Goal: Information Seeking & Learning: Learn about a topic

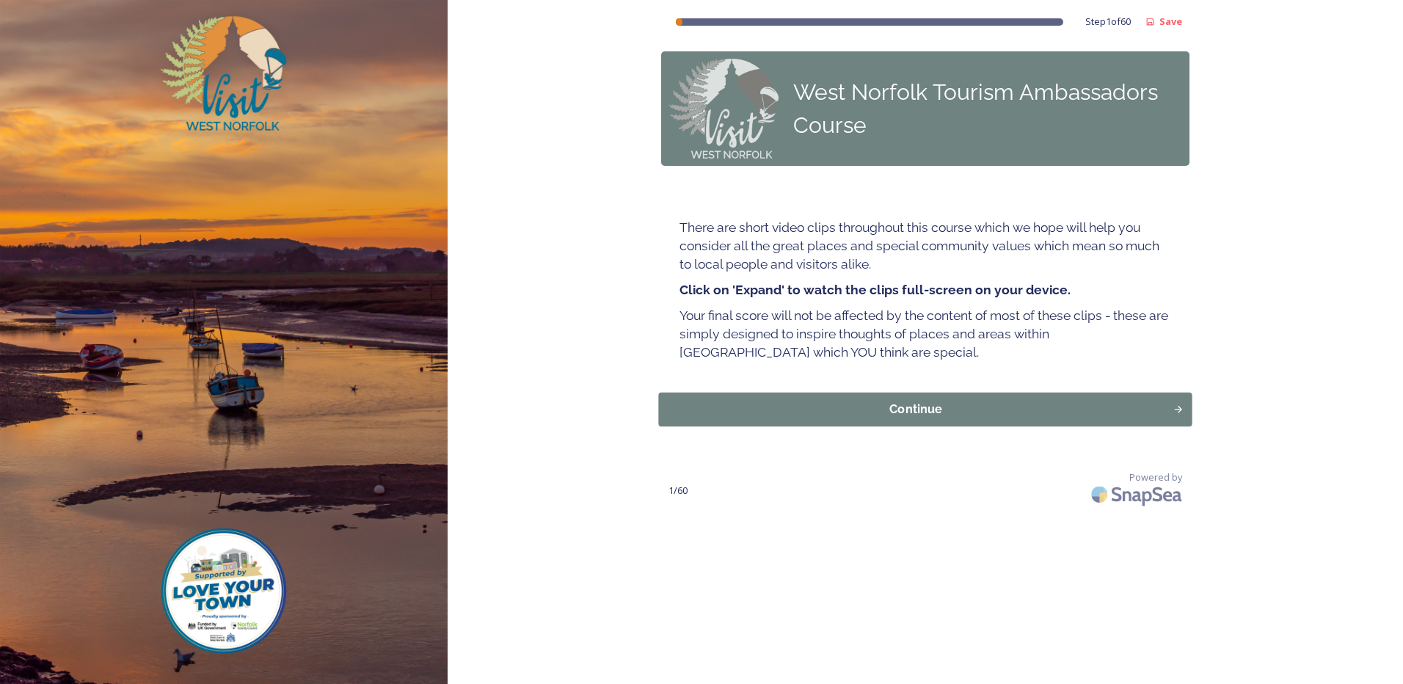
click at [1138, 406] on div "Continue" at bounding box center [916, 410] width 498 height 18
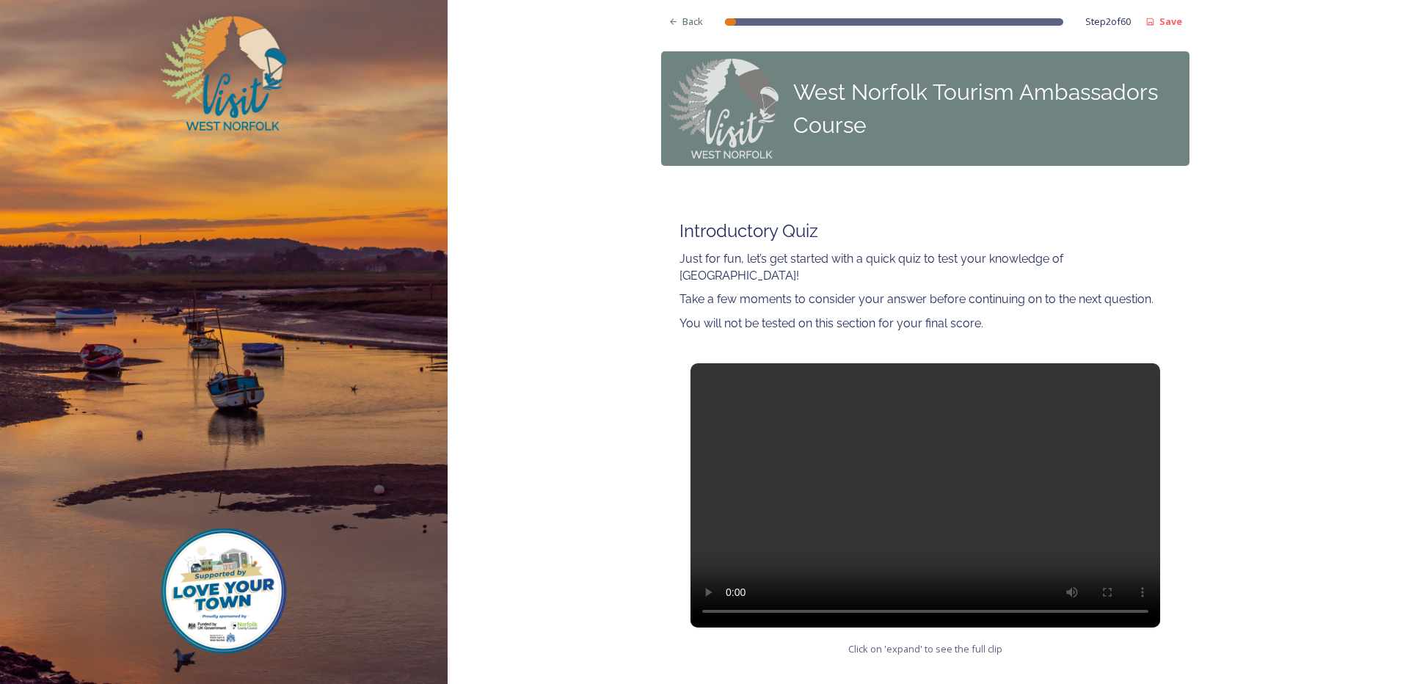
click at [934, 494] on video at bounding box center [926, 495] width 470 height 264
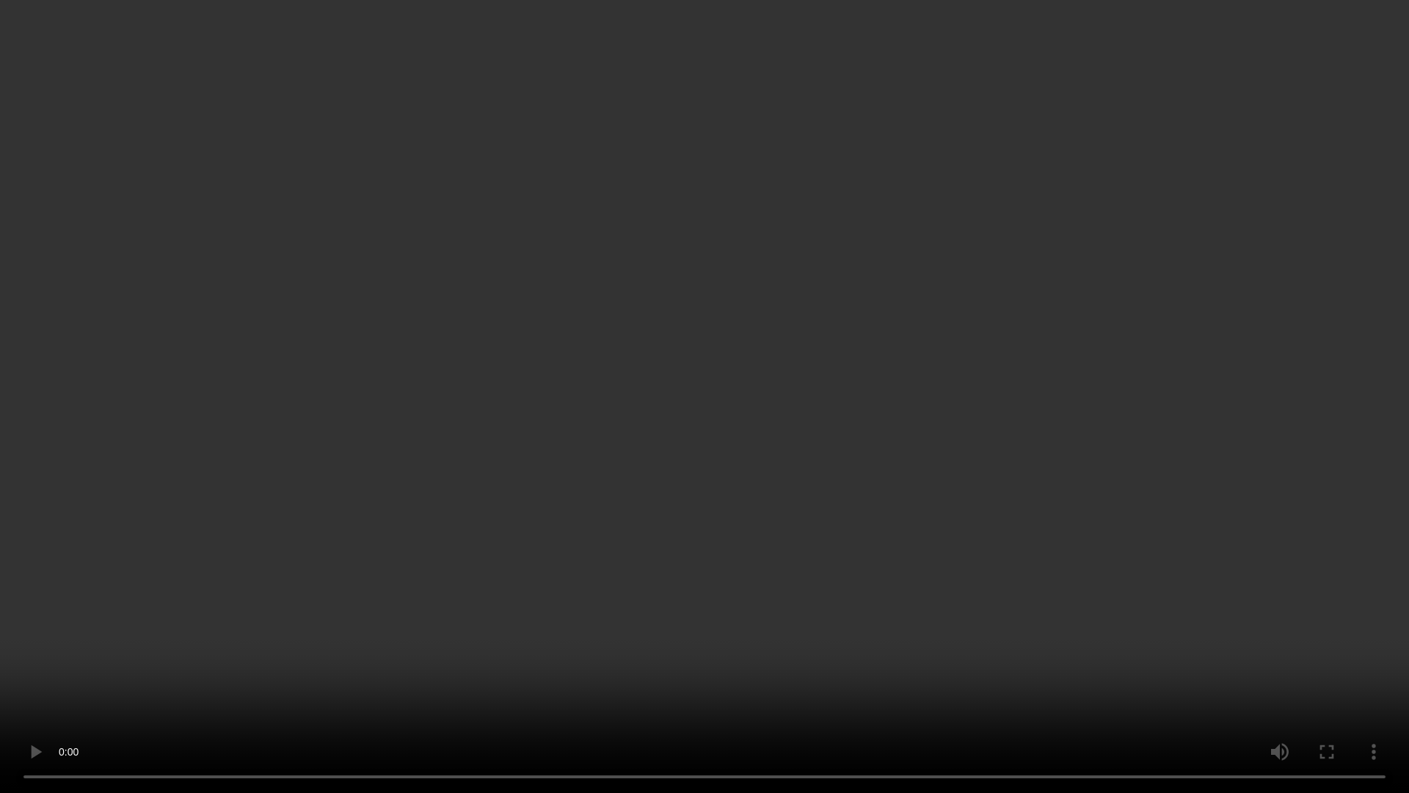
click at [287, 547] on video at bounding box center [704, 396] width 1409 height 793
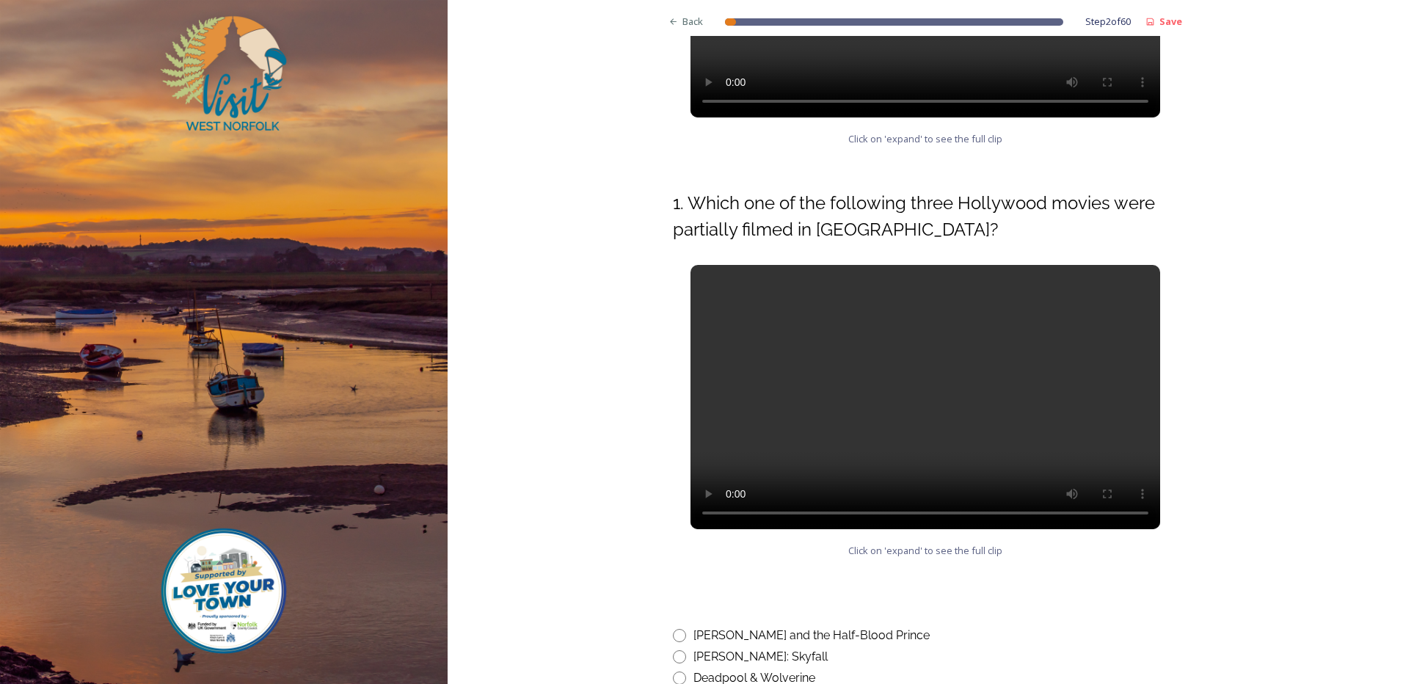
scroll to position [543, 0]
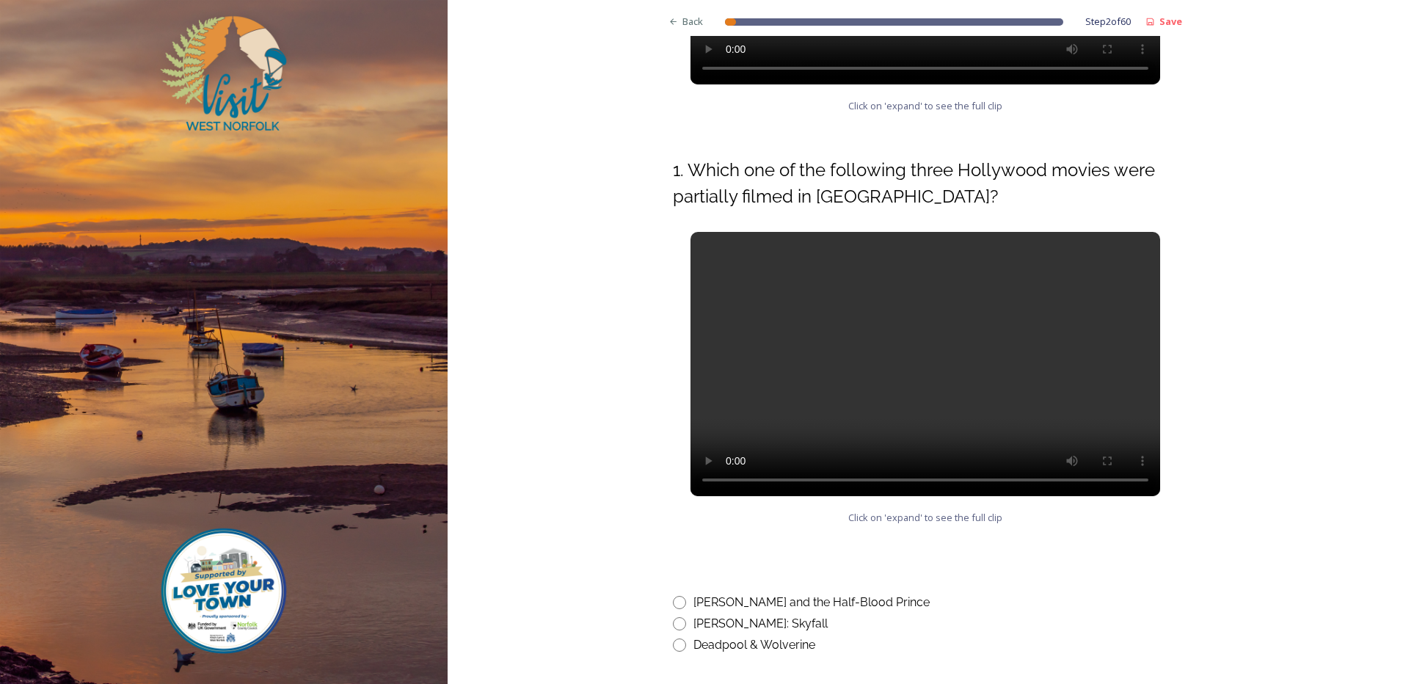
click at [677, 639] on input "radio" at bounding box center [679, 645] width 13 height 13
radio input "true"
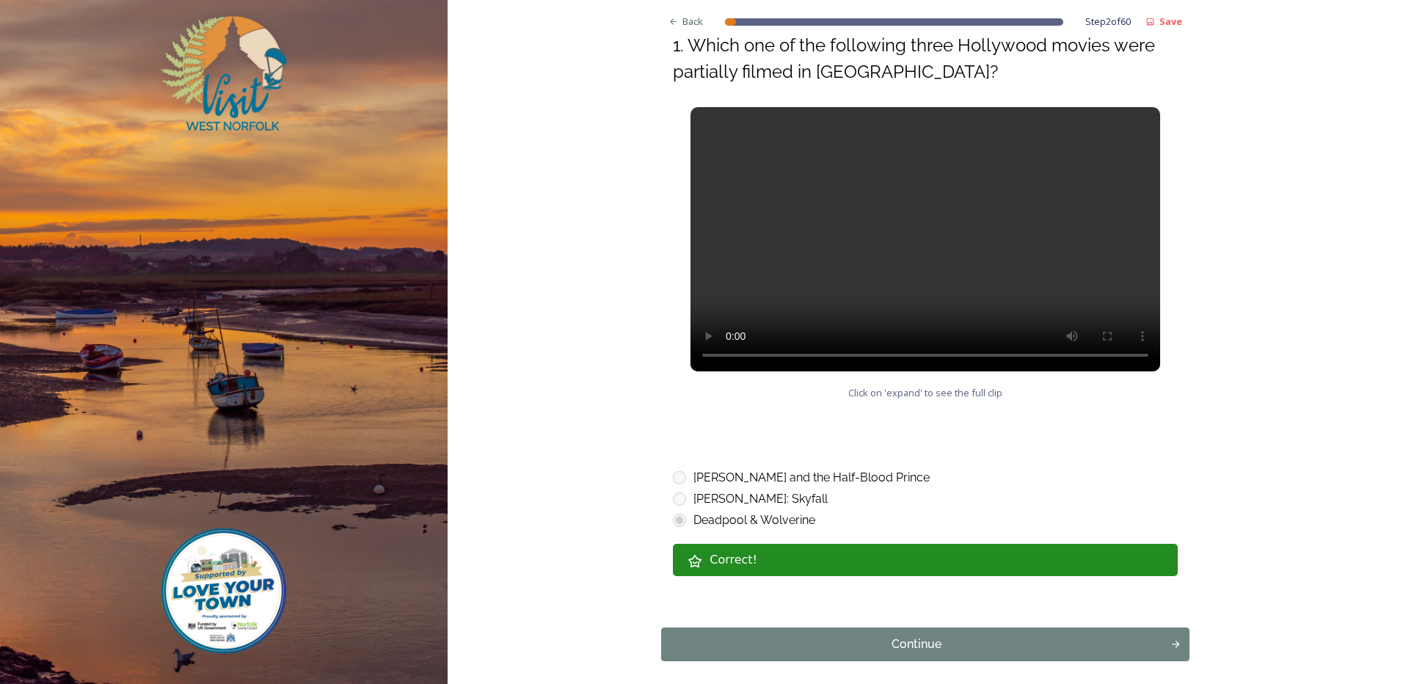
scroll to position [639, 0]
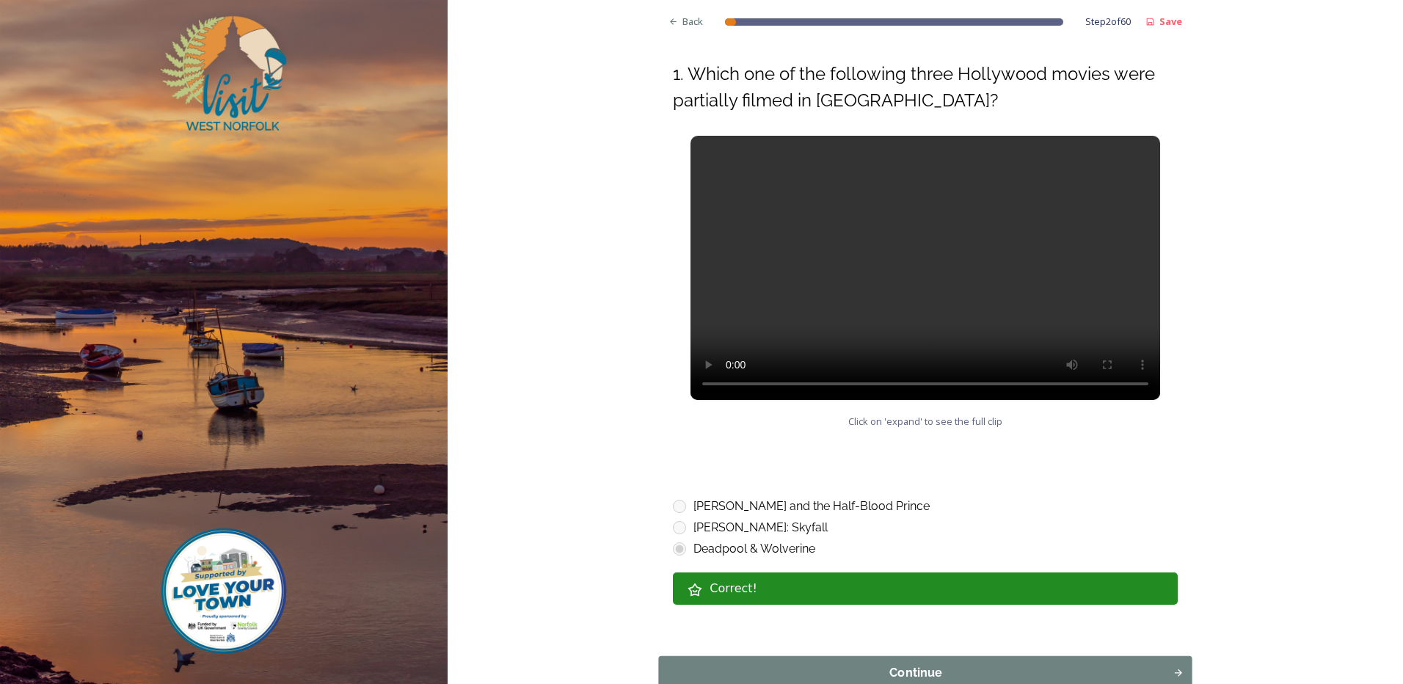
click at [973, 668] on button "Continue" at bounding box center [926, 673] width 534 height 34
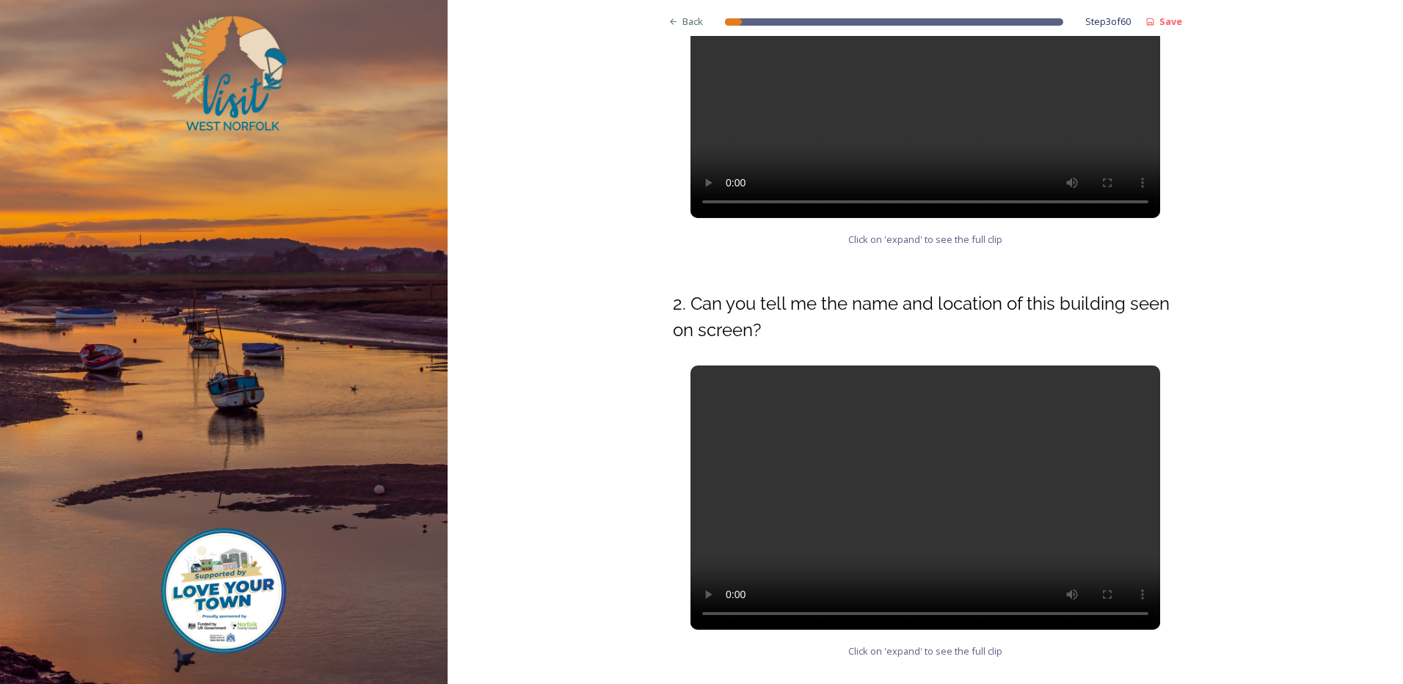
scroll to position [333, 0]
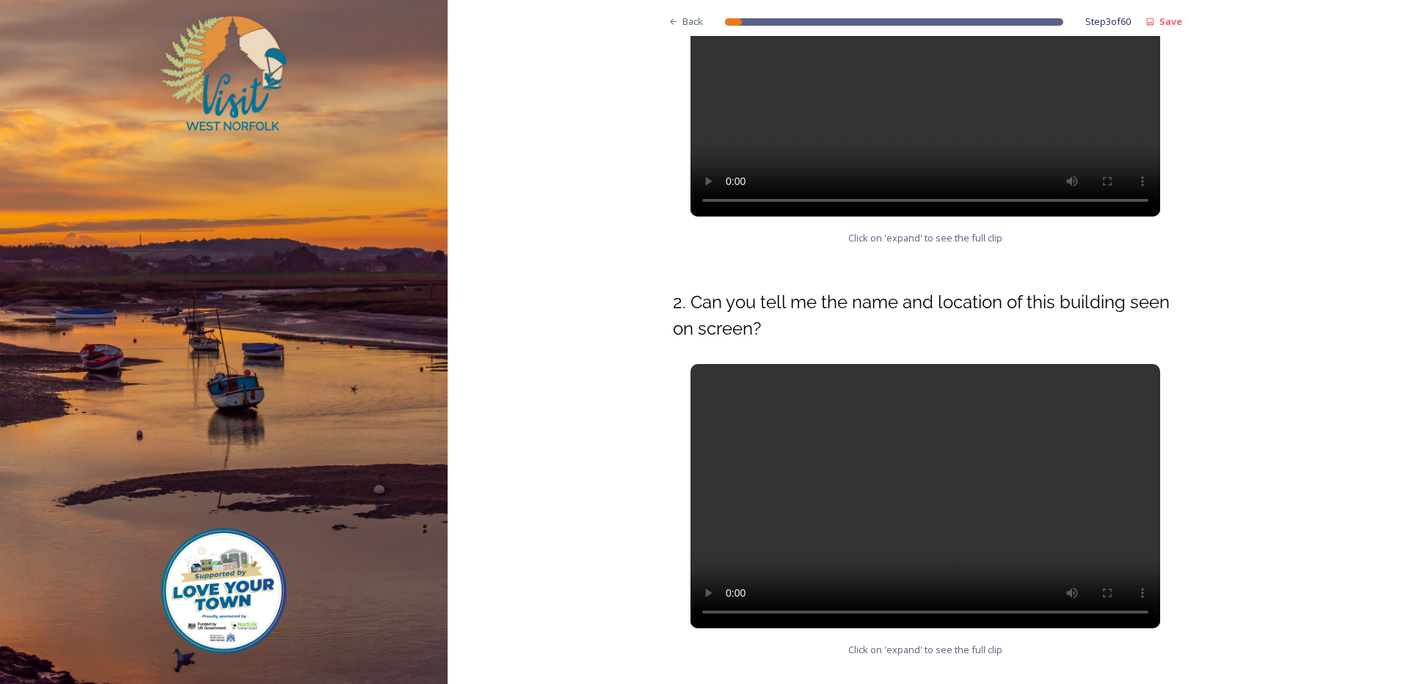
click at [956, 523] on video at bounding box center [926, 496] width 470 height 264
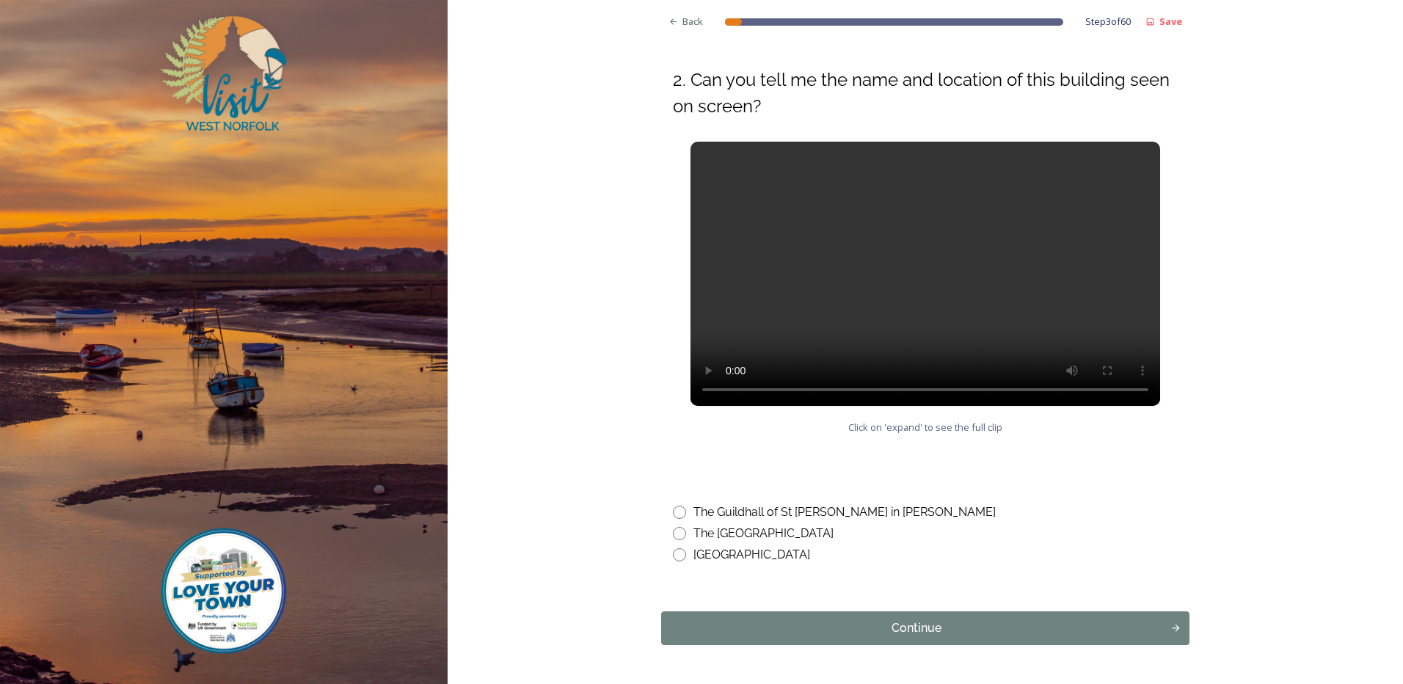
scroll to position [558, 0]
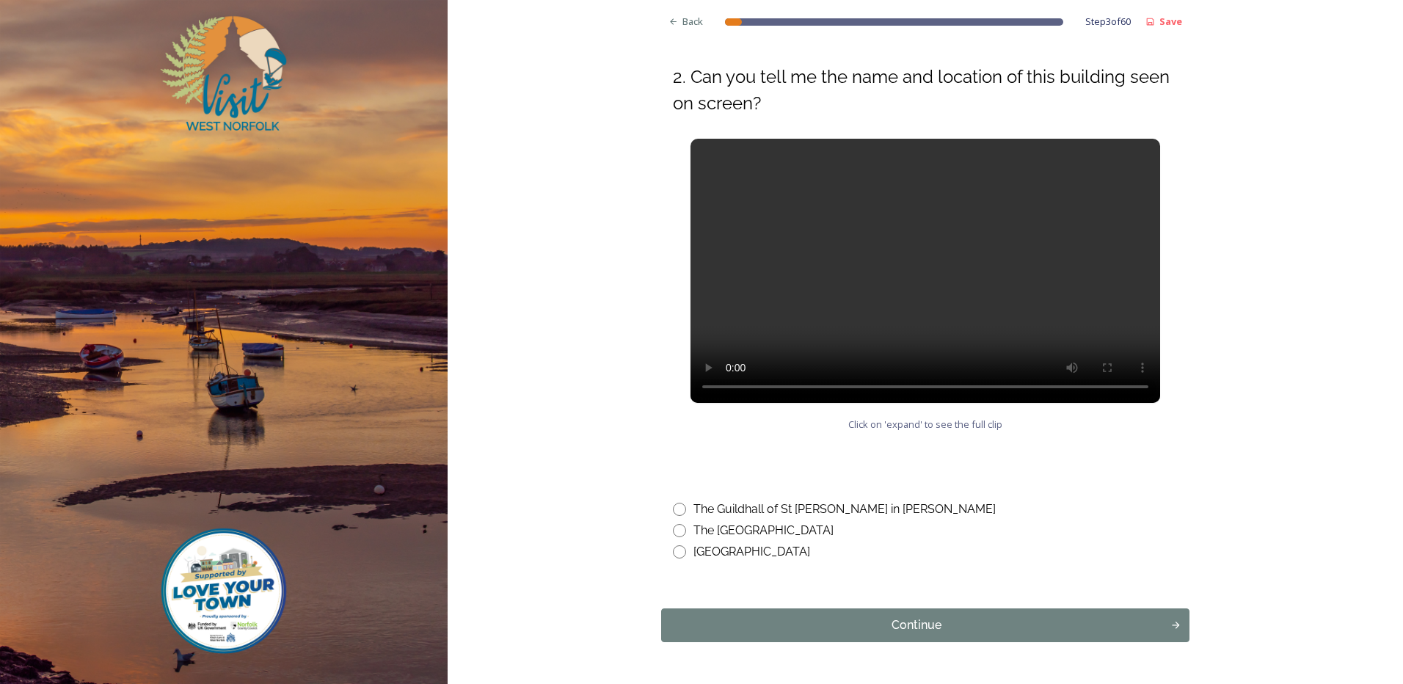
click at [679, 509] on input "radio" at bounding box center [679, 509] width 13 height 13
radio input "true"
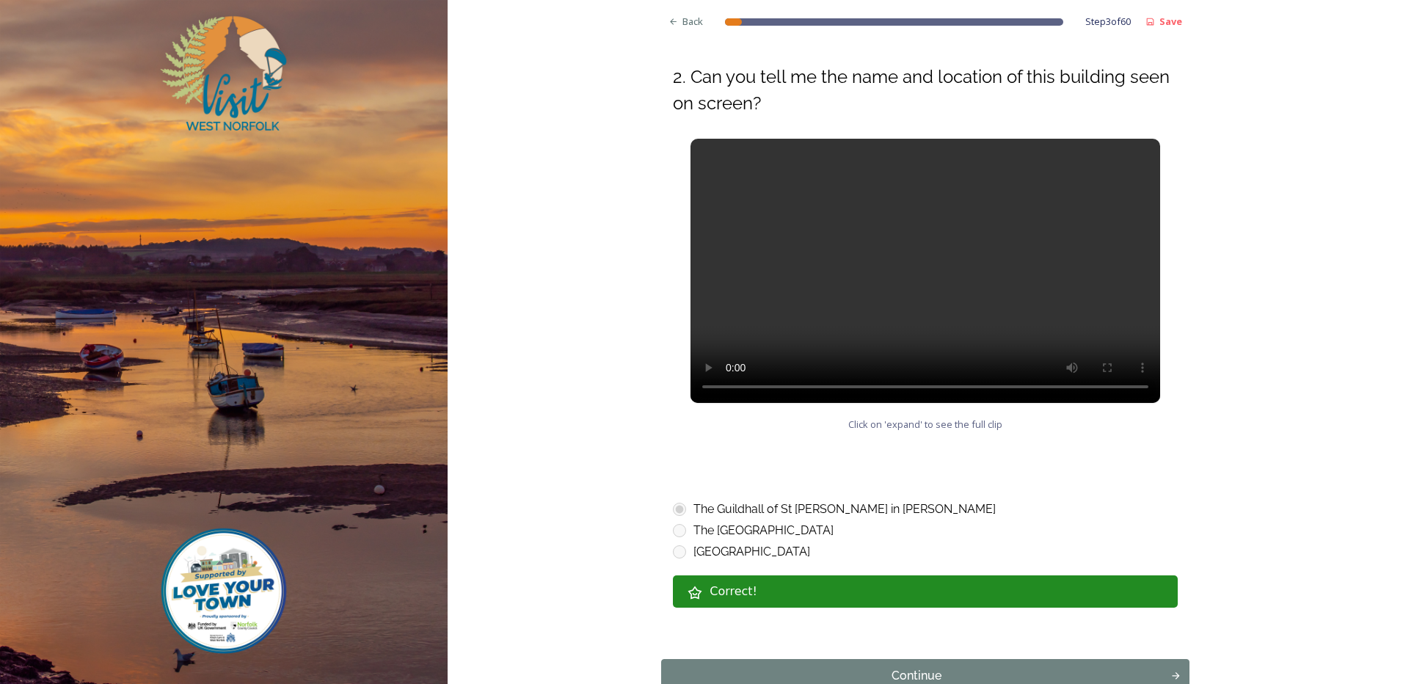
scroll to position [652, 0]
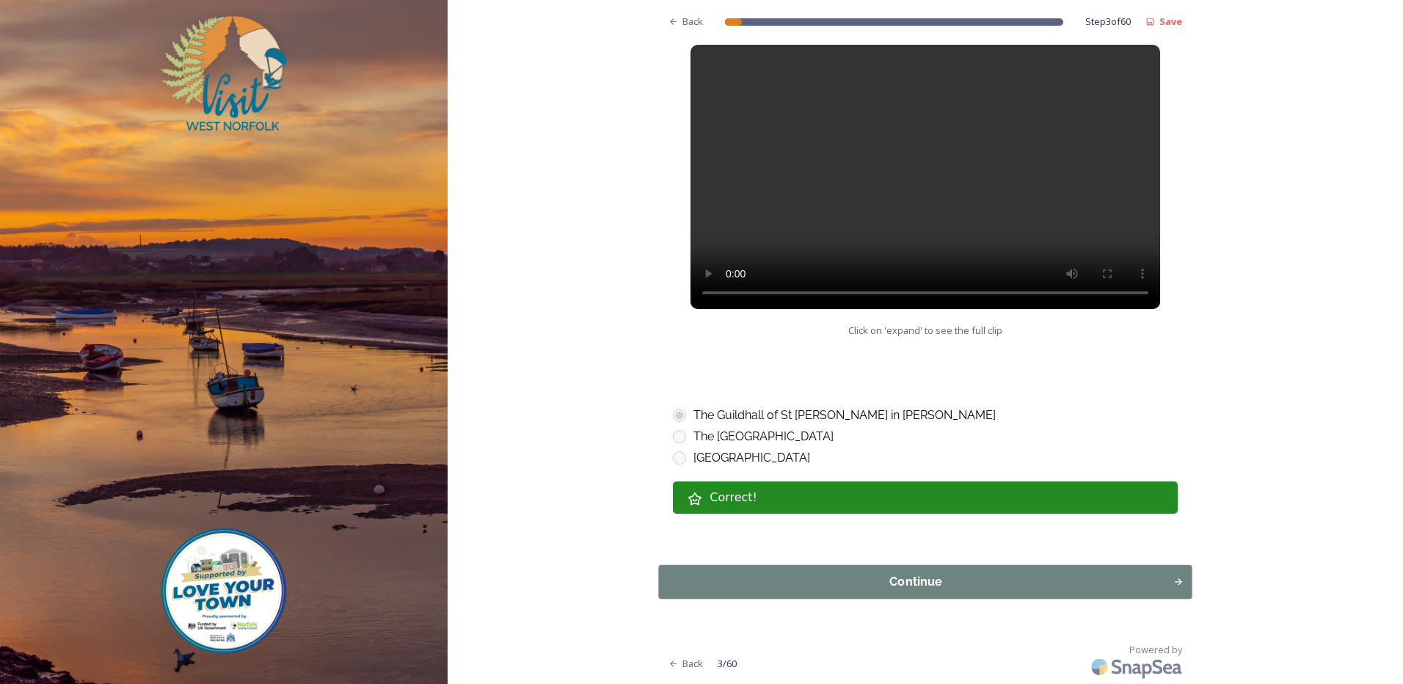
click at [911, 577] on div "Continue" at bounding box center [916, 582] width 498 height 18
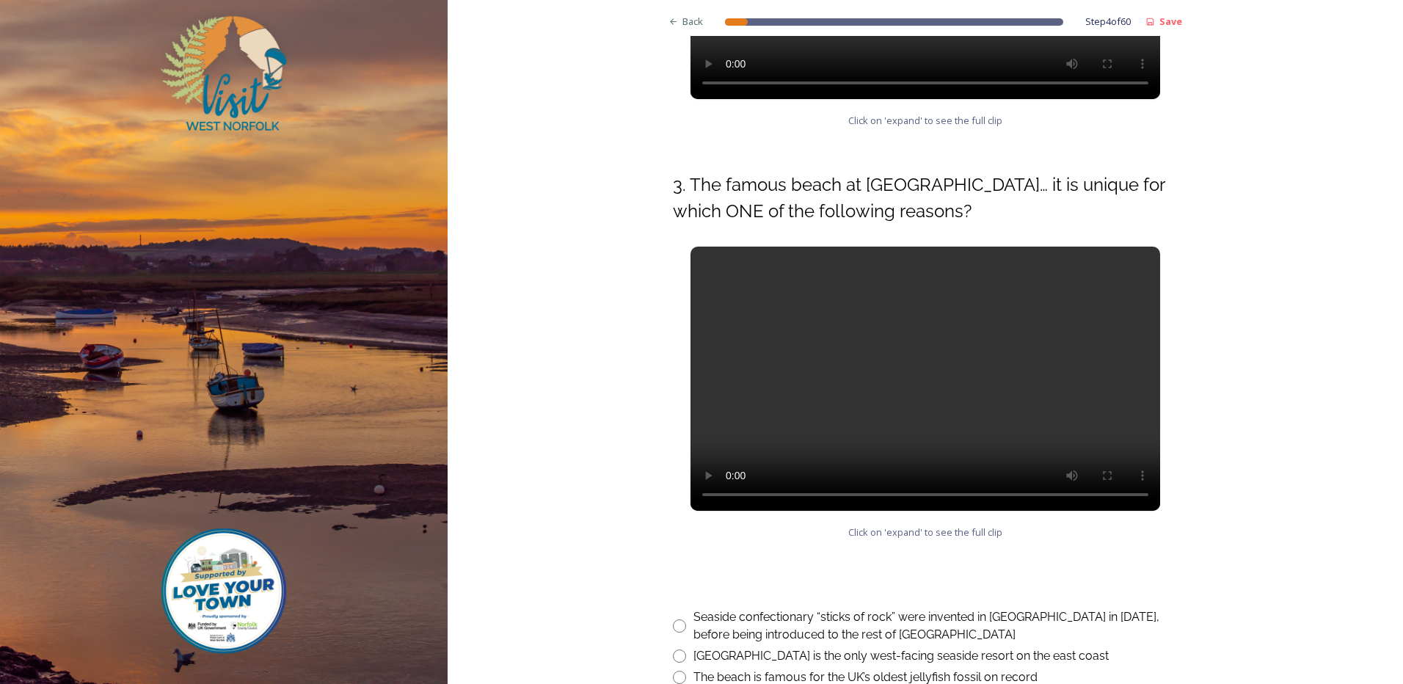
scroll to position [495, 0]
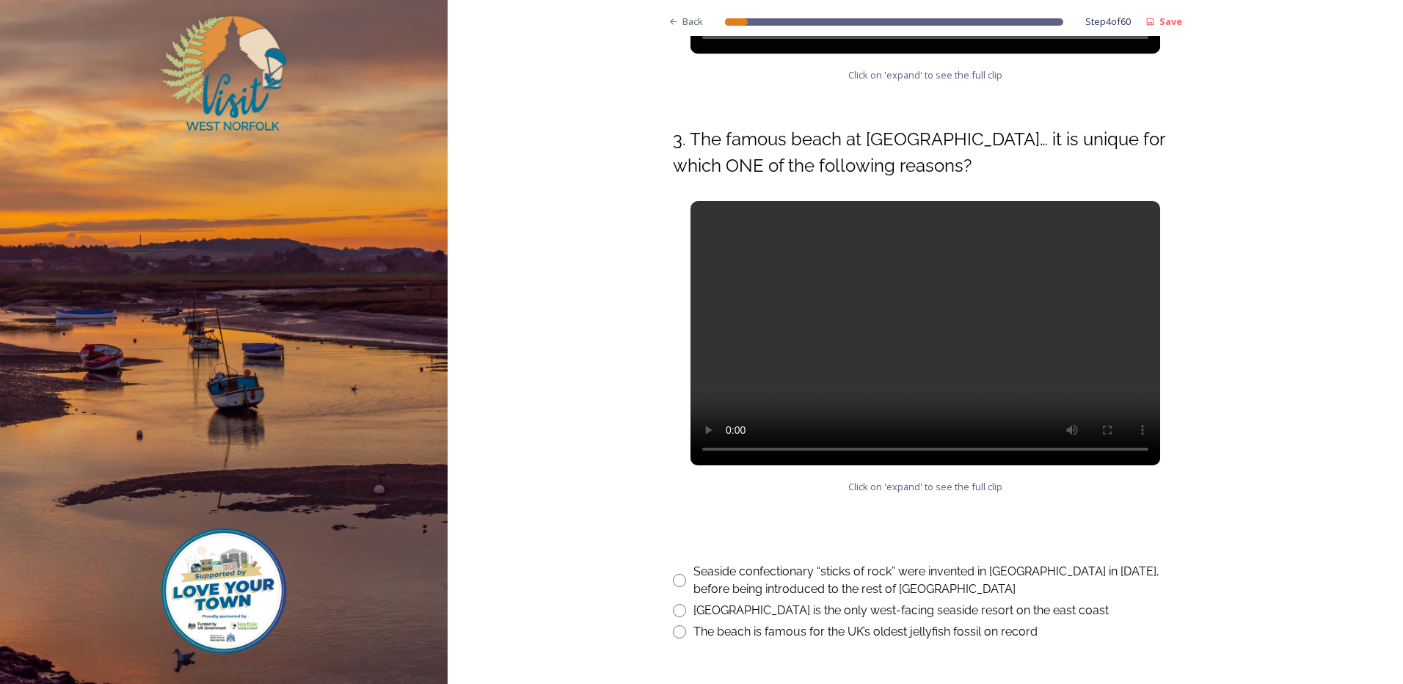
click at [674, 613] on input "radio" at bounding box center [679, 610] width 13 height 13
radio input "true"
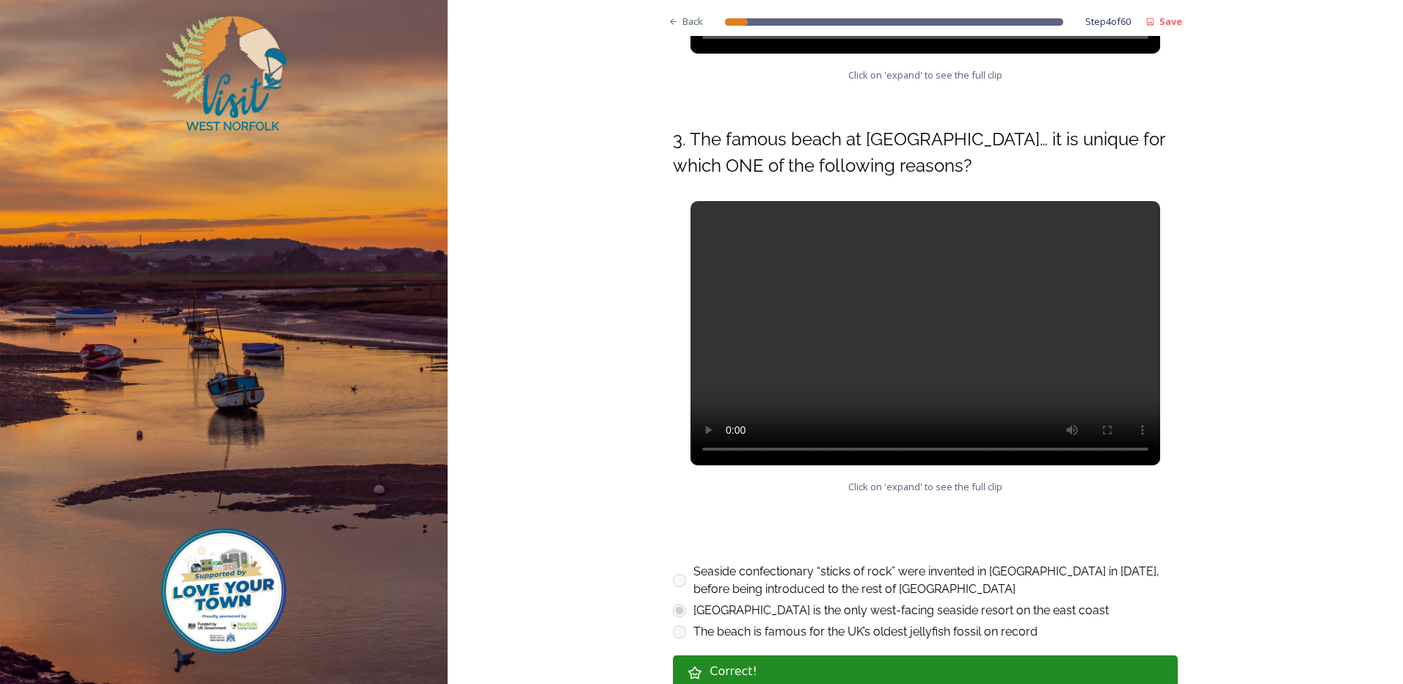
scroll to position [669, 0]
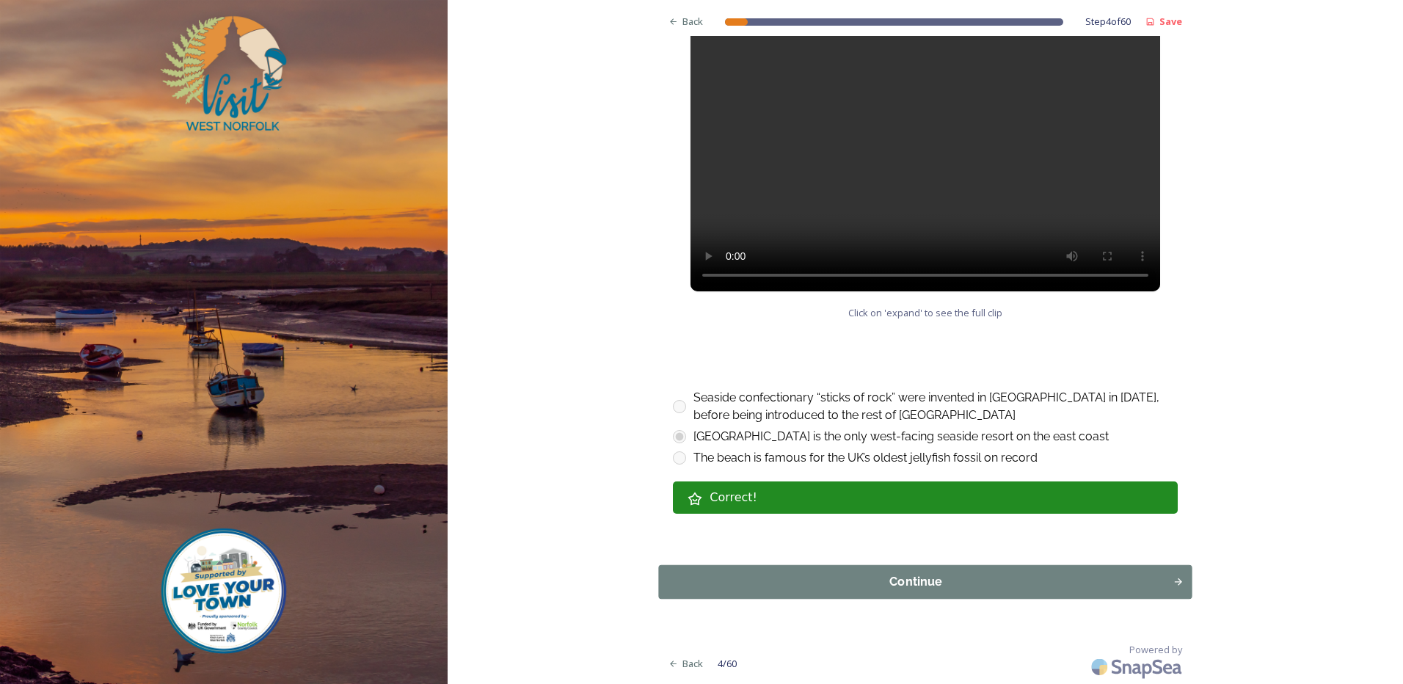
click at [863, 583] on div "Continue" at bounding box center [916, 582] width 498 height 18
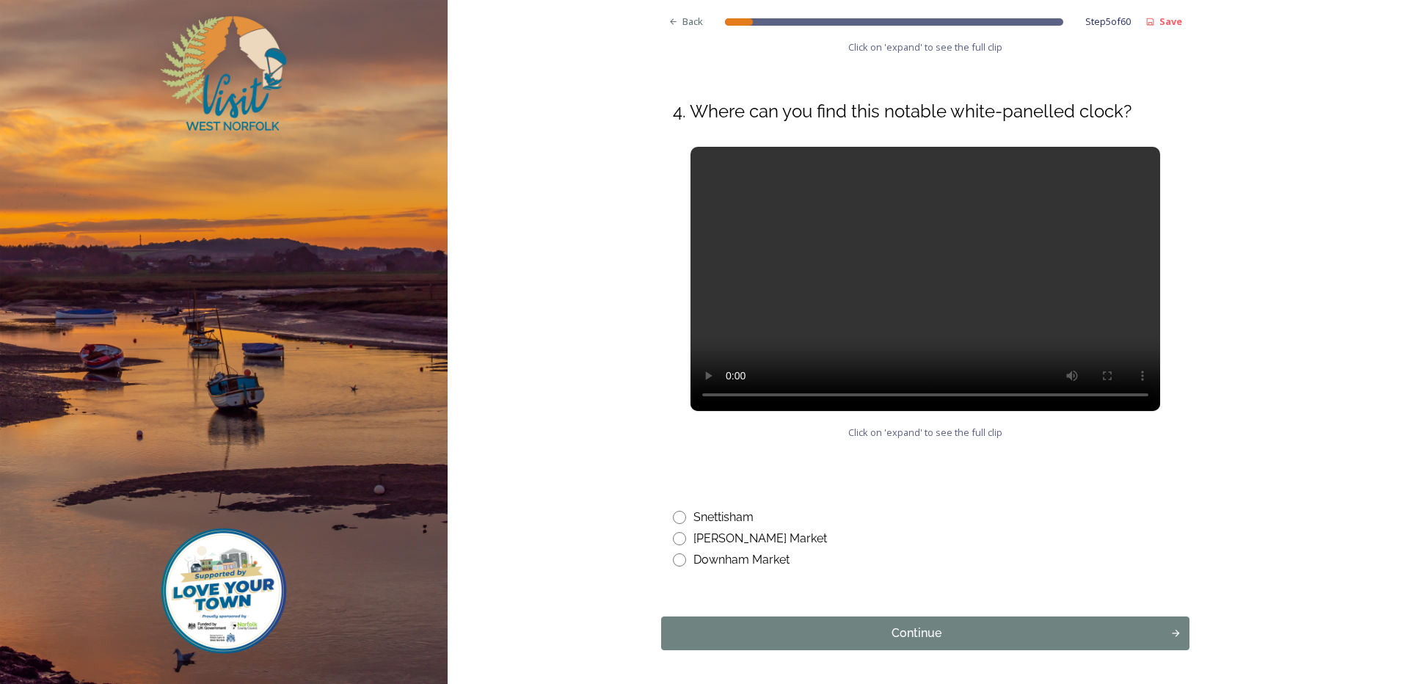
scroll to position [517, 0]
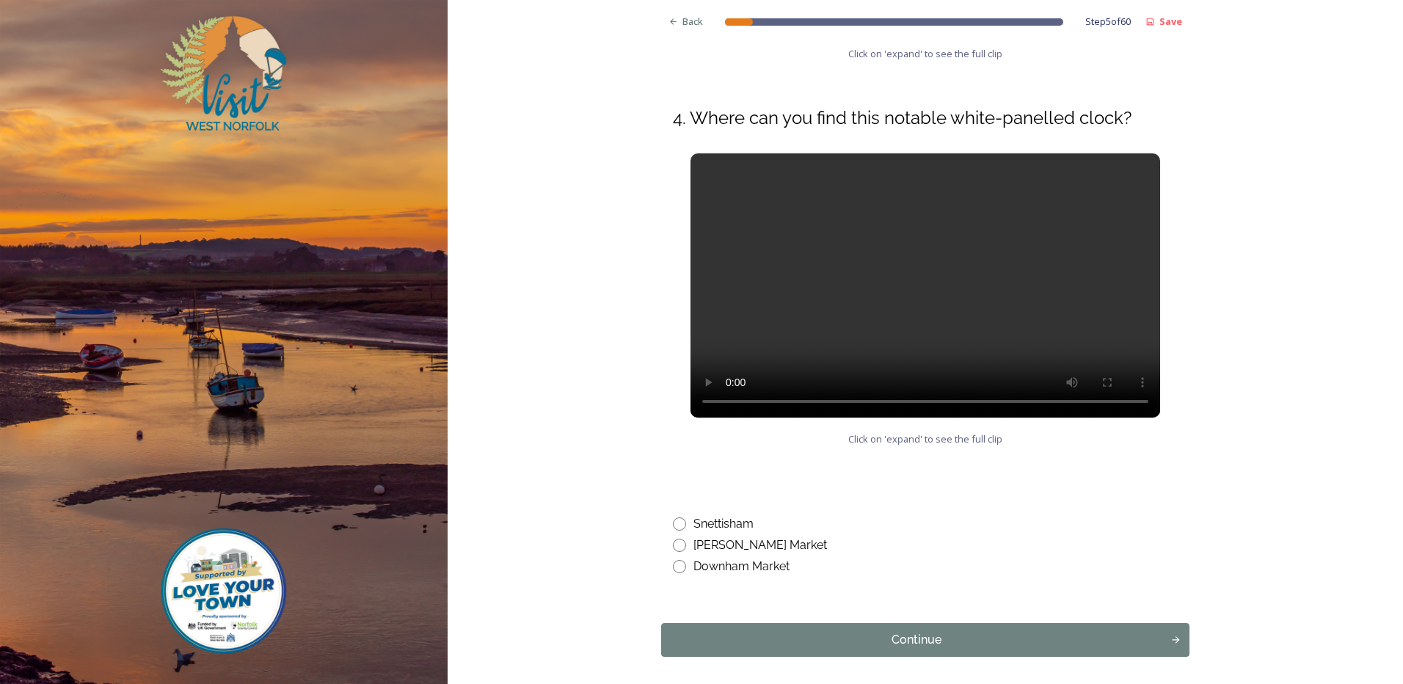
click at [675, 563] on input "radio" at bounding box center [679, 566] width 13 height 13
radio input "true"
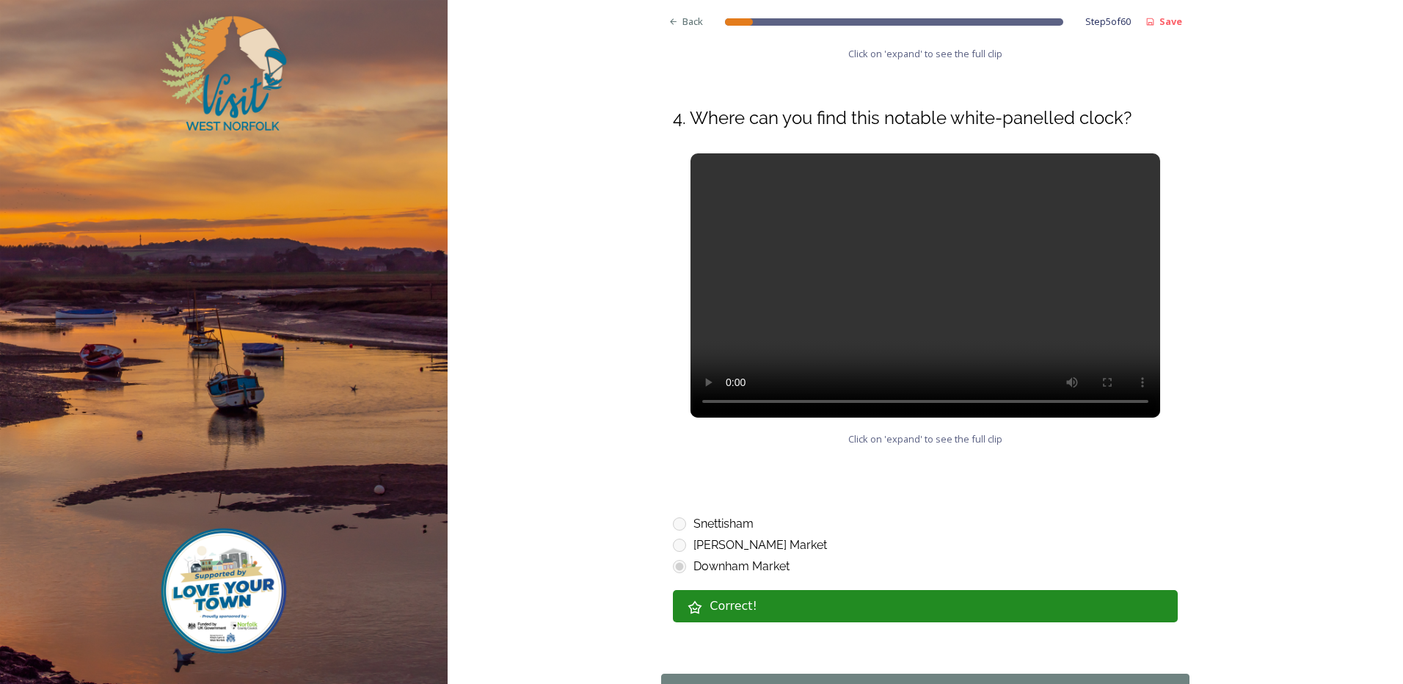
scroll to position [625, 0]
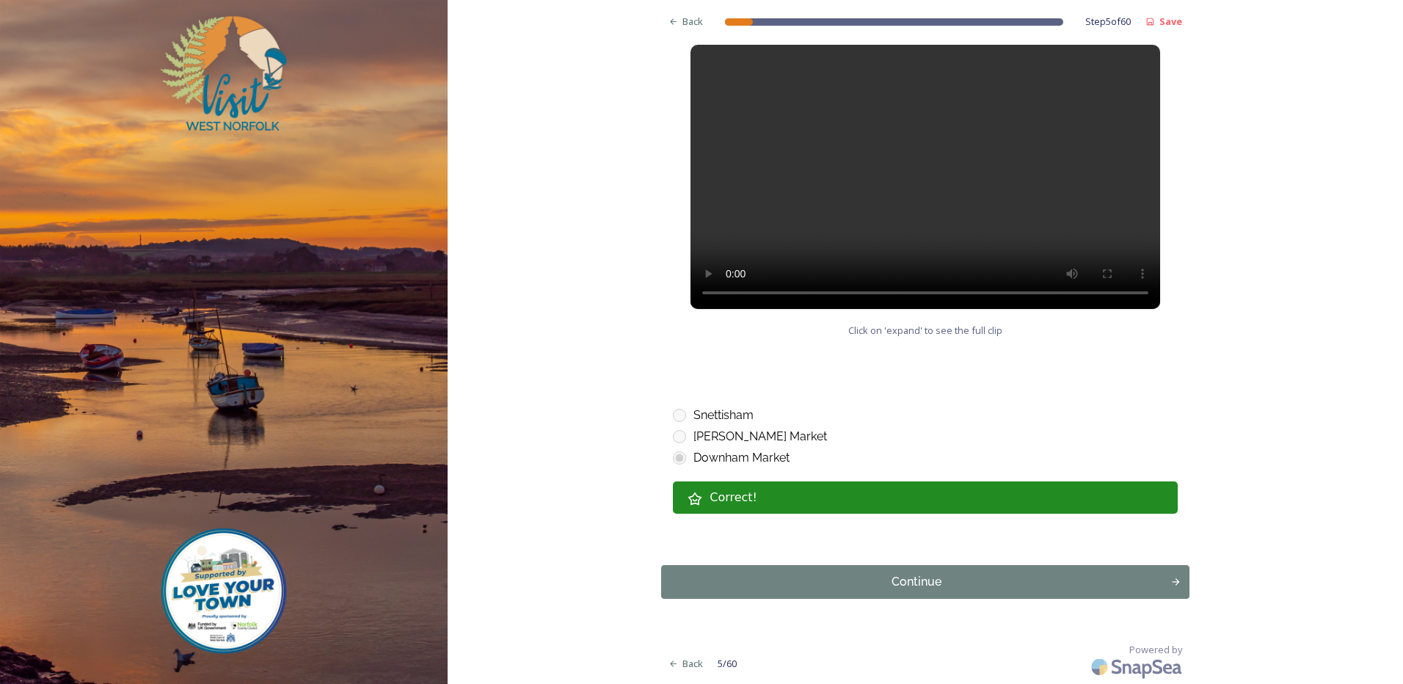
drag, startPoint x: 982, startPoint y: 578, endPoint x: 1036, endPoint y: 542, distance: 64.9
click at [984, 578] on div "Continue" at bounding box center [916, 582] width 494 height 18
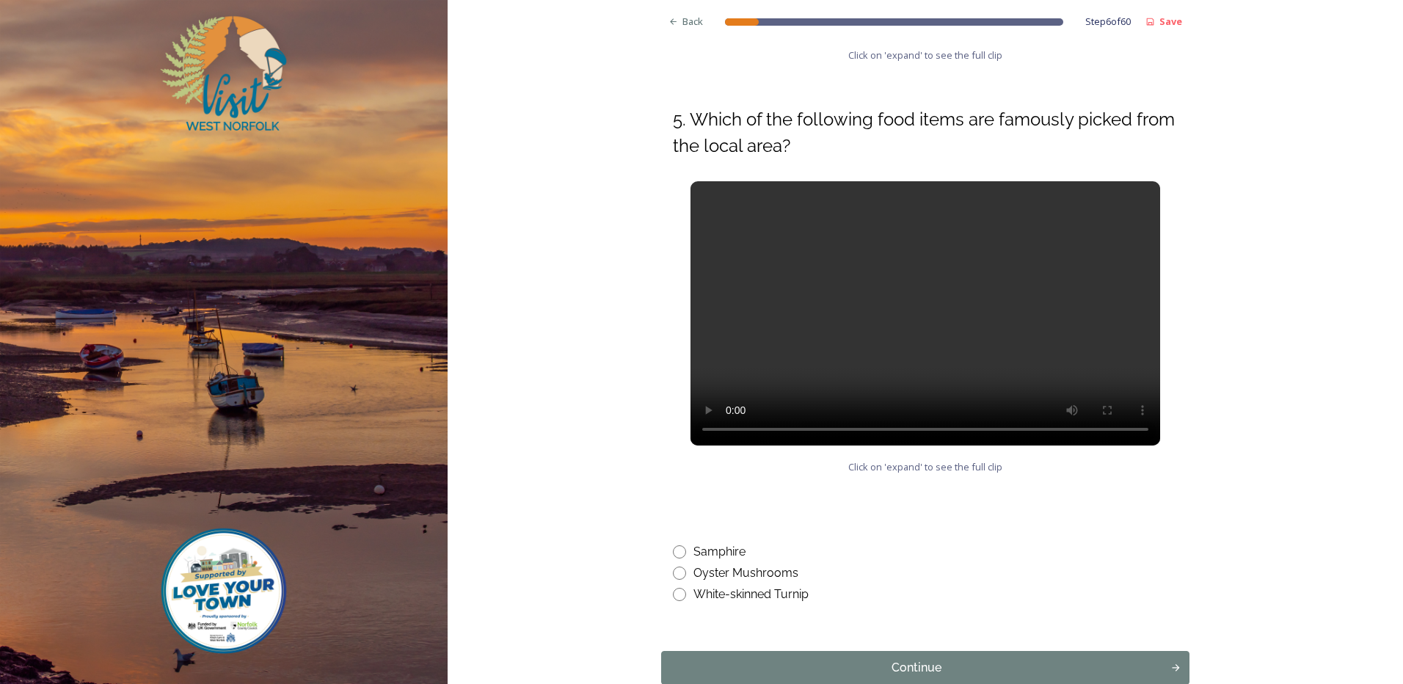
scroll to position [515, 0]
click at [673, 552] on input "radio" at bounding box center [679, 551] width 13 height 13
radio input "true"
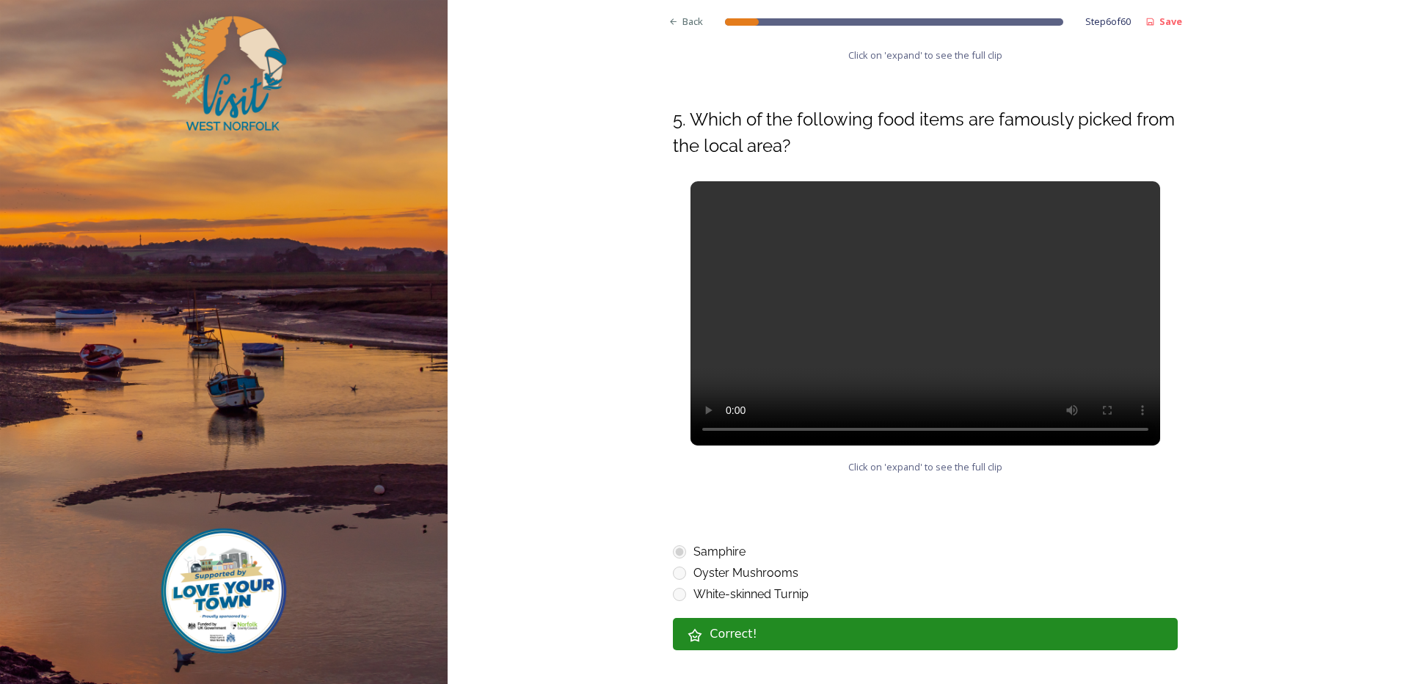
scroll to position [652, 0]
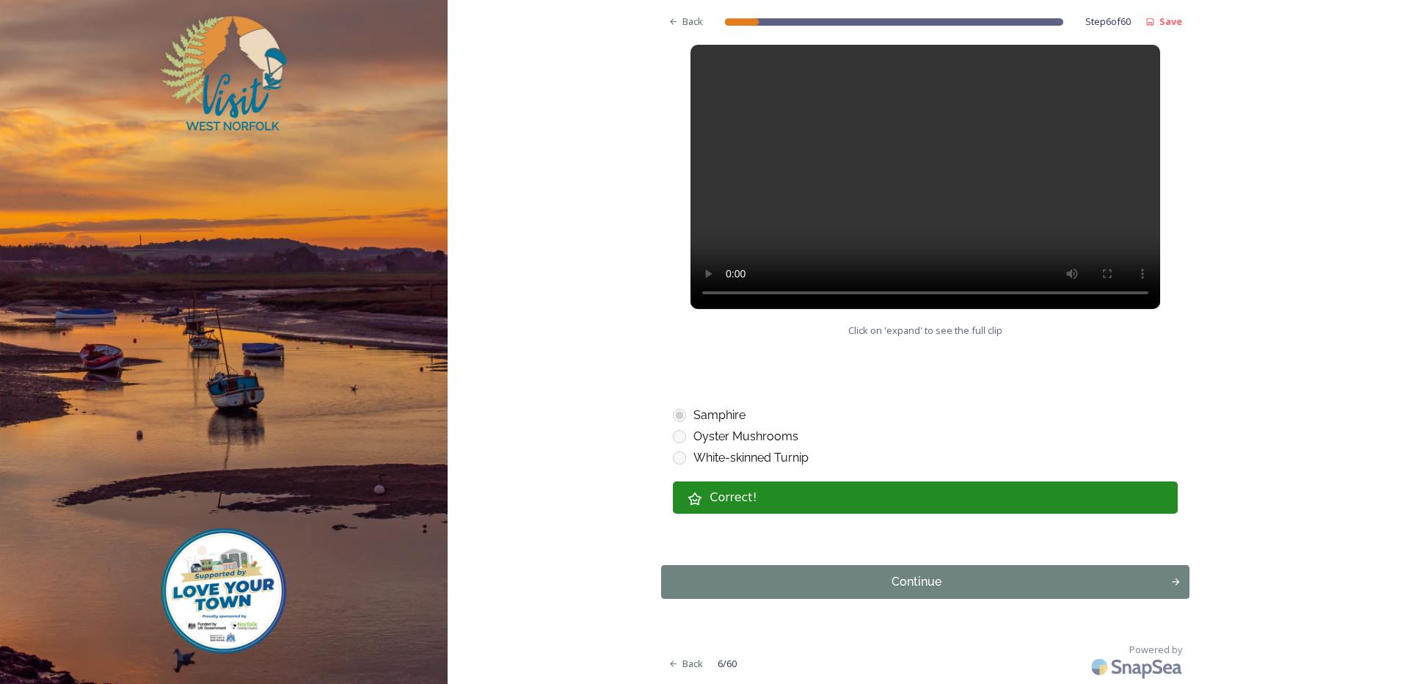
click at [1034, 590] on div "Continue" at bounding box center [916, 582] width 494 height 18
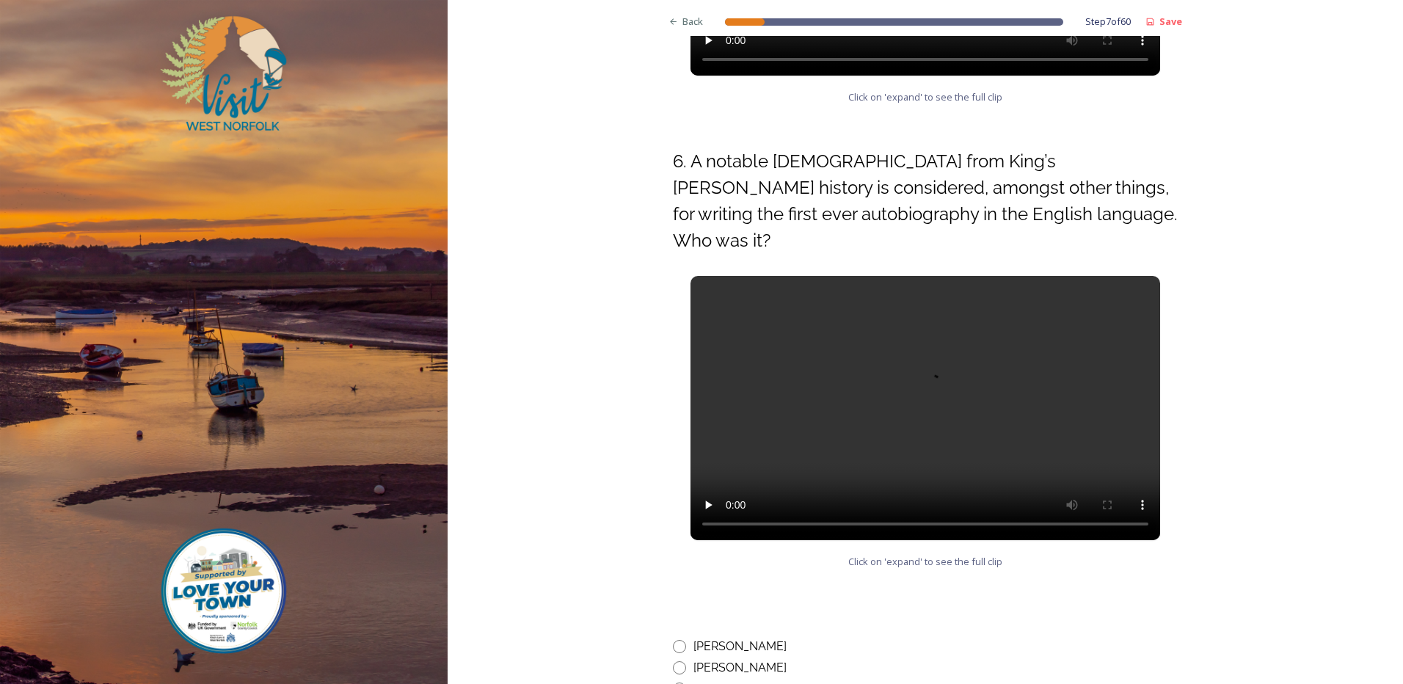
scroll to position [484, 0]
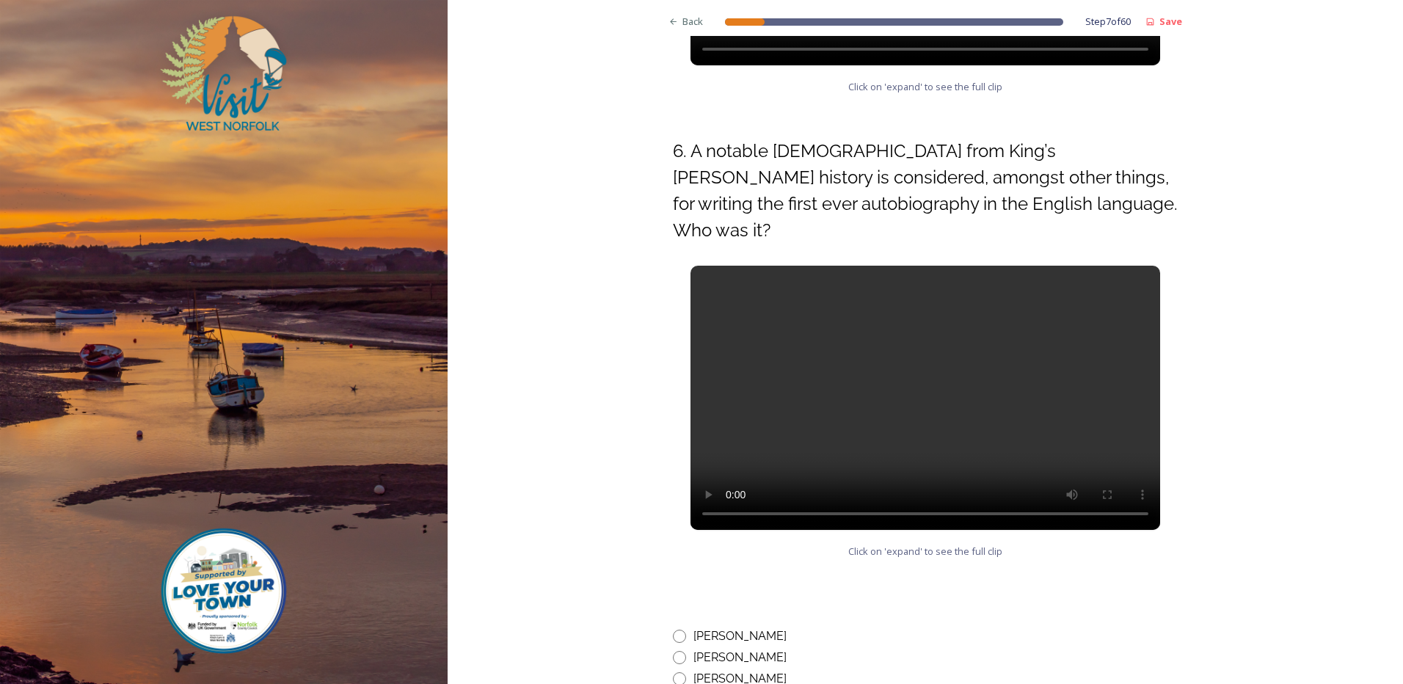
click at [676, 651] on input "radio" at bounding box center [679, 657] width 13 height 13
radio input "true"
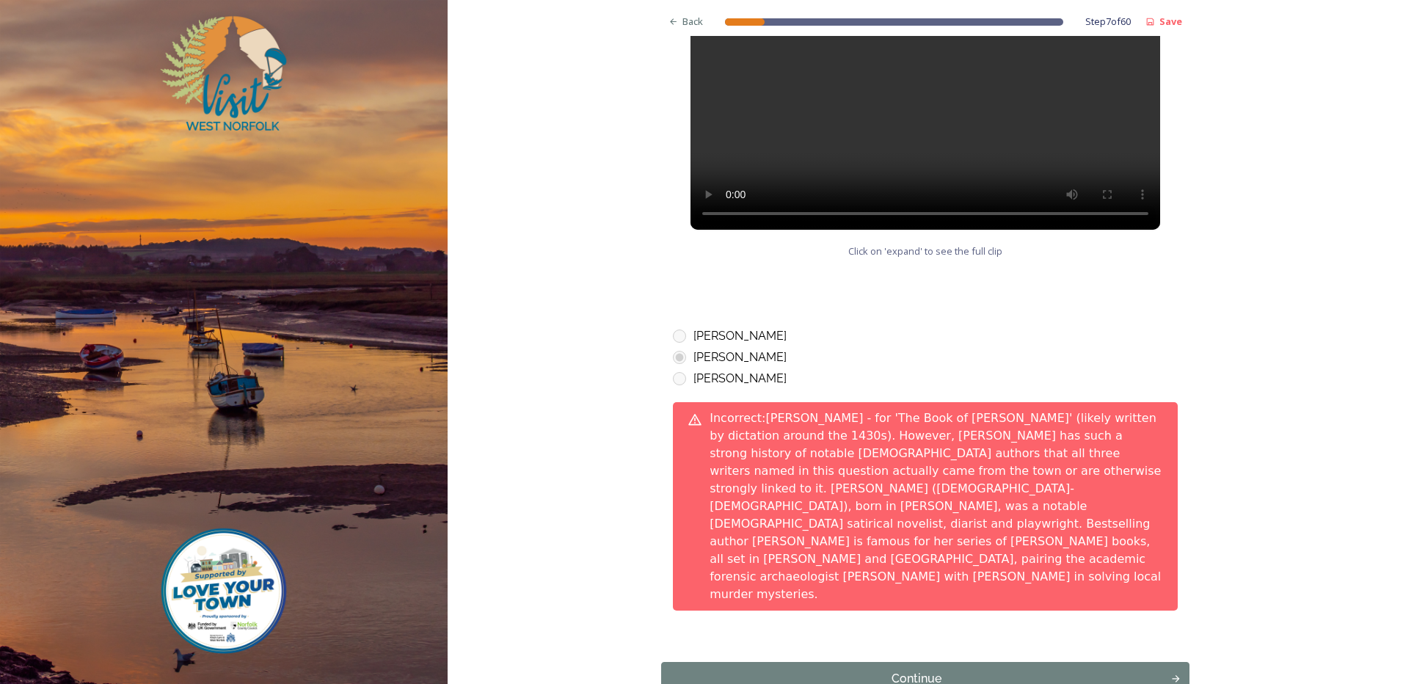
scroll to position [802, 0]
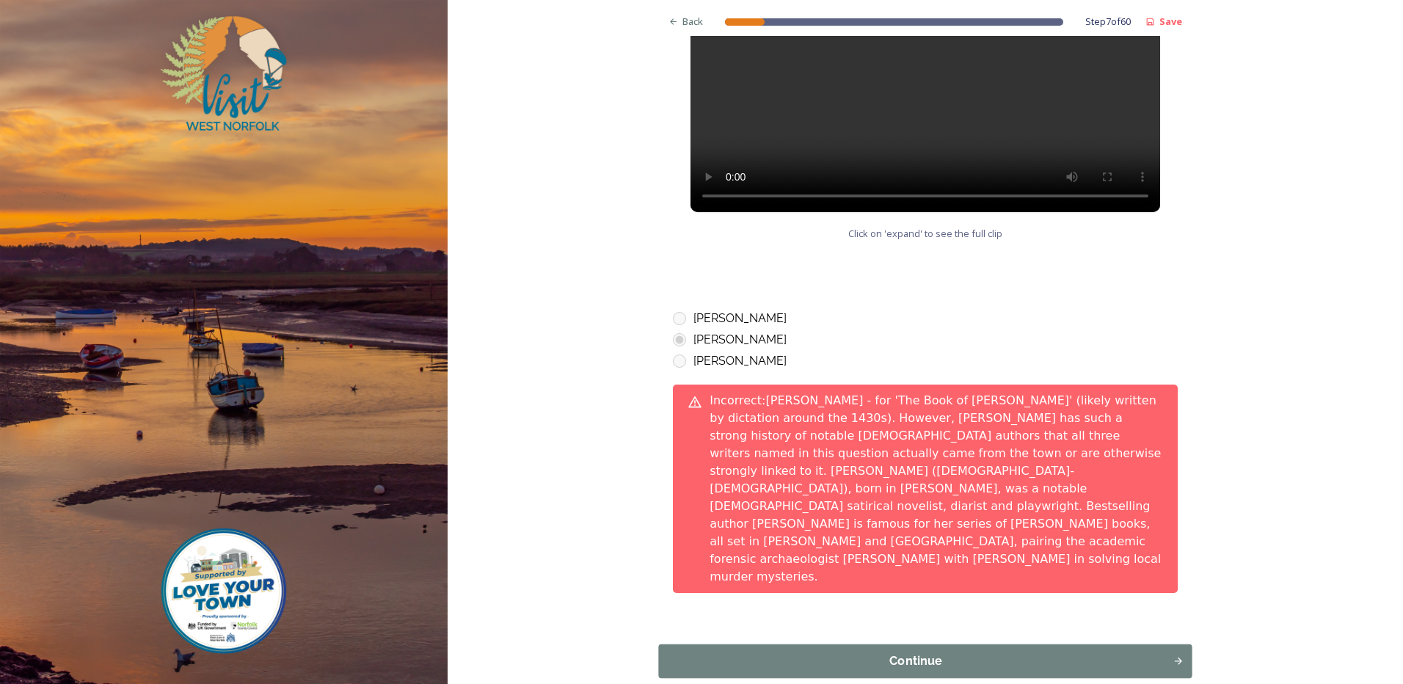
click at [870, 653] on div "Continue" at bounding box center [916, 662] width 498 height 18
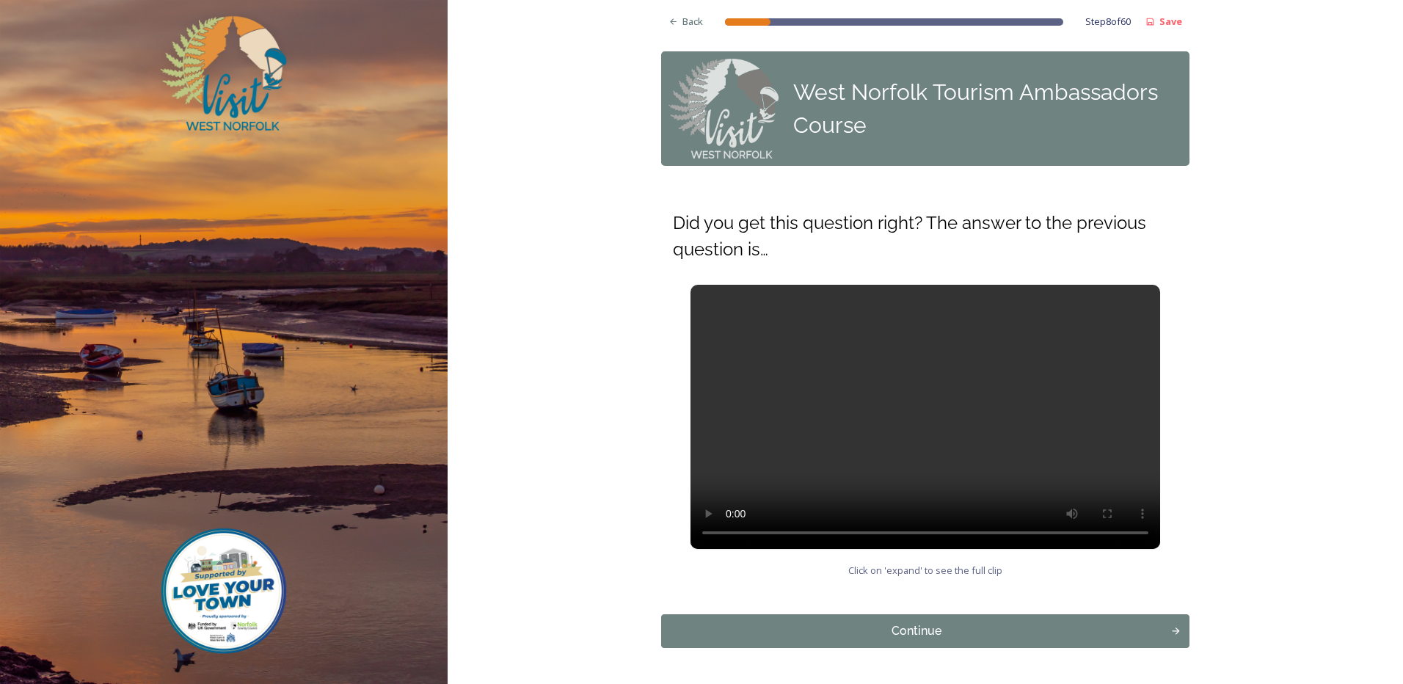
scroll to position [49, 0]
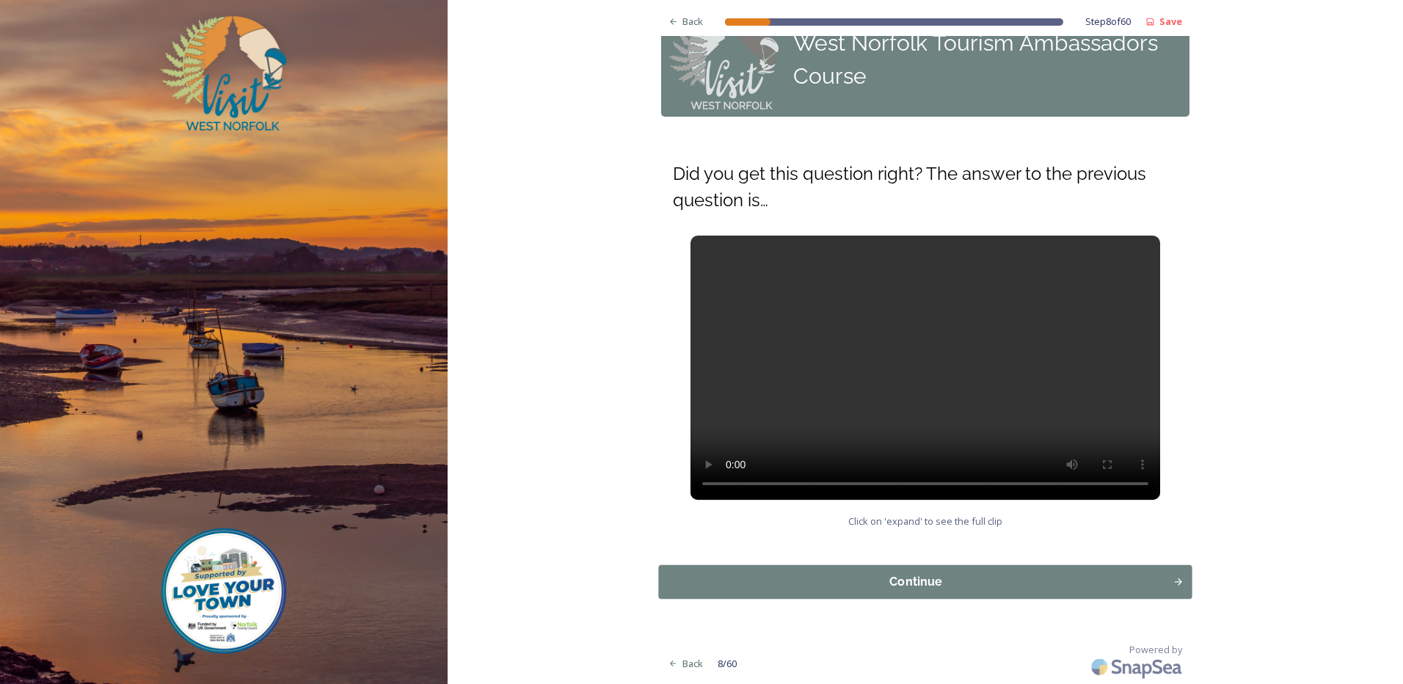
click at [1021, 594] on button "Continue" at bounding box center [926, 582] width 534 height 34
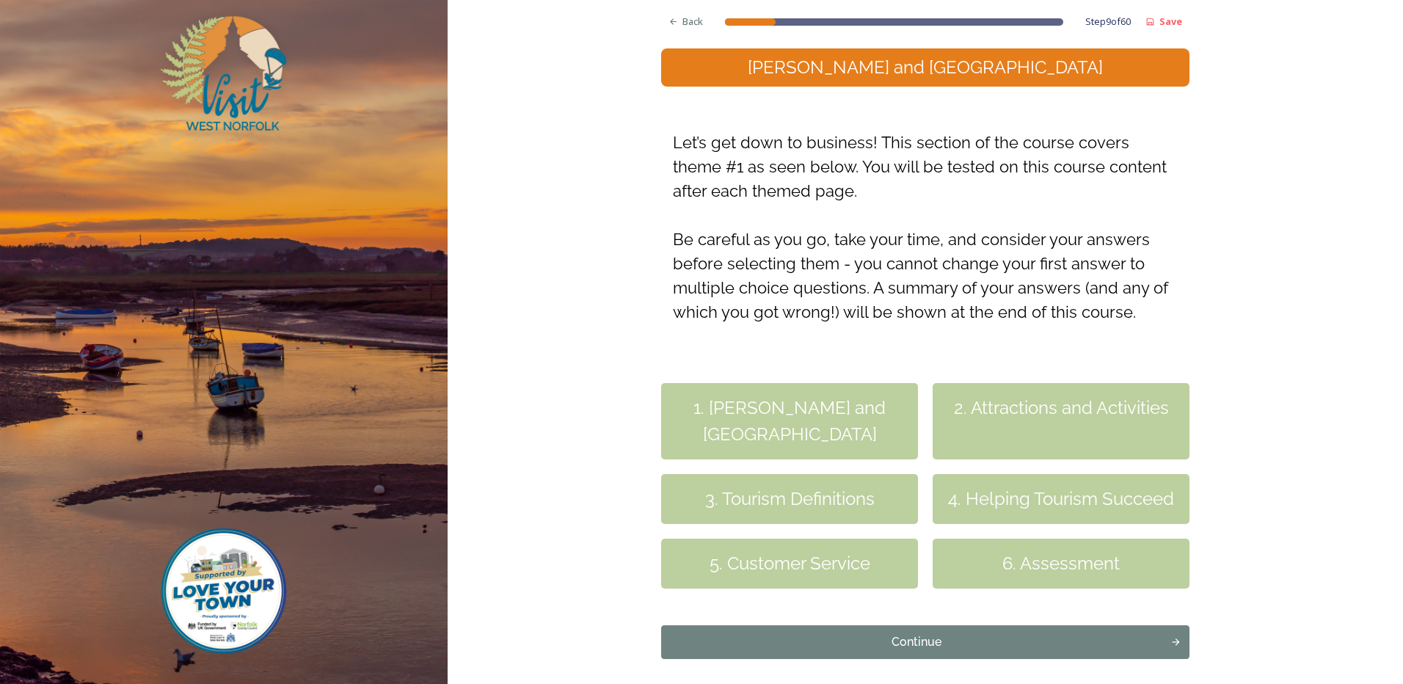
scroll to position [214, 0]
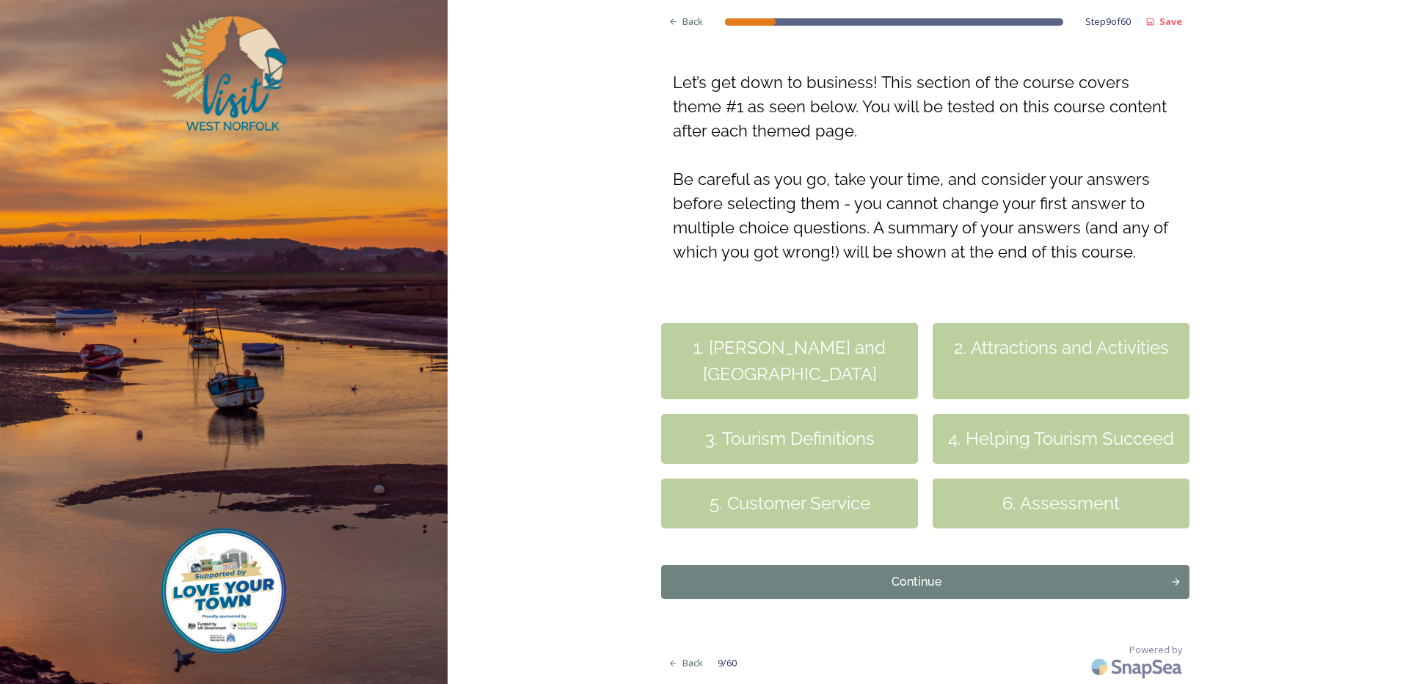
click at [835, 351] on div "1. [PERSON_NAME] and [GEOGRAPHIC_DATA]" at bounding box center [789, 361] width 257 height 76
click at [804, 346] on div "1. [PERSON_NAME] and [GEOGRAPHIC_DATA]" at bounding box center [789, 361] width 257 height 76
click at [899, 581] on div "Continue" at bounding box center [916, 582] width 498 height 18
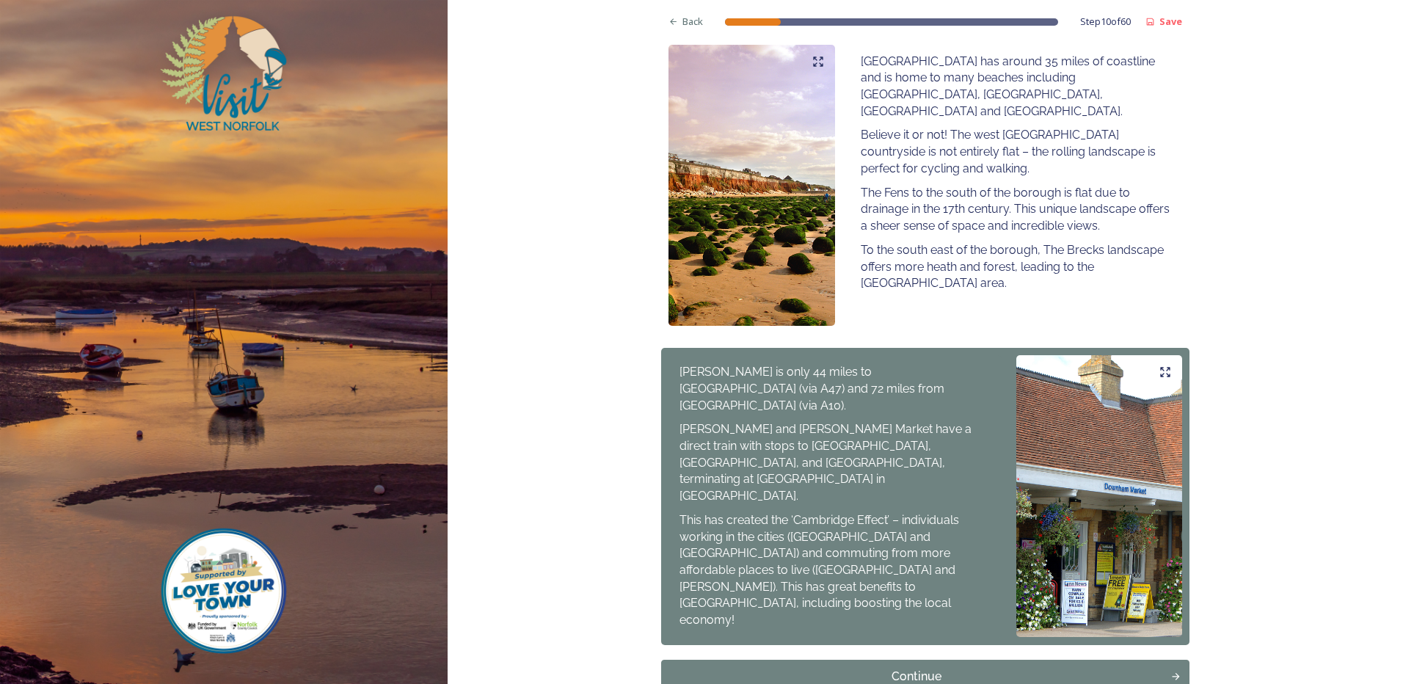
scroll to position [888, 0]
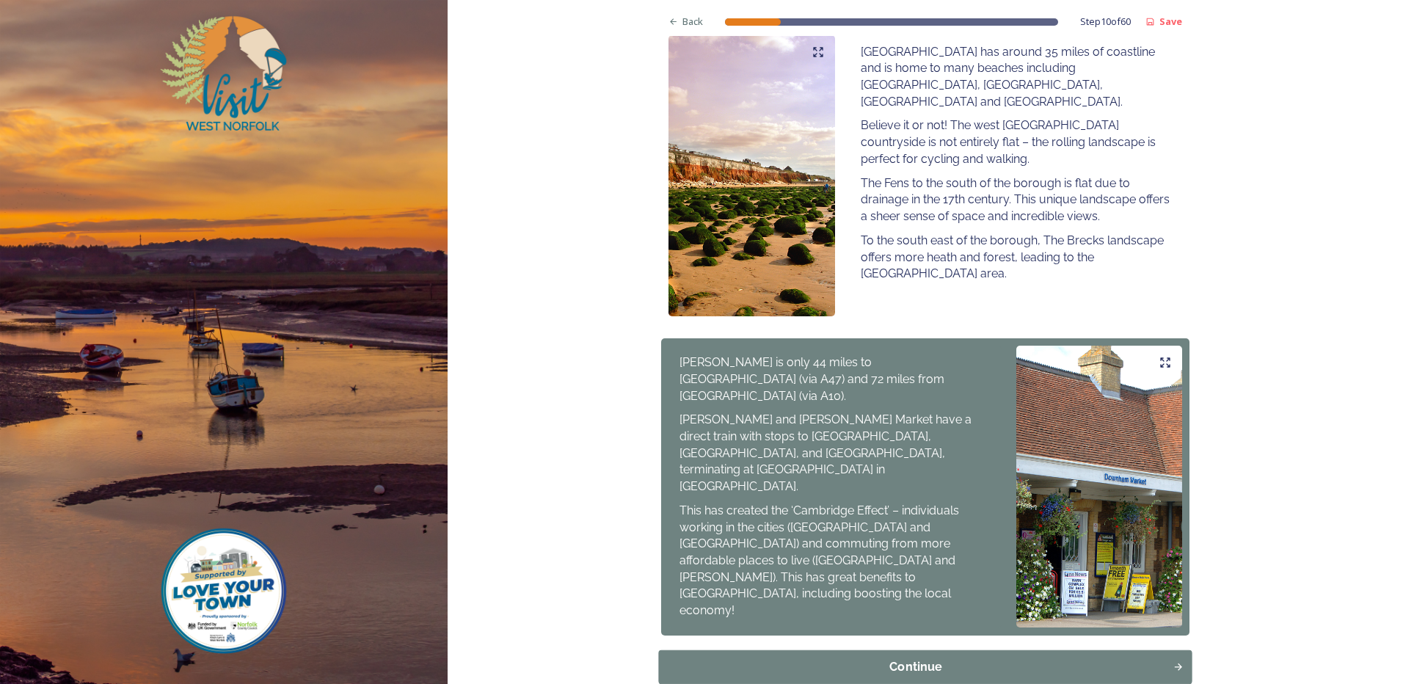
click at [954, 658] on div "Continue" at bounding box center [916, 667] width 498 height 18
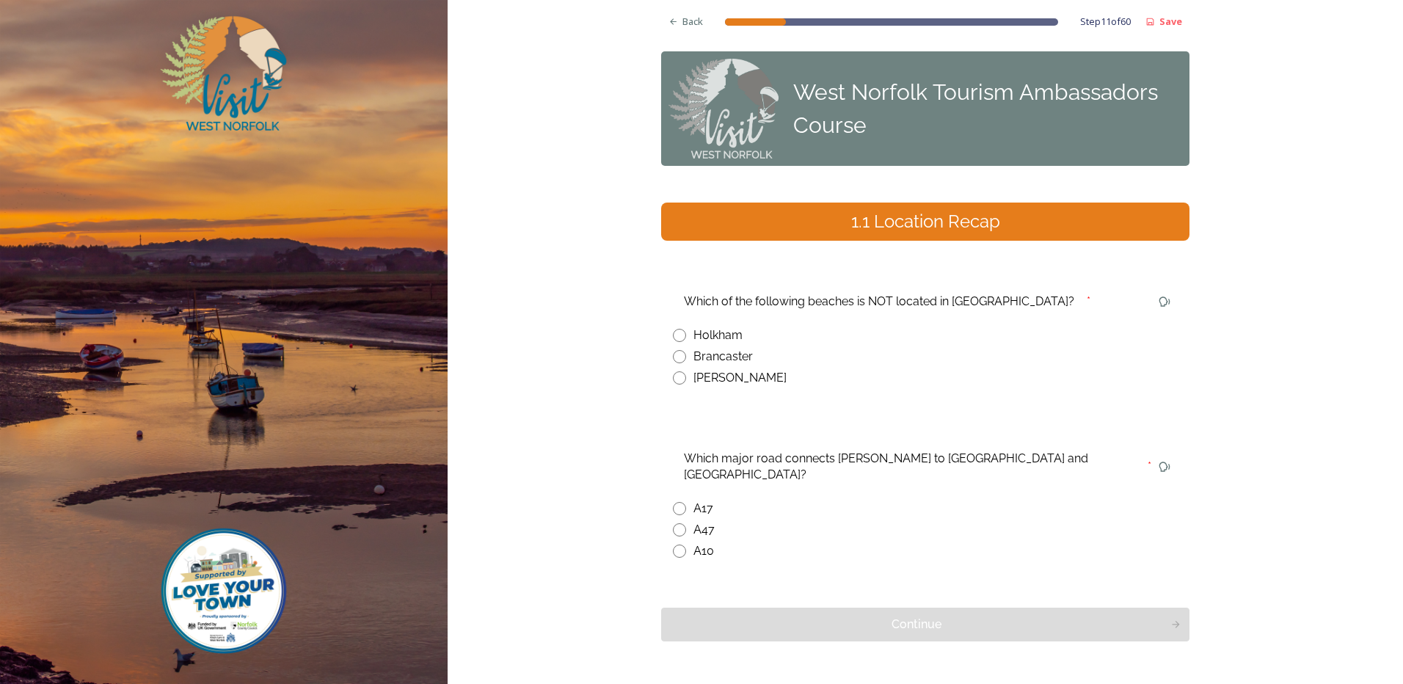
click at [673, 376] on input "radio" at bounding box center [679, 377] width 13 height 13
radio input "true"
click at [677, 545] on input "radio" at bounding box center [679, 551] width 13 height 13
radio input "true"
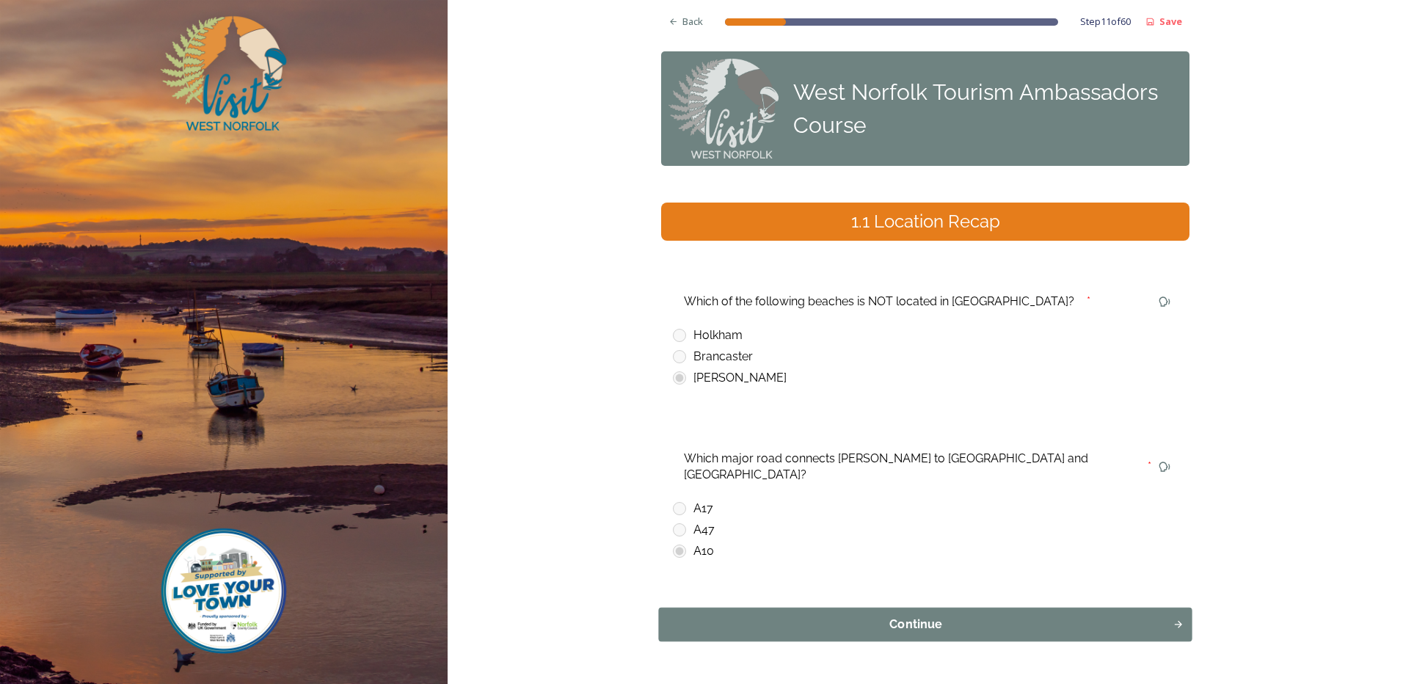
click at [860, 616] on div "Continue" at bounding box center [916, 625] width 498 height 18
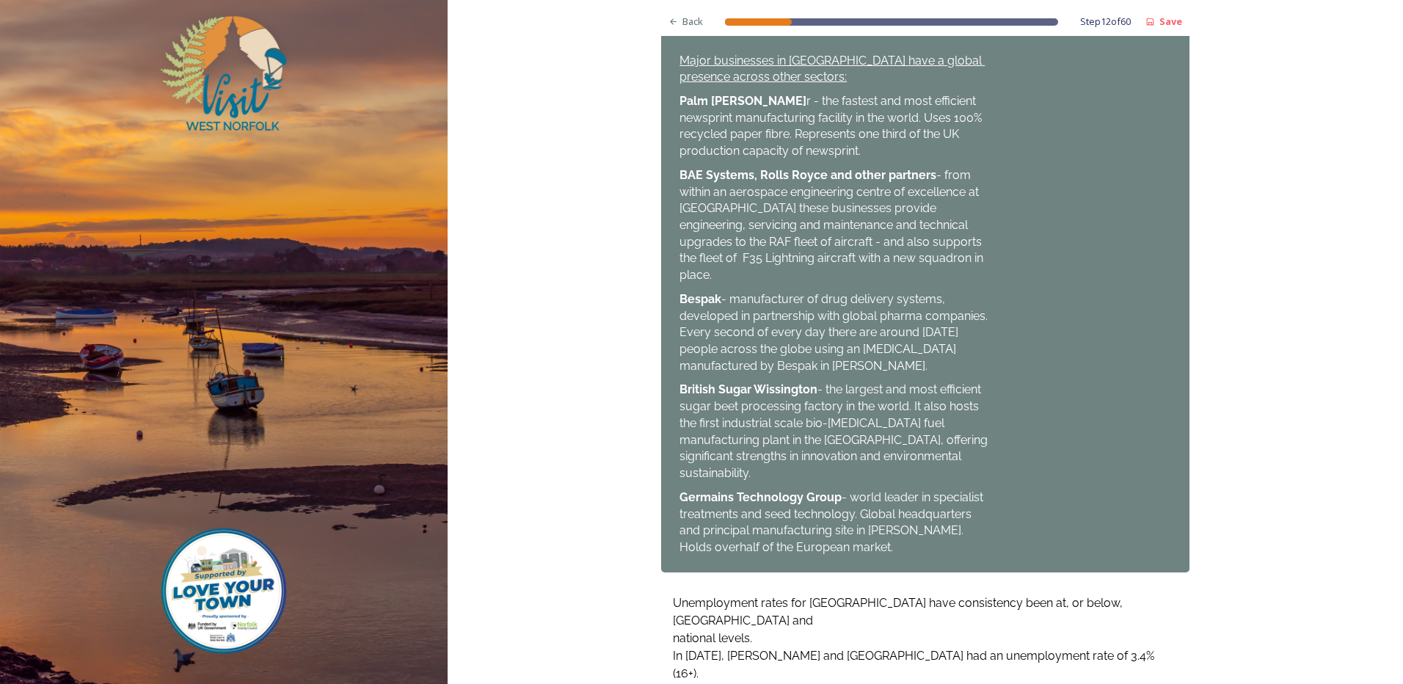
scroll to position [1086, 0]
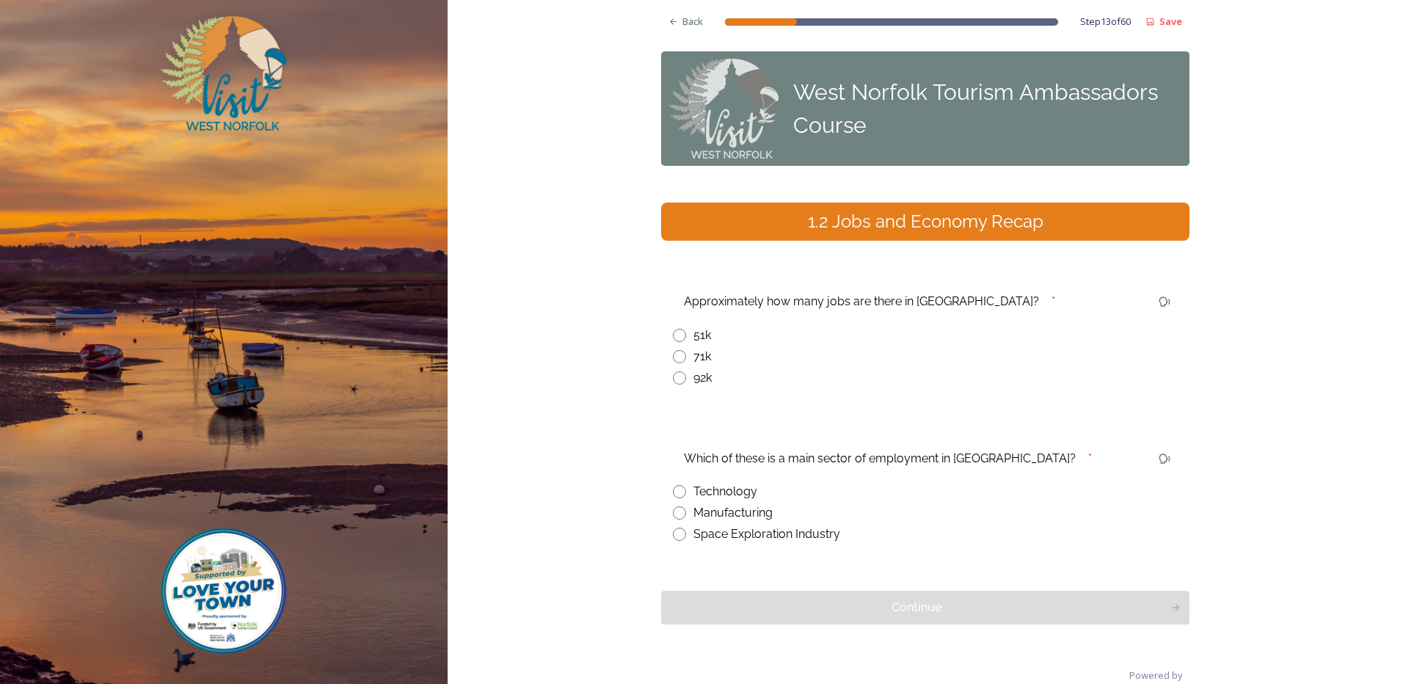
click at [677, 357] on input "radio" at bounding box center [679, 356] width 13 height 13
radio input "true"
click at [673, 513] on input "radio" at bounding box center [679, 512] width 13 height 13
radio input "true"
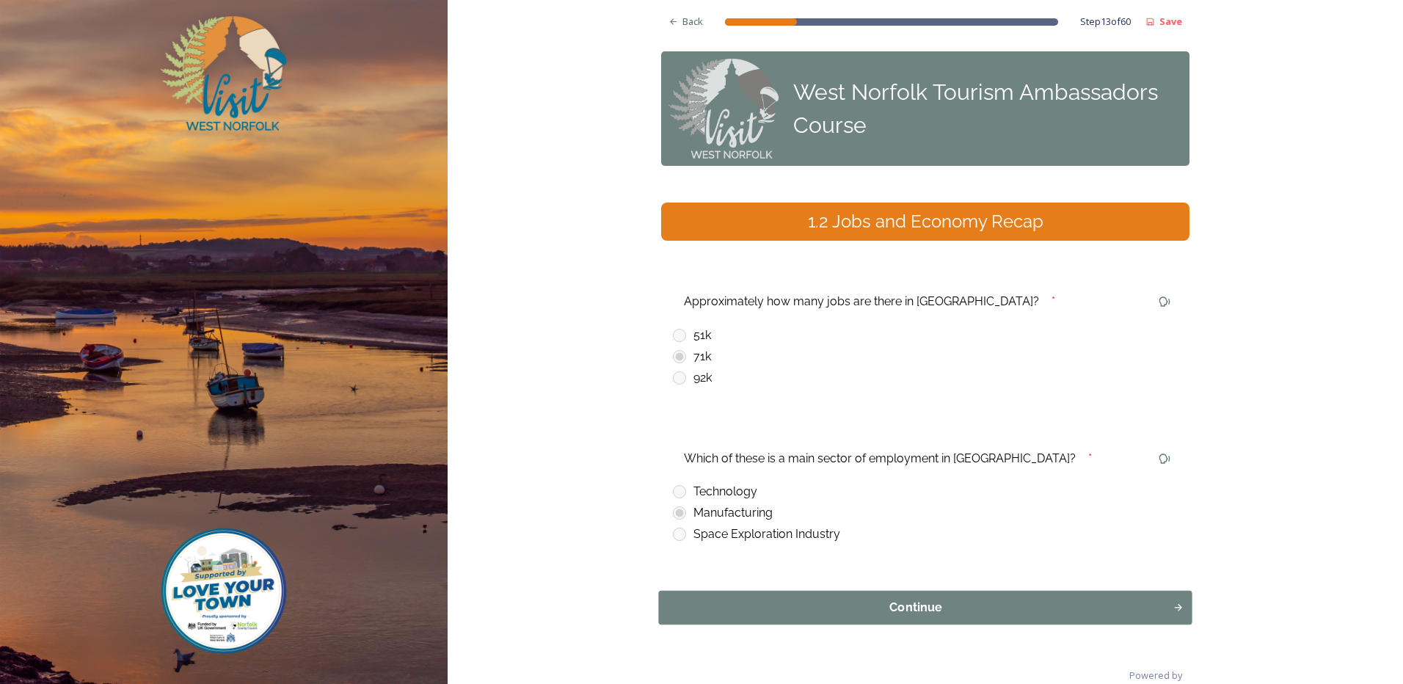
click at [937, 605] on div "Continue" at bounding box center [916, 608] width 498 height 18
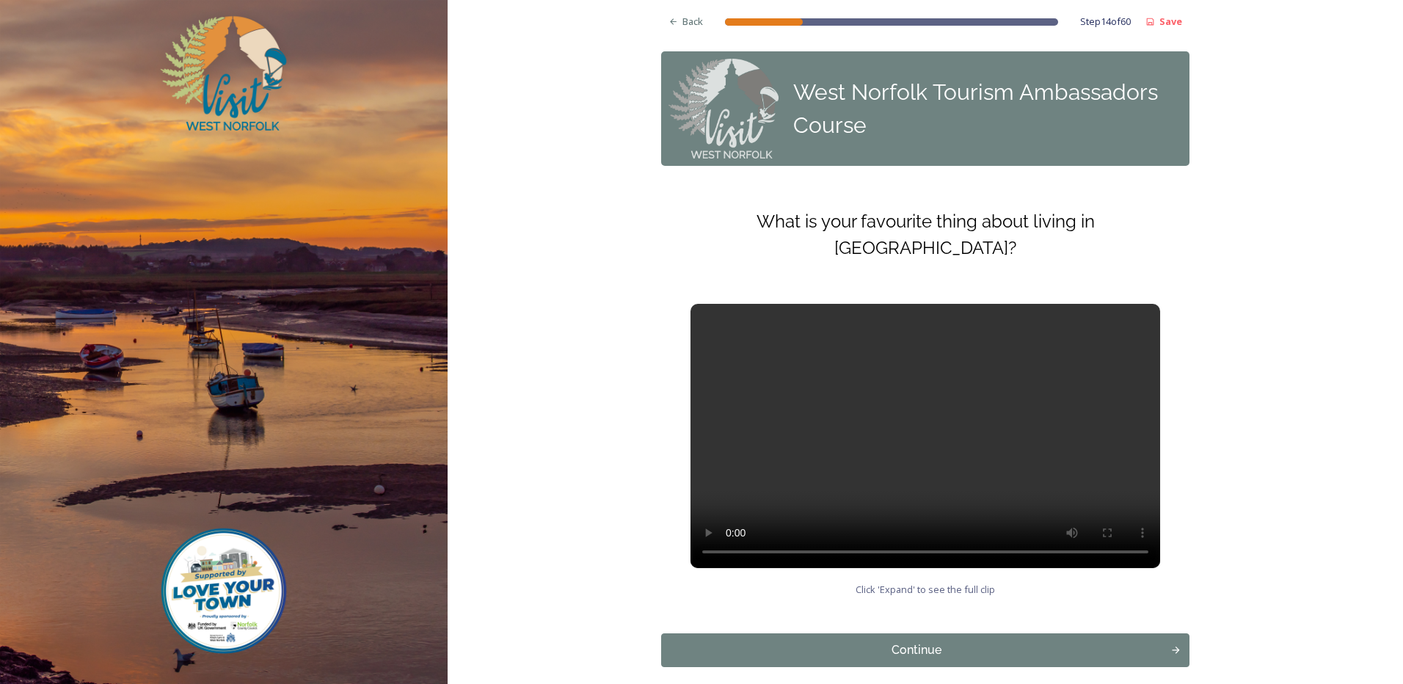
scroll to position [42, 0]
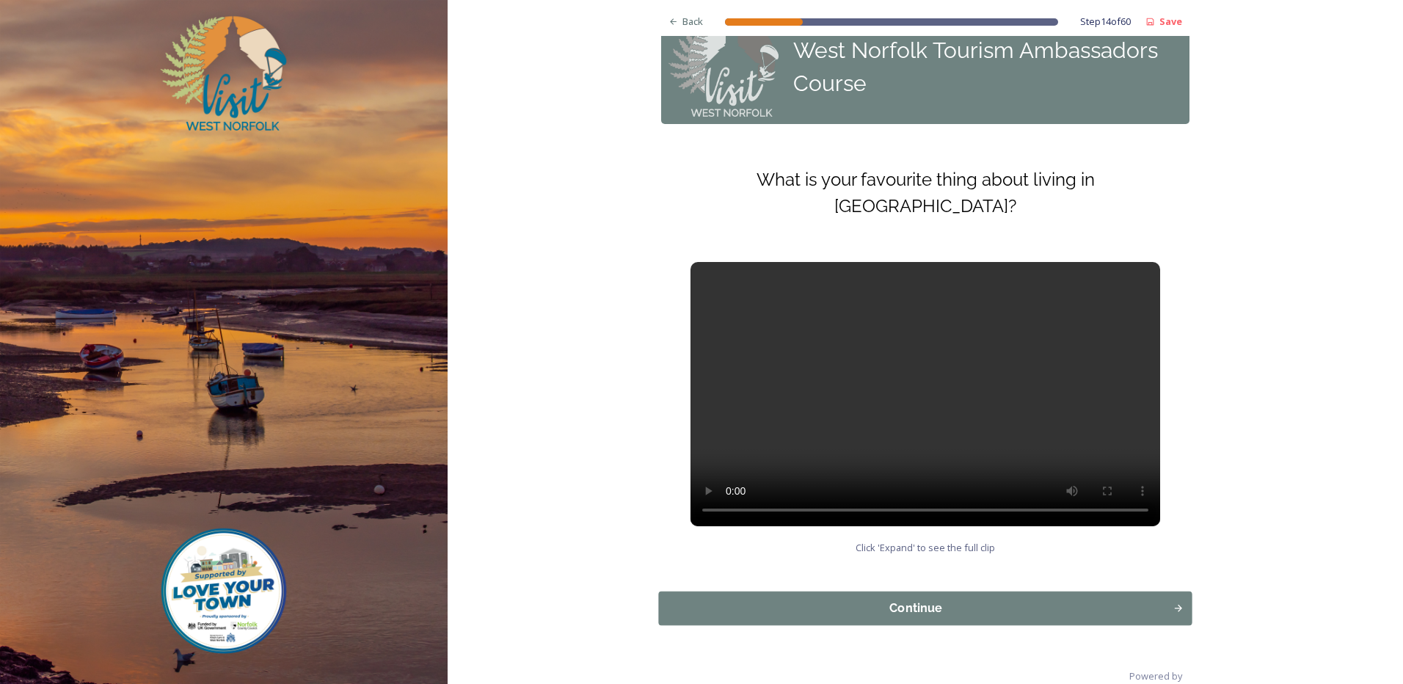
click at [921, 600] on div "Continue" at bounding box center [916, 609] width 498 height 18
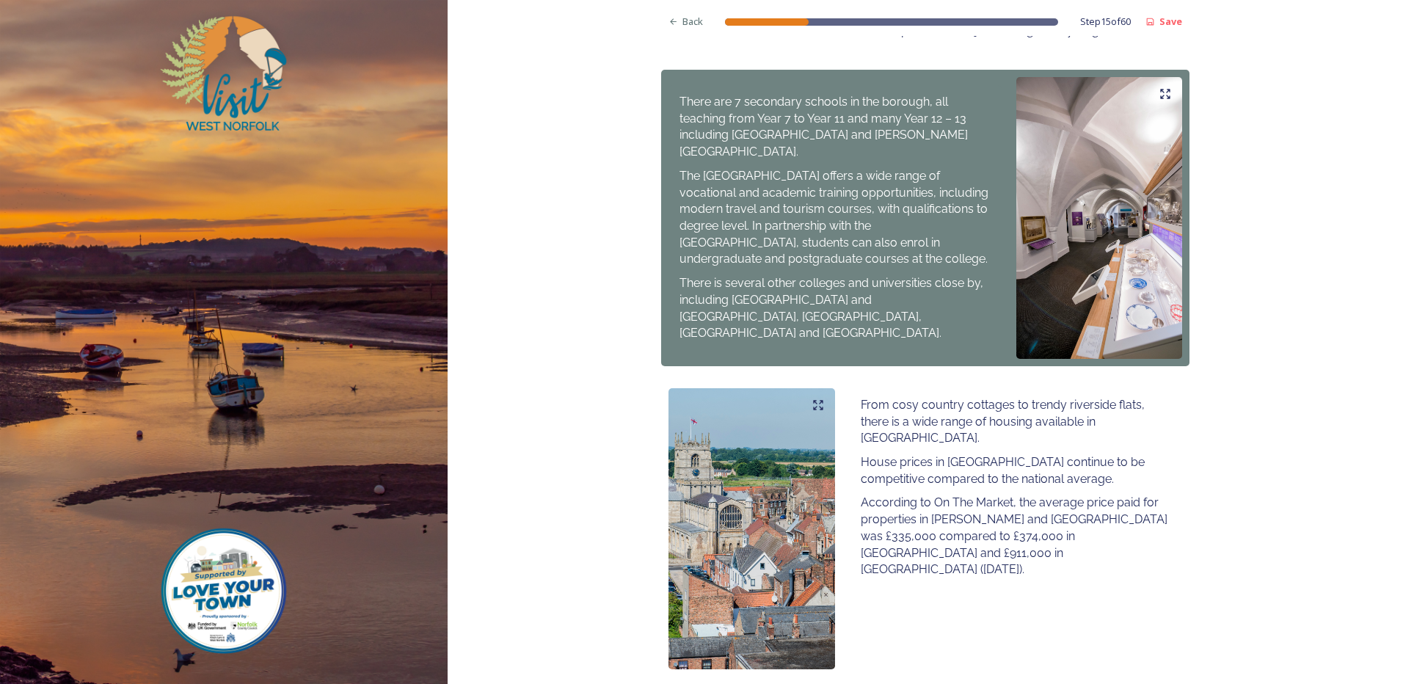
scroll to position [740, 0]
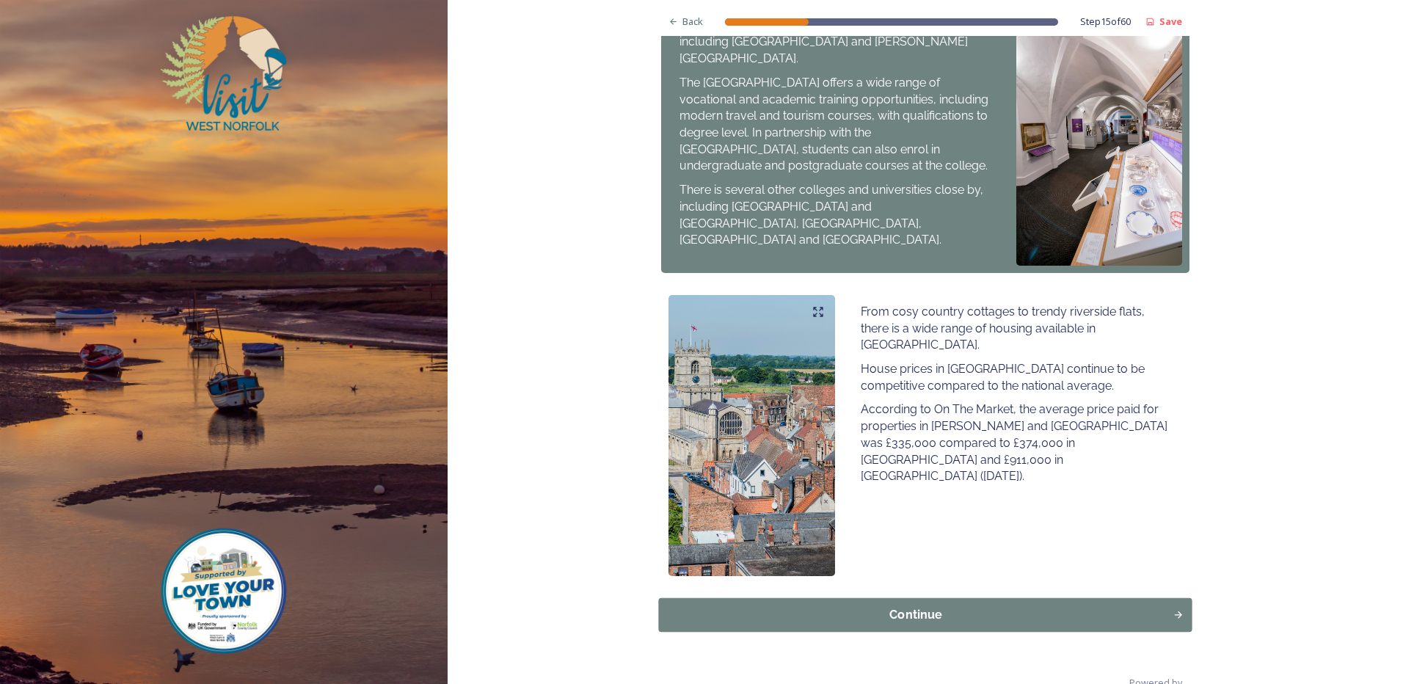
click at [995, 606] on div "Continue" at bounding box center [916, 615] width 498 height 18
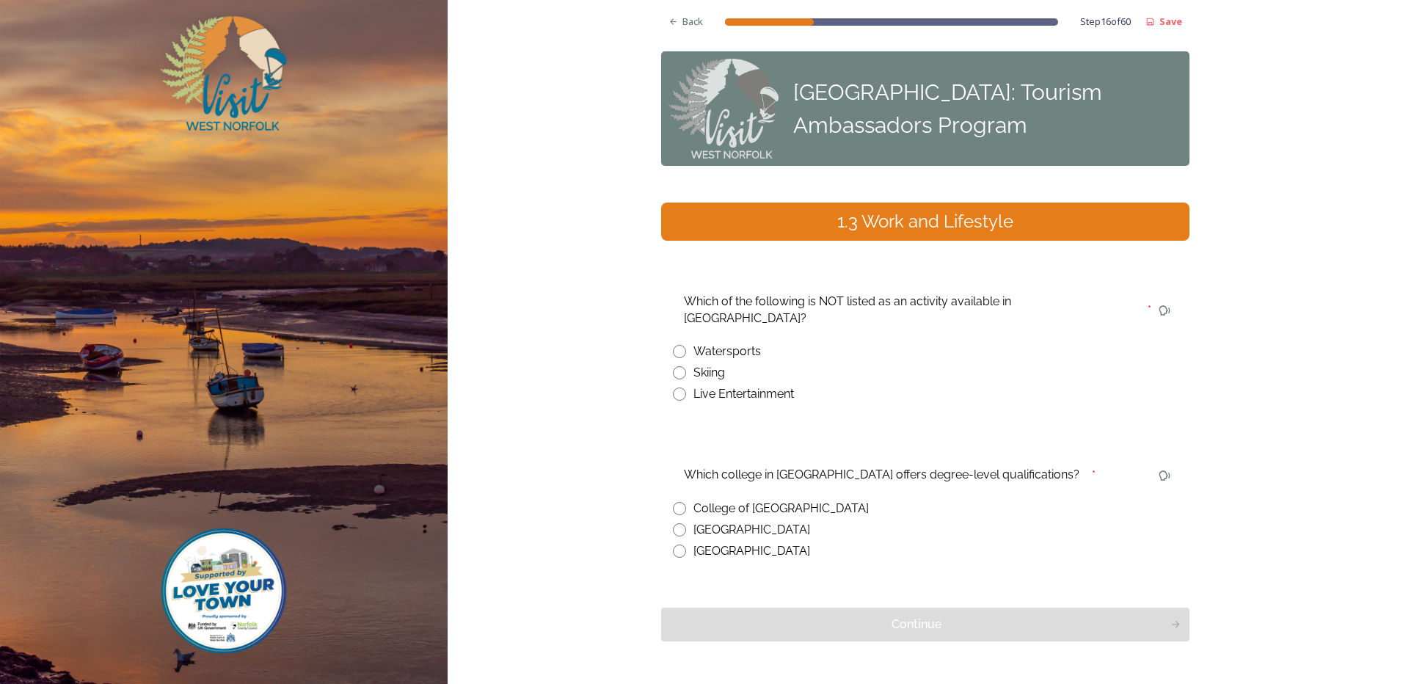
click at [675, 366] on input "radio" at bounding box center [679, 372] width 13 height 13
radio input "true"
click at [675, 502] on input "radio" at bounding box center [679, 508] width 13 height 13
radio input "true"
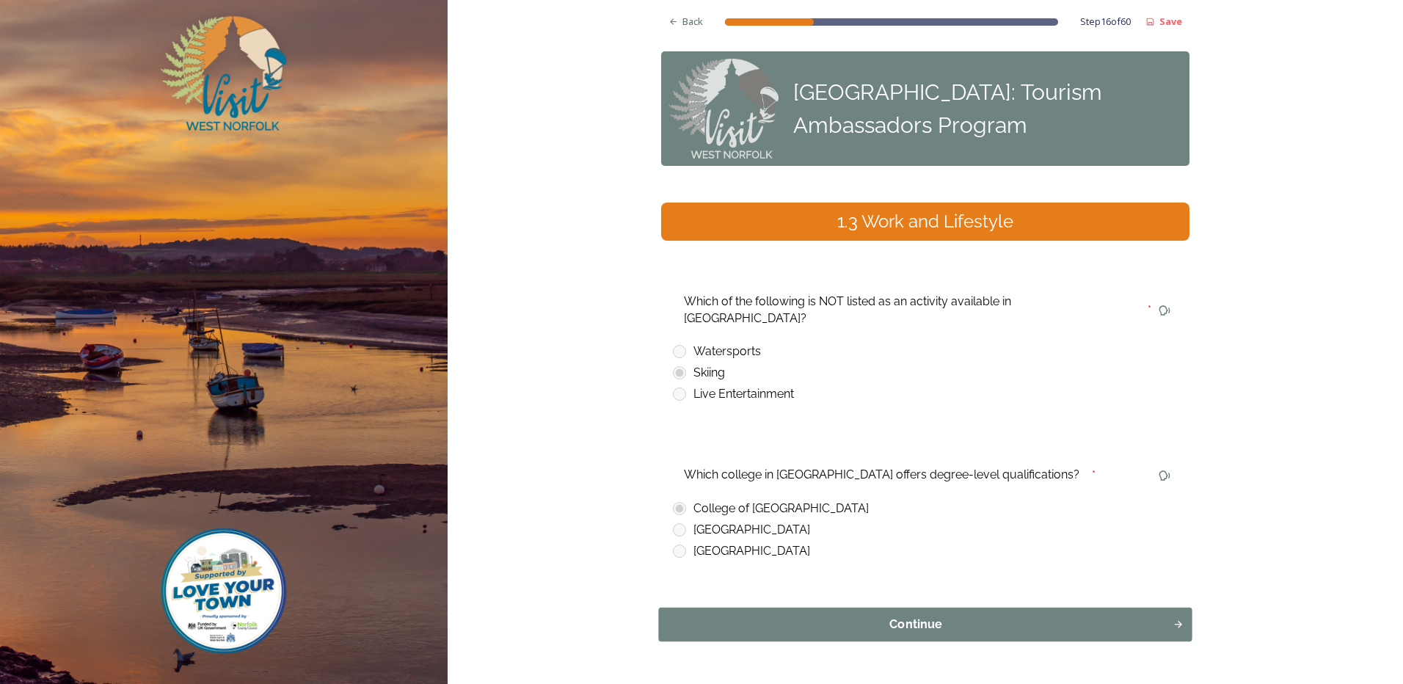
click at [917, 616] on div "Continue" at bounding box center [916, 625] width 498 height 18
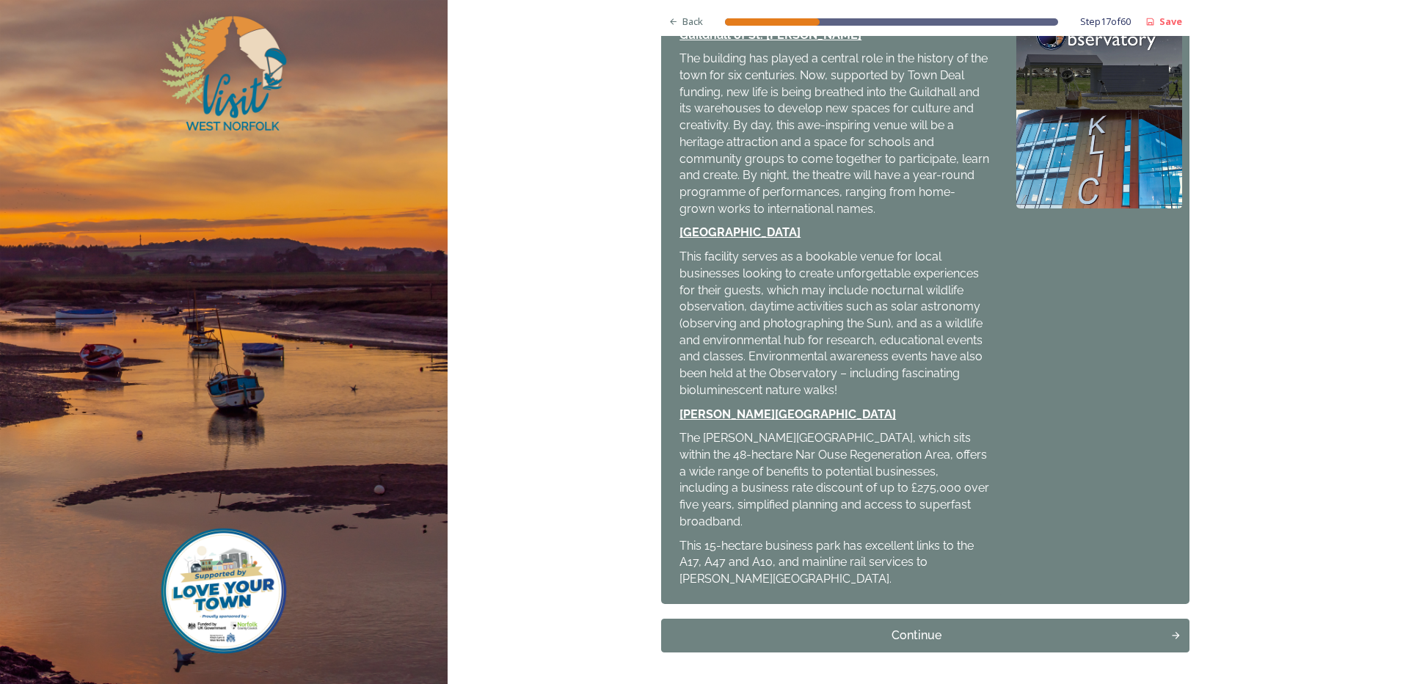
scroll to position [364, 0]
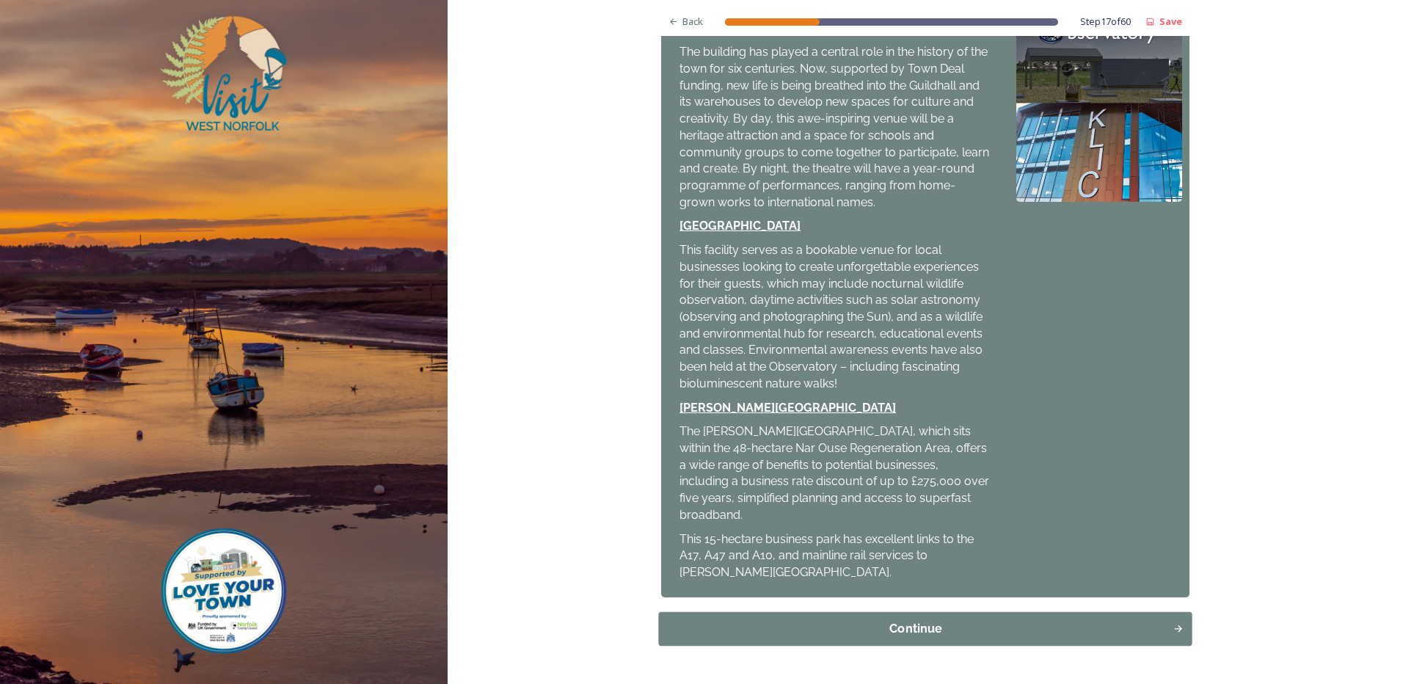
click at [978, 620] on div "Continue" at bounding box center [916, 629] width 498 height 18
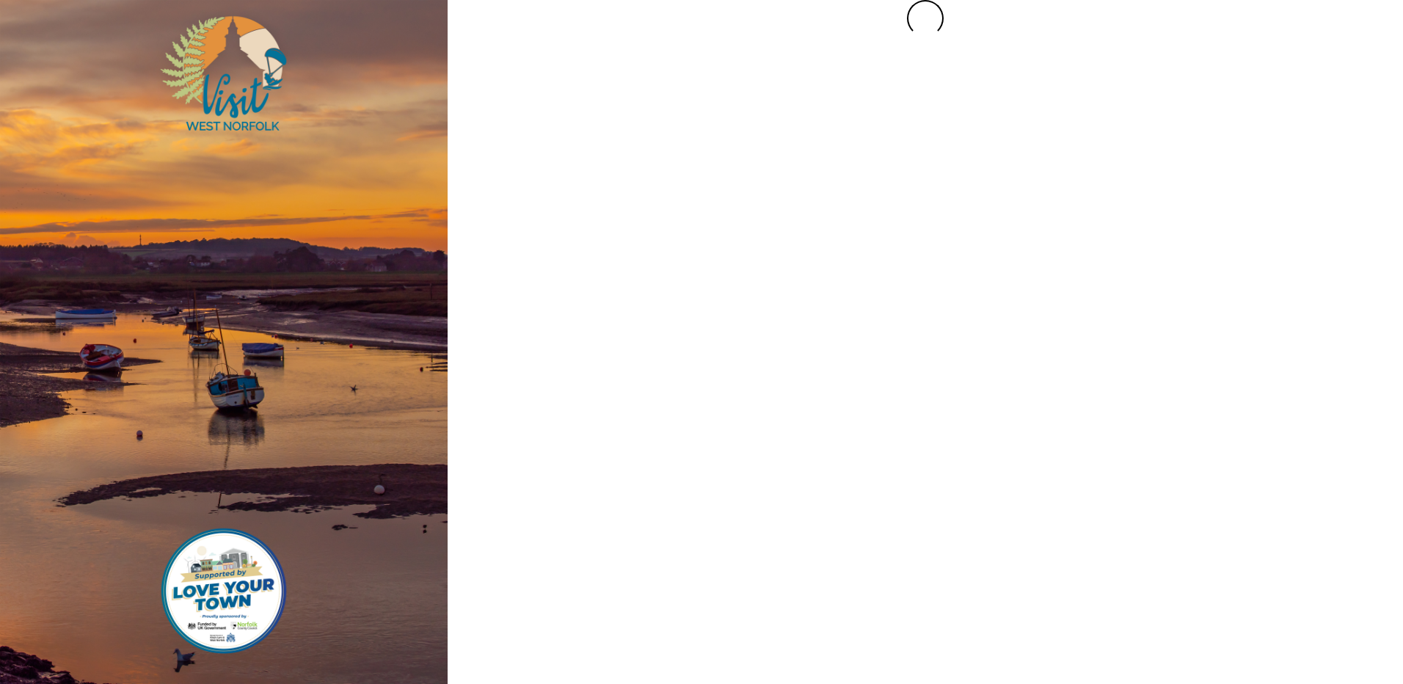
scroll to position [0, 0]
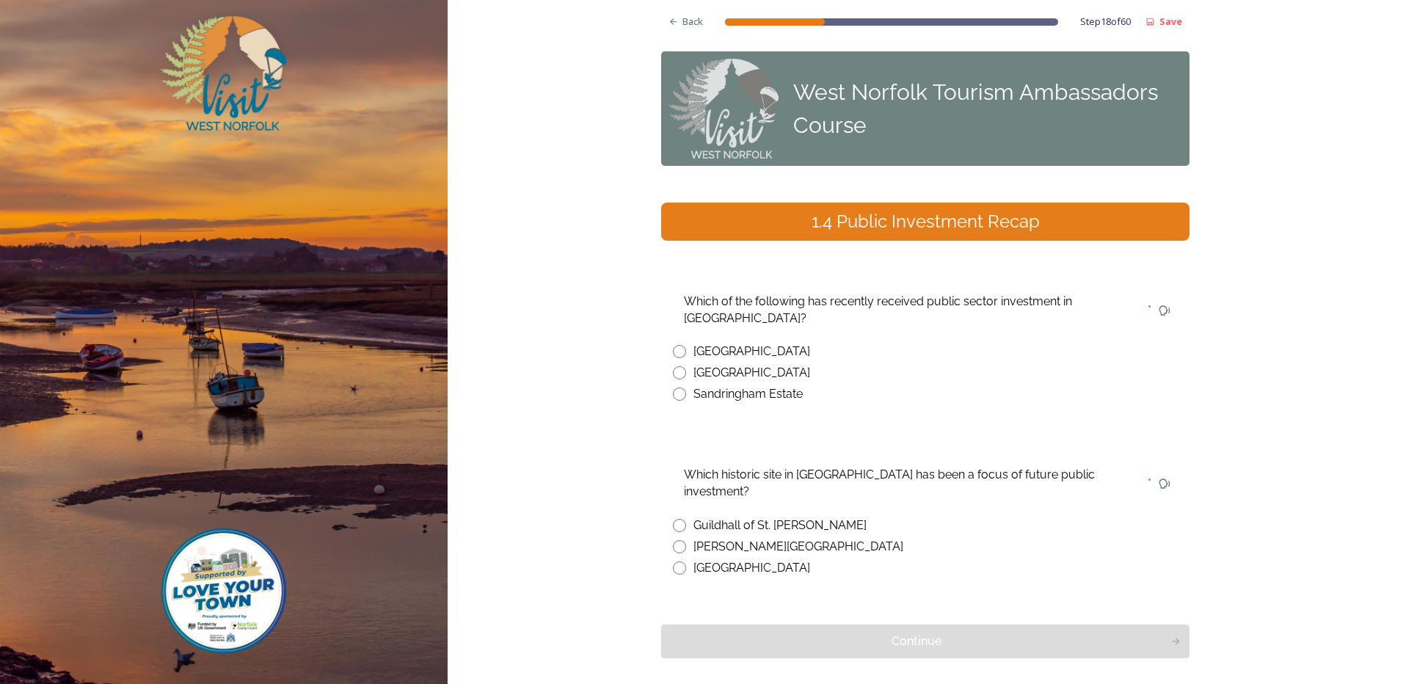
click at [676, 346] on input "radio" at bounding box center [679, 351] width 13 height 13
radio input "true"
click at [673, 519] on input "radio" at bounding box center [679, 525] width 13 height 13
radio input "true"
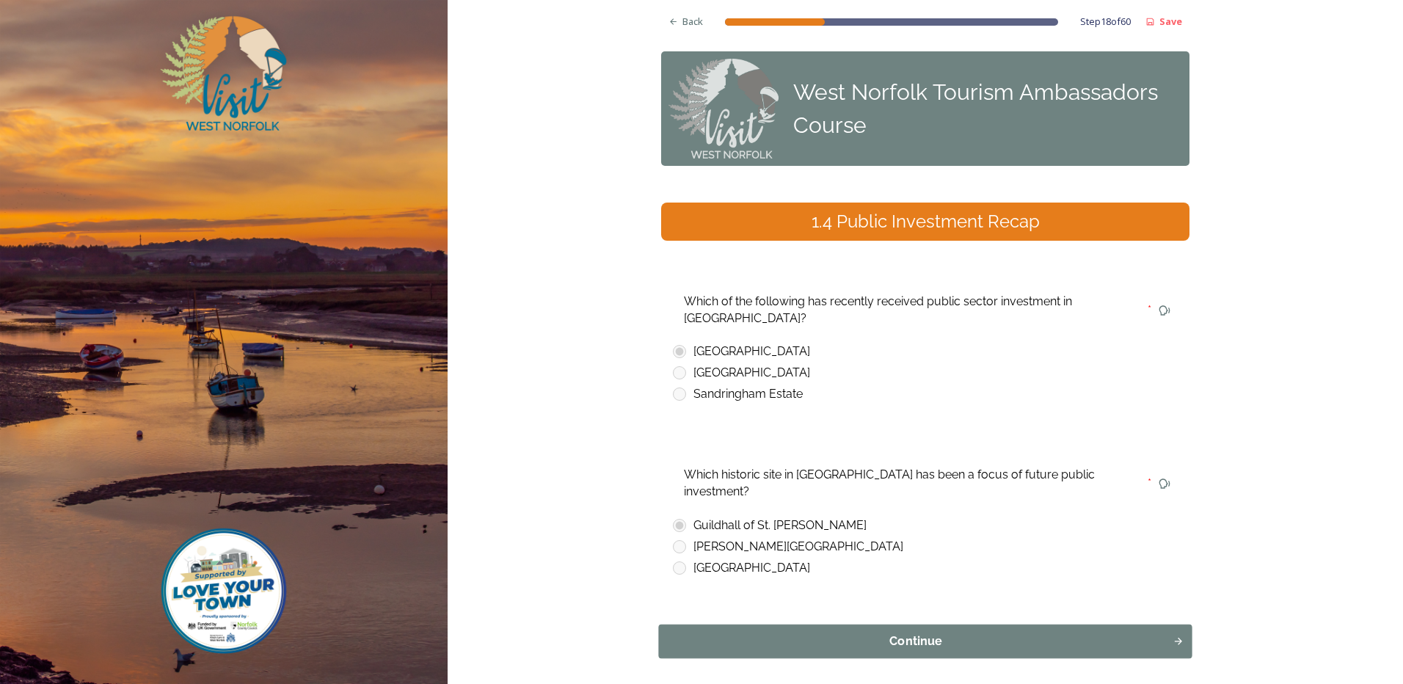
click at [890, 633] on div "Continue" at bounding box center [916, 642] width 498 height 18
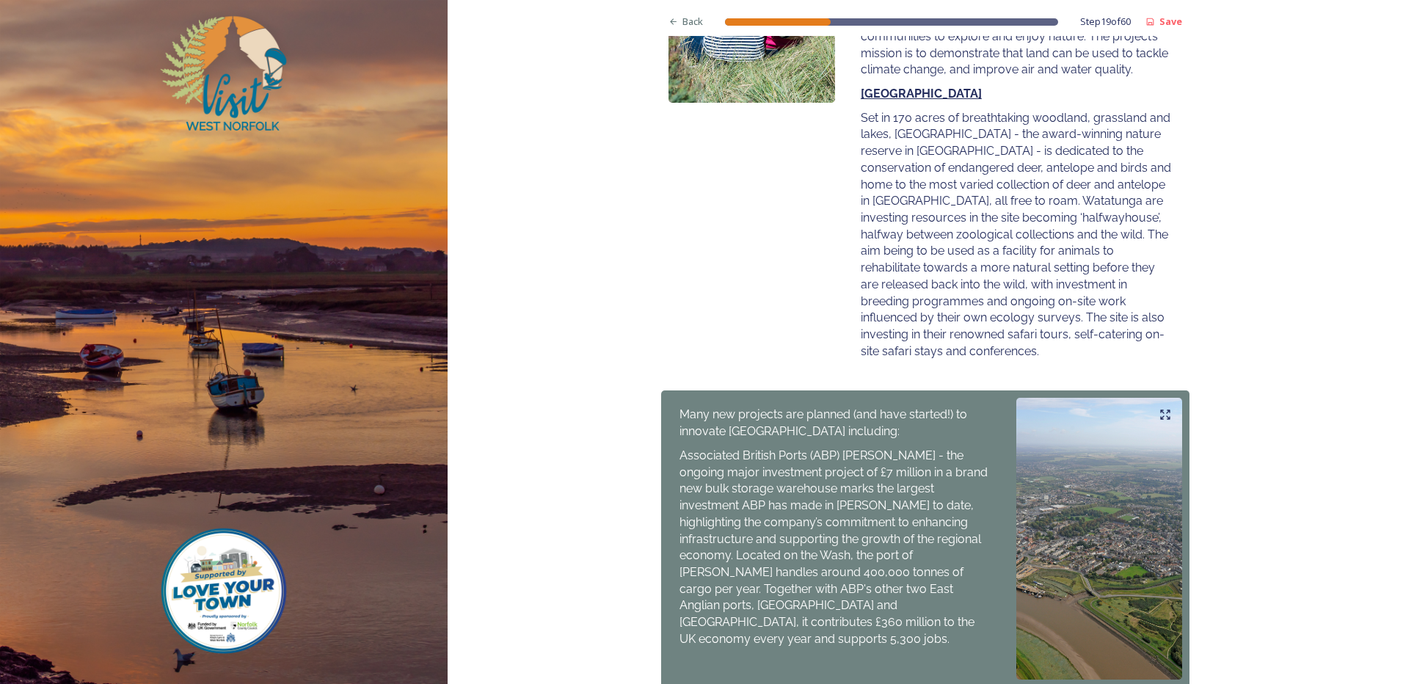
scroll to position [583, 0]
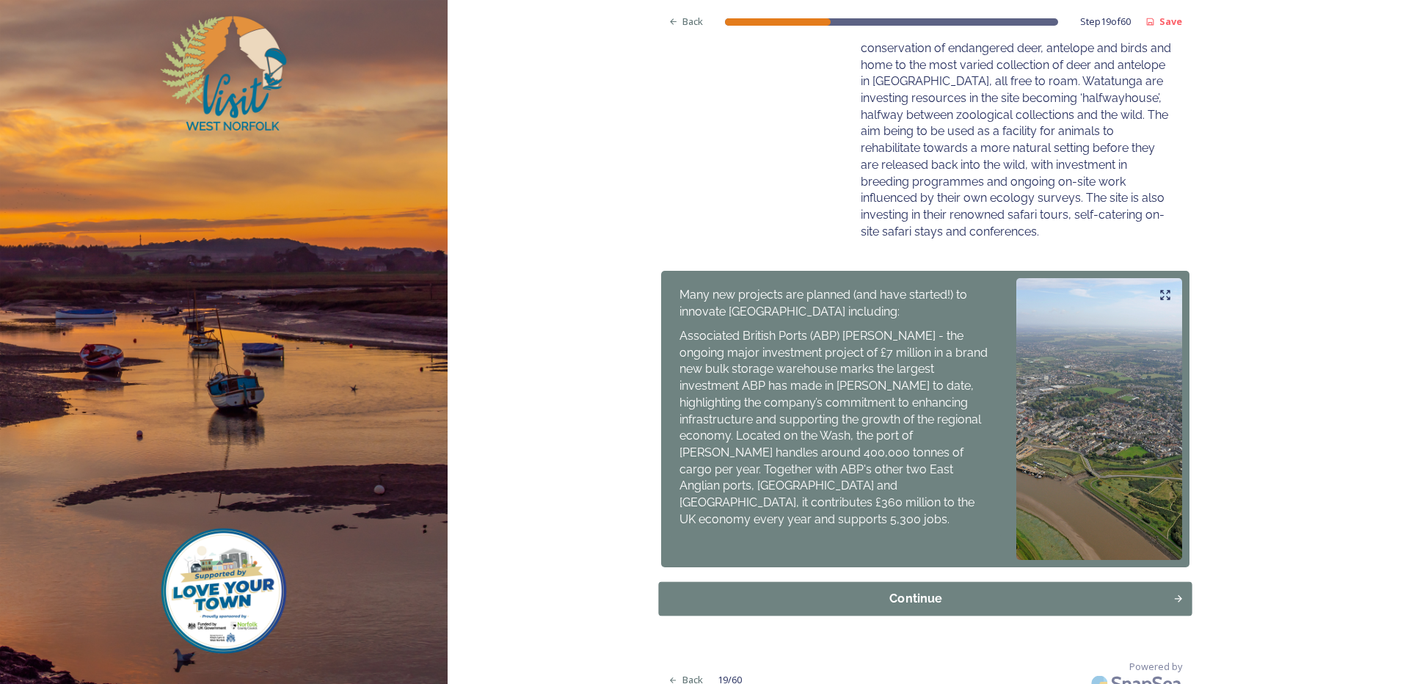
click at [978, 590] on div "Continue" at bounding box center [916, 599] width 498 height 18
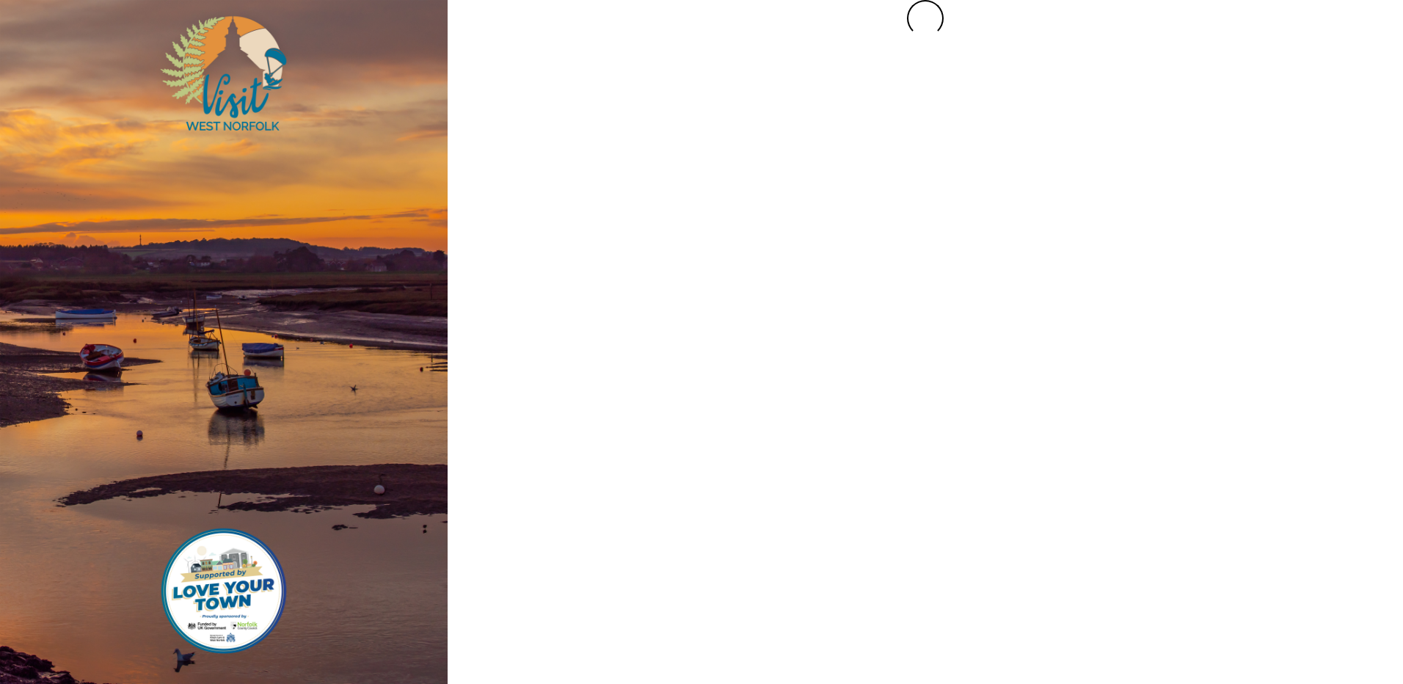
scroll to position [0, 0]
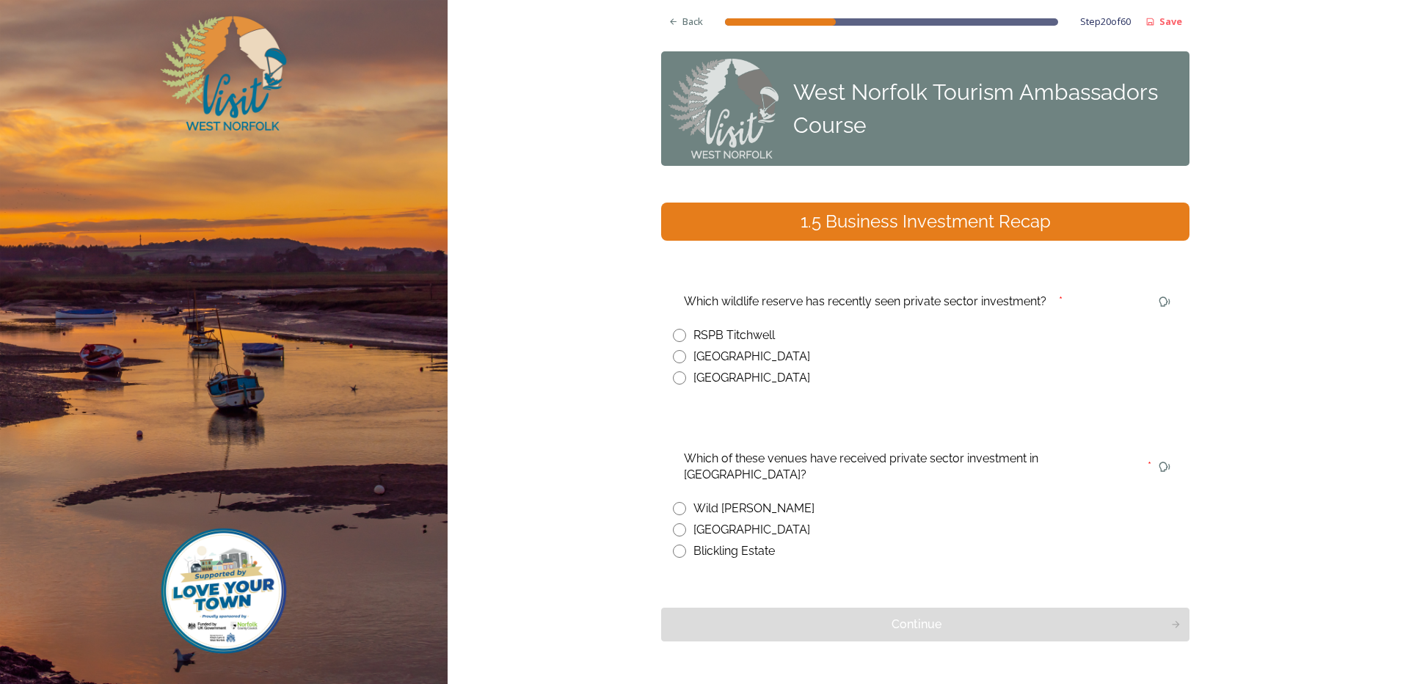
click at [674, 356] on input "radio" at bounding box center [679, 356] width 13 height 13
radio input "true"
click at [677, 502] on input "radio" at bounding box center [679, 508] width 13 height 13
radio input "true"
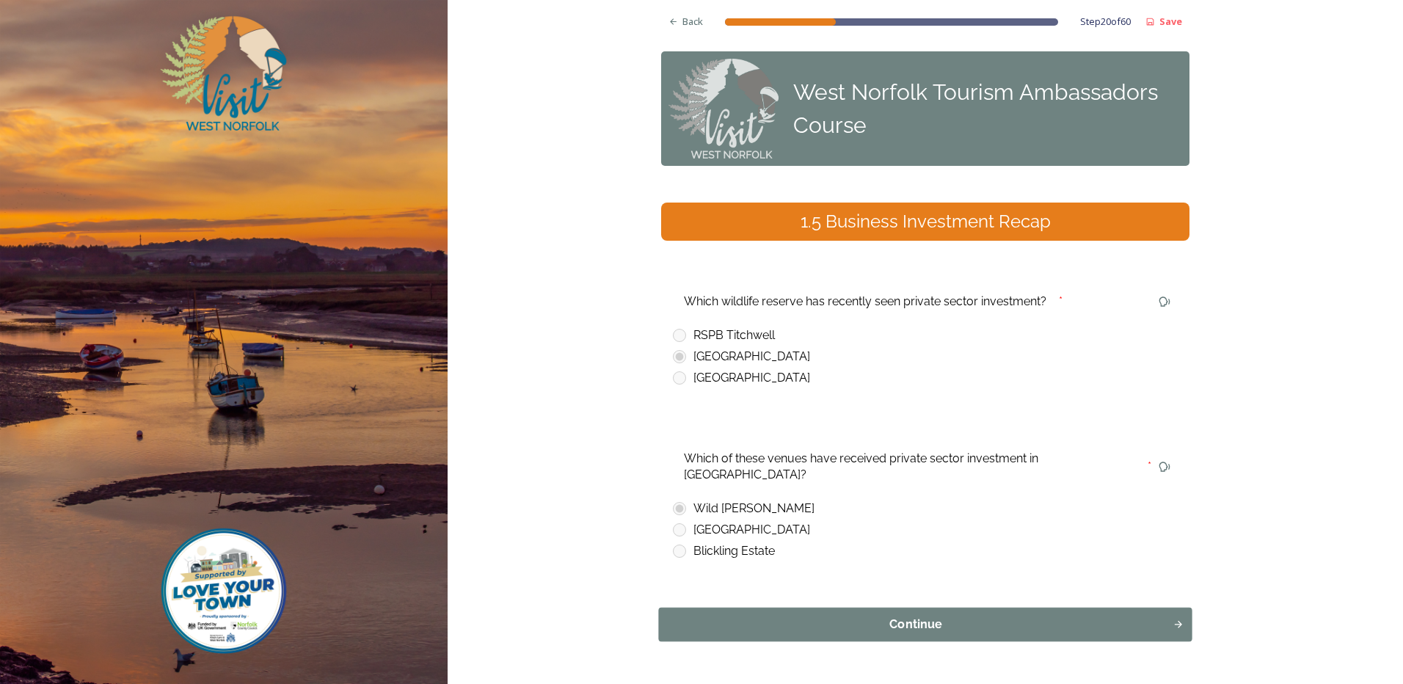
click at [829, 616] on div "Continue" at bounding box center [916, 625] width 498 height 18
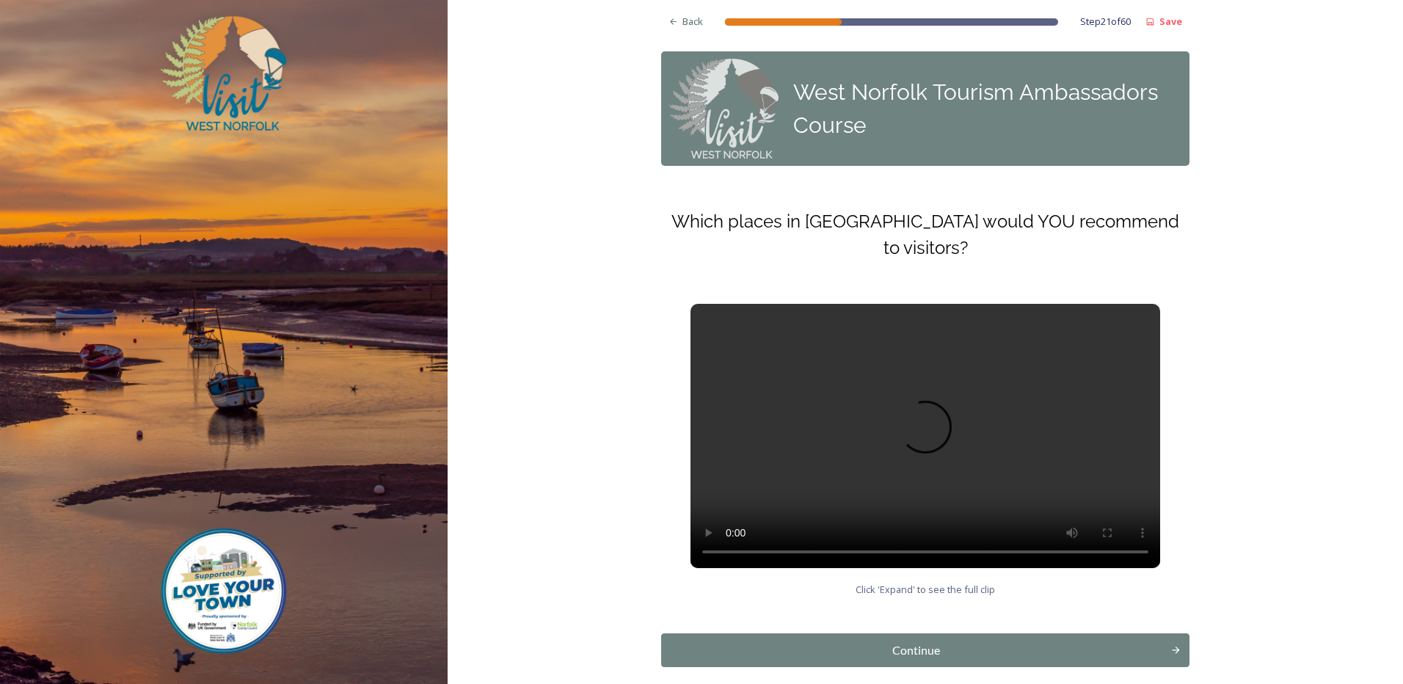
scroll to position [68, 0]
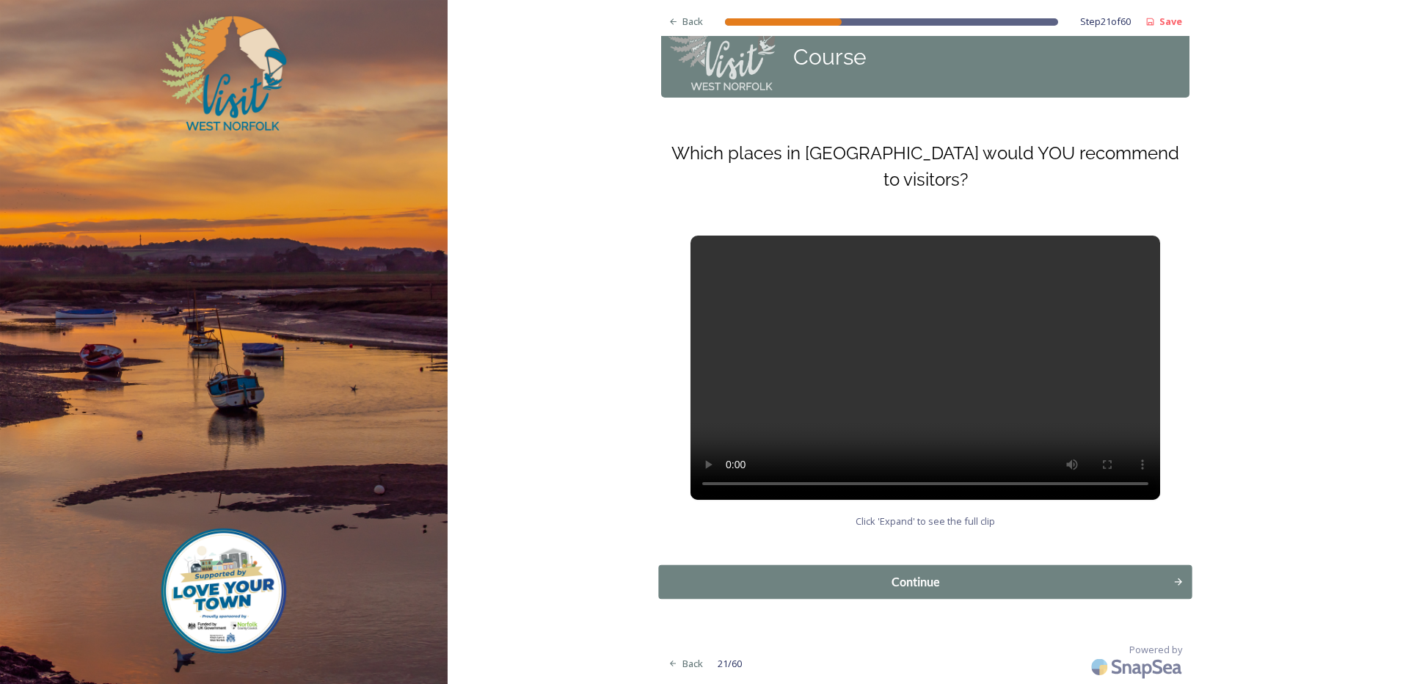
click at [849, 575] on div "Continue" at bounding box center [916, 582] width 498 height 18
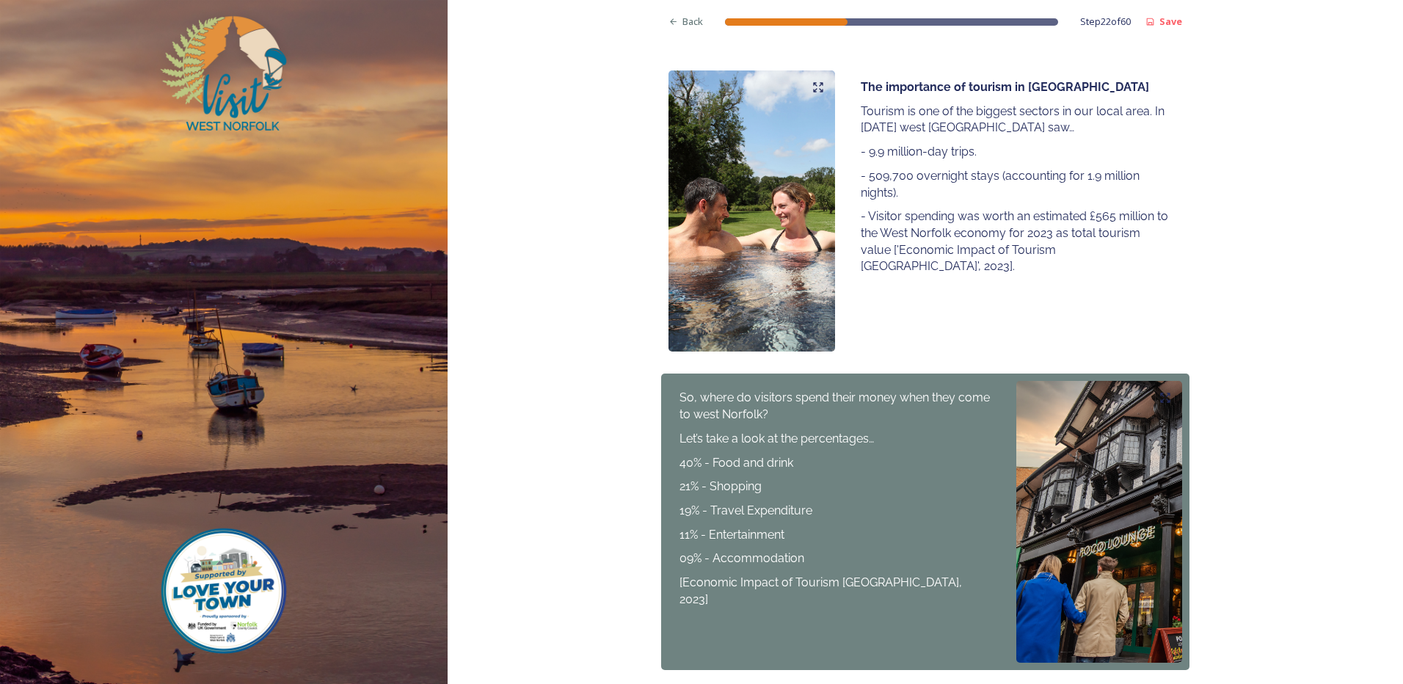
scroll to position [334, 0]
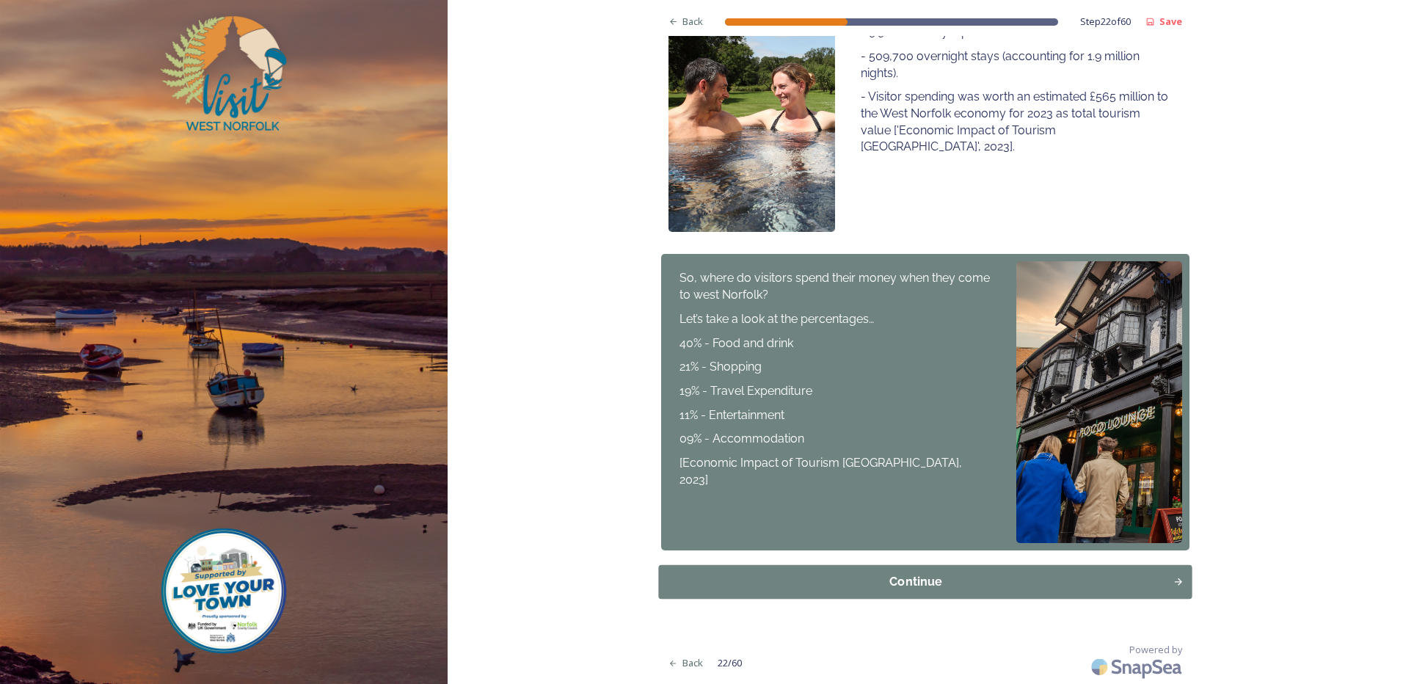
click at [956, 589] on div "Continue" at bounding box center [916, 582] width 498 height 18
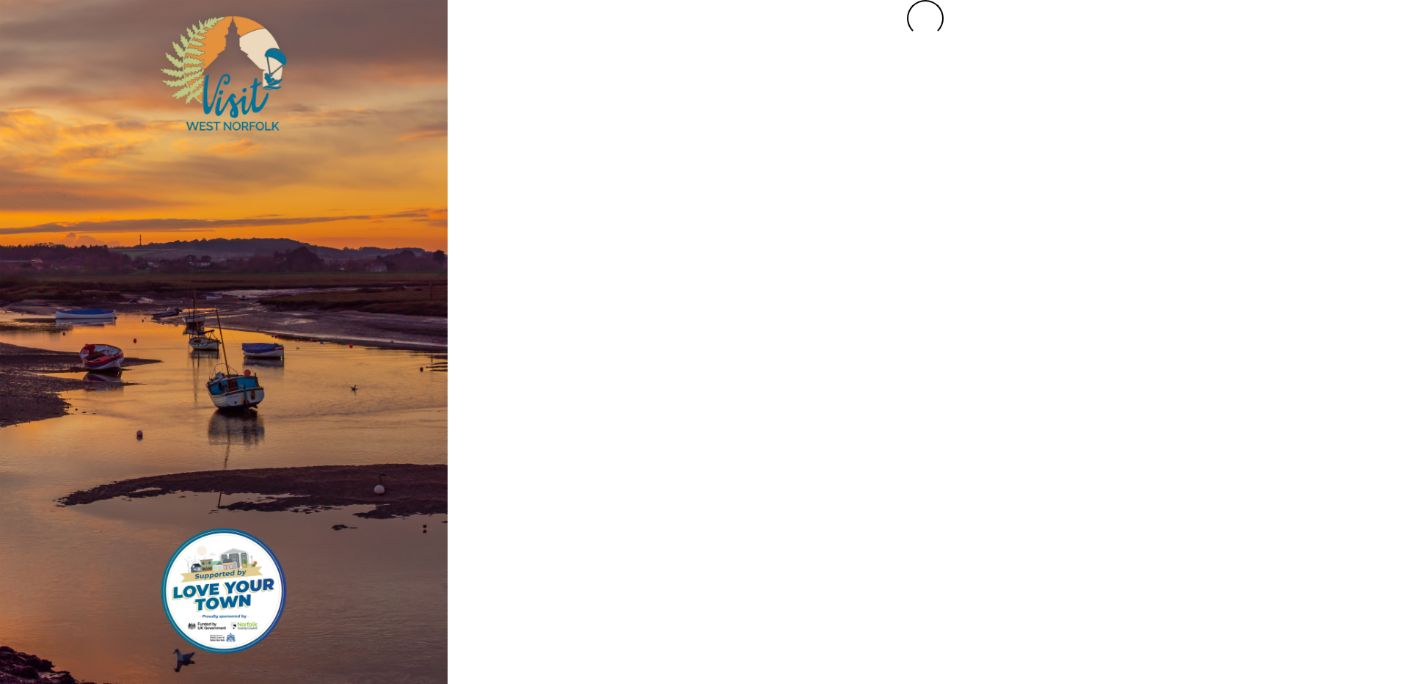
scroll to position [0, 0]
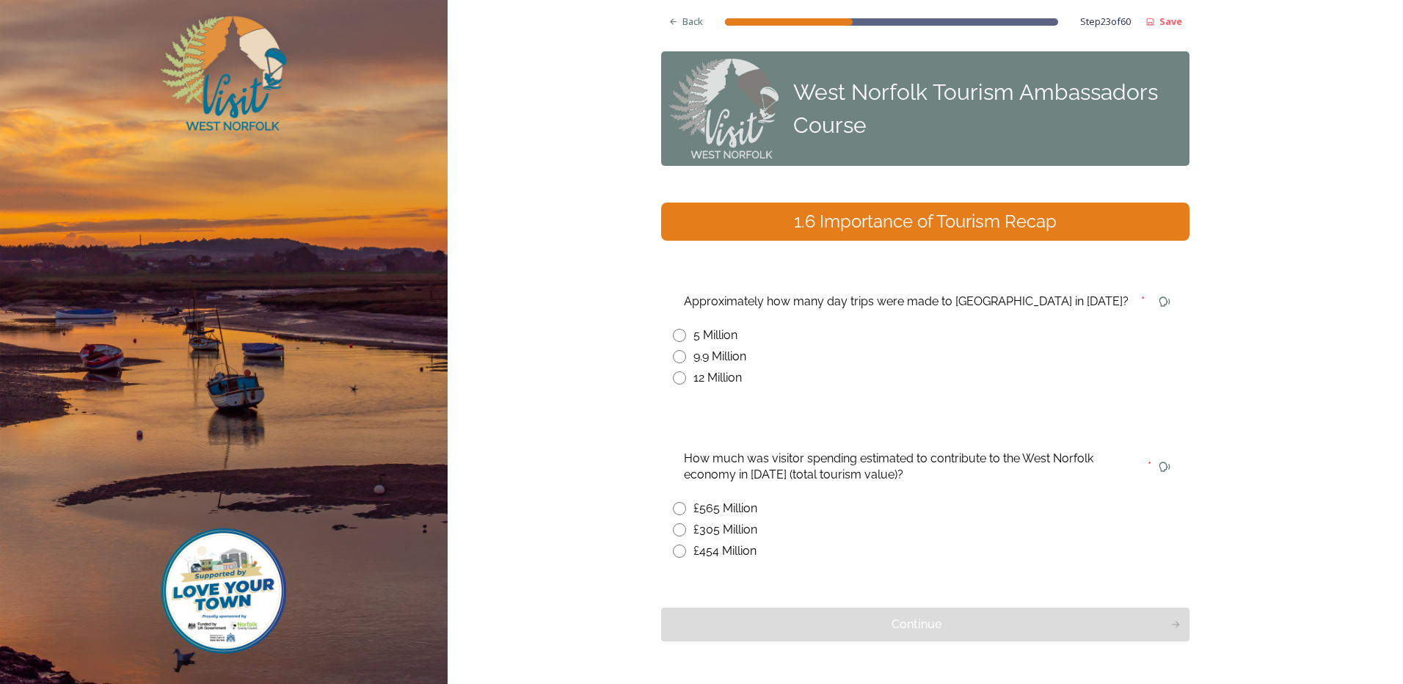
click at [673, 360] on input "radio" at bounding box center [679, 356] width 13 height 13
radio input "true"
click at [675, 508] on input "radio" at bounding box center [679, 508] width 13 height 13
radio input "true"
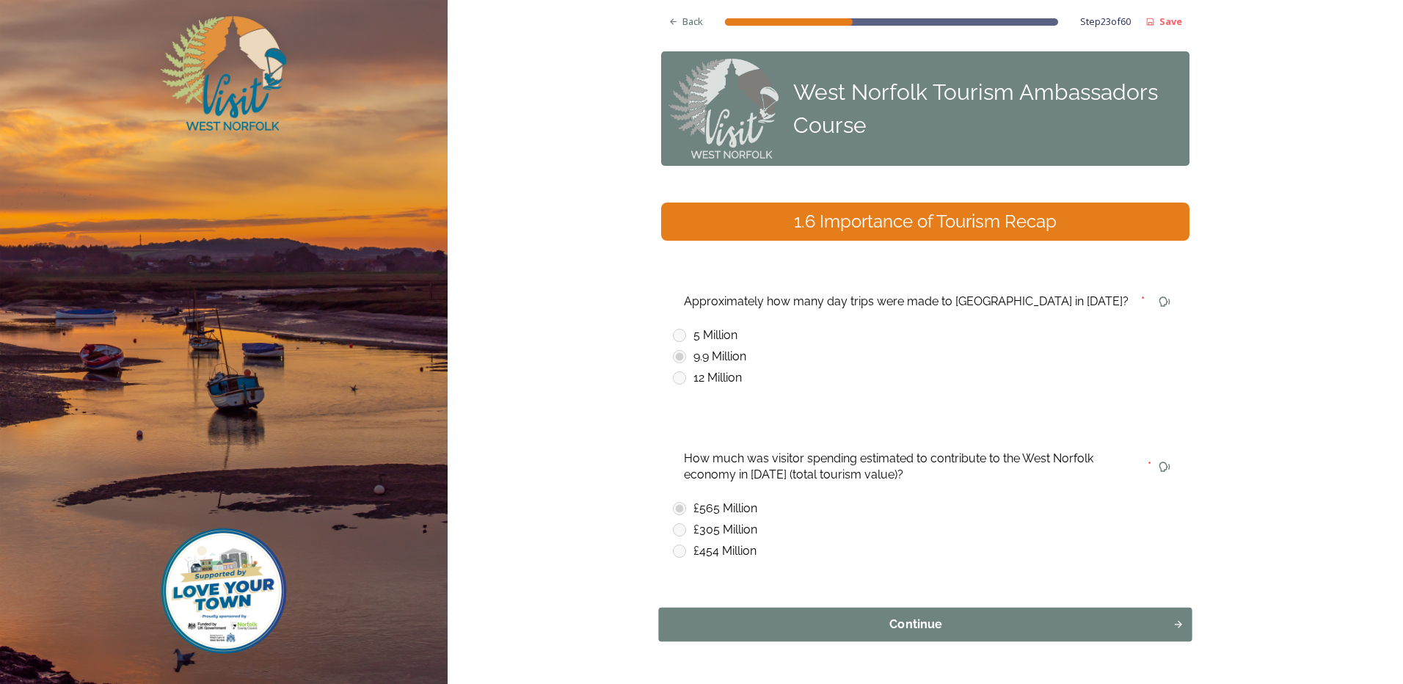
click at [792, 628] on div "Continue" at bounding box center [916, 625] width 498 height 18
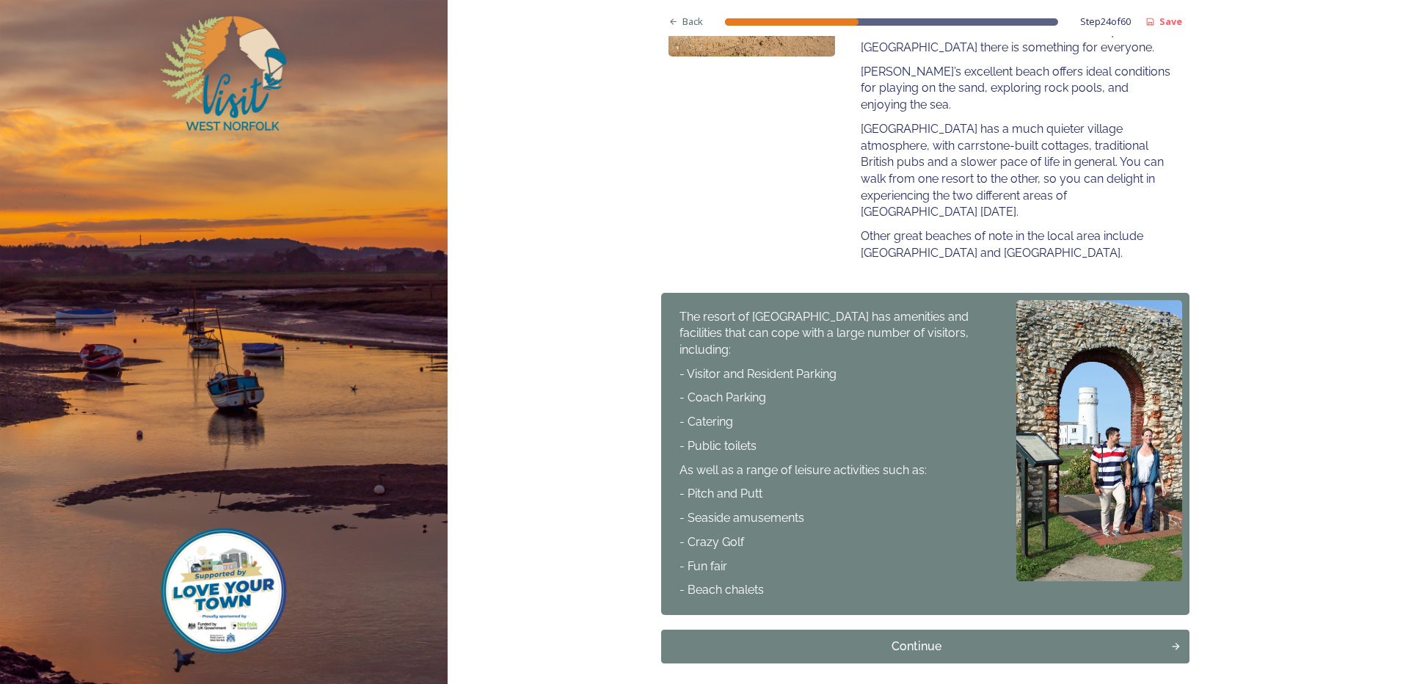
scroll to position [534, 0]
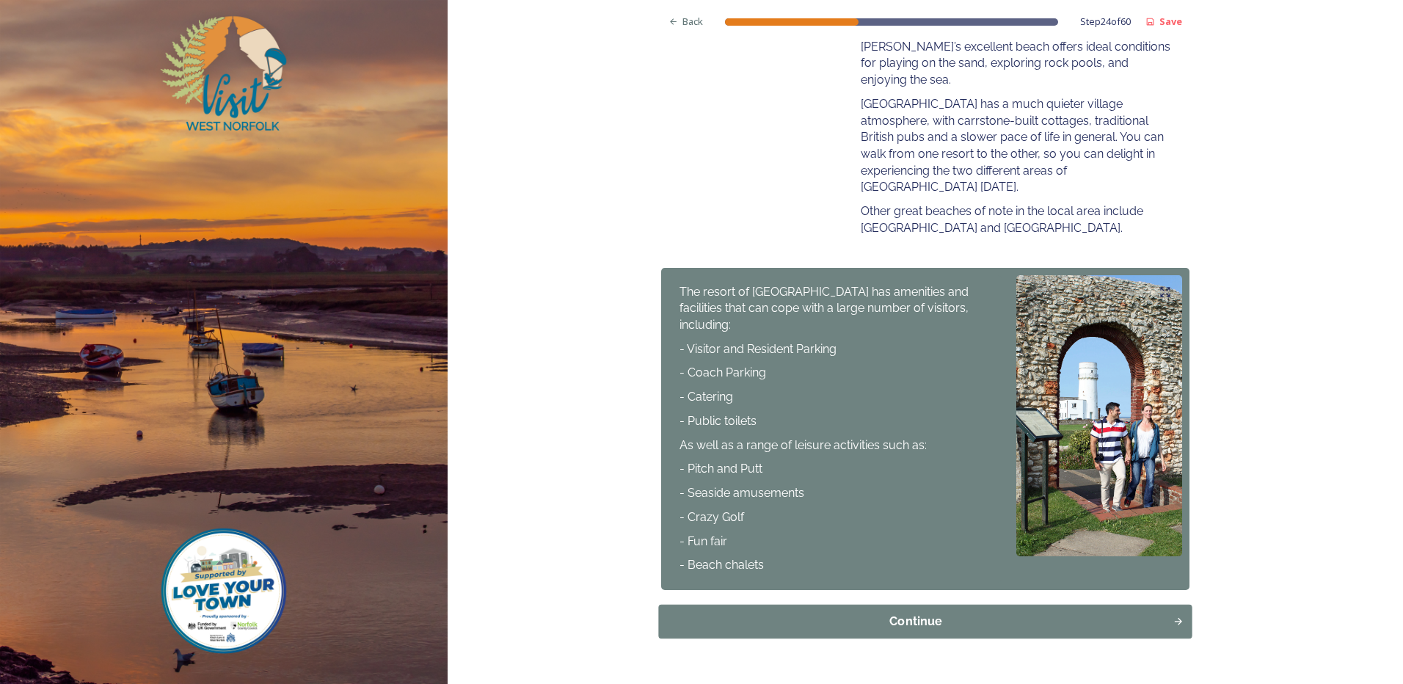
click at [979, 613] on div "Continue" at bounding box center [916, 622] width 498 height 18
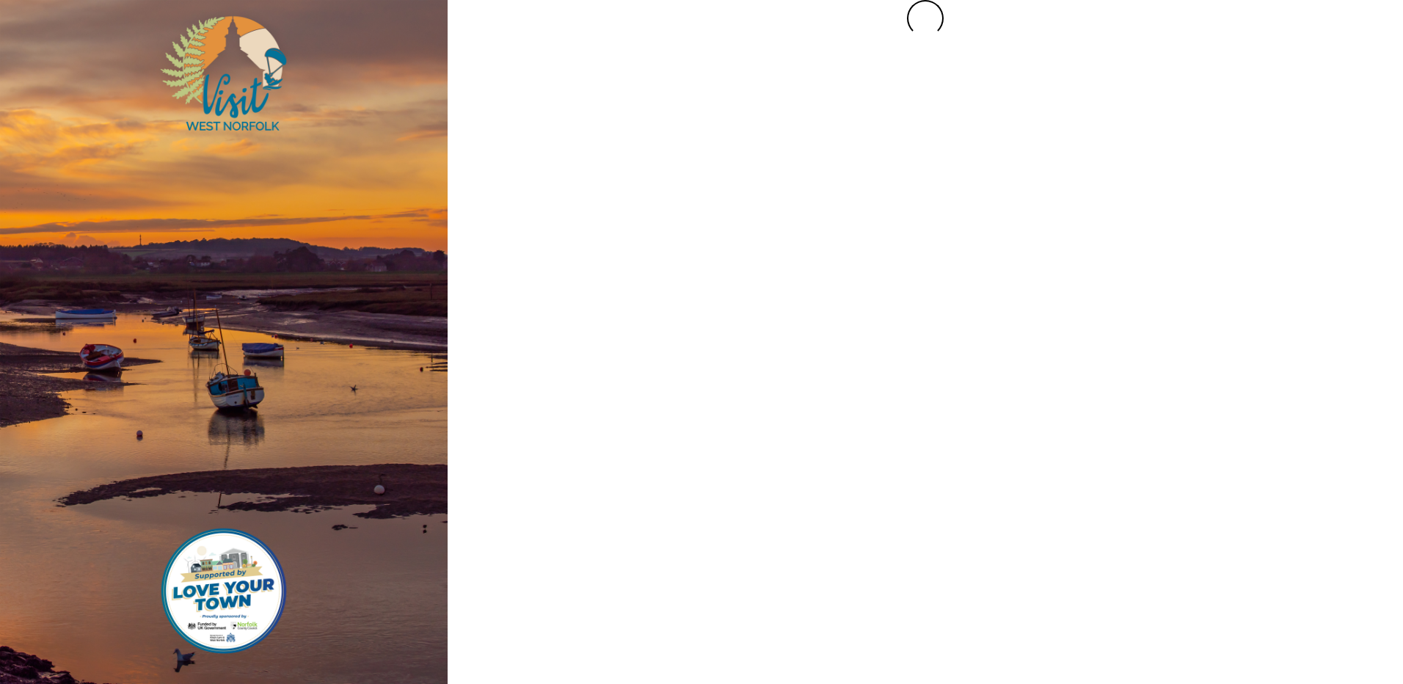
scroll to position [0, 0]
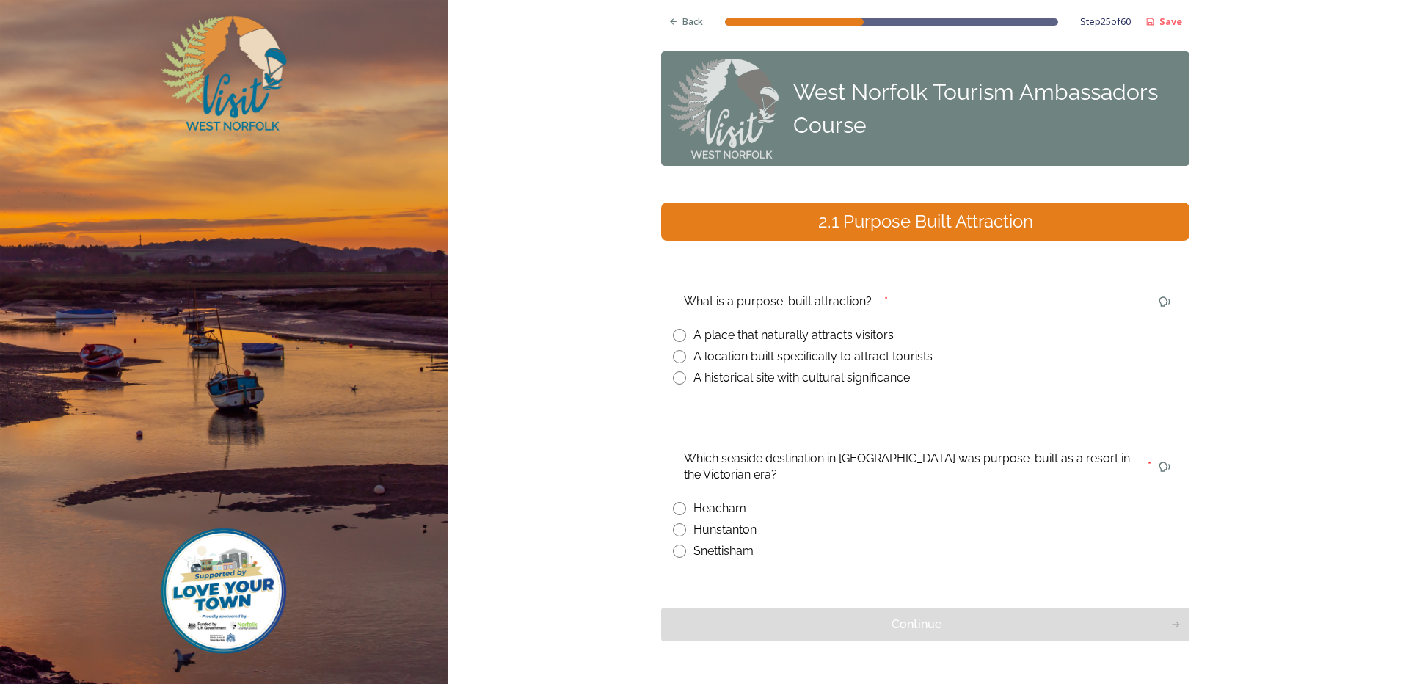
click at [673, 359] on input "radio" at bounding box center [679, 356] width 13 height 13
radio input "true"
click at [673, 531] on input "radio" at bounding box center [679, 529] width 13 height 13
radio input "true"
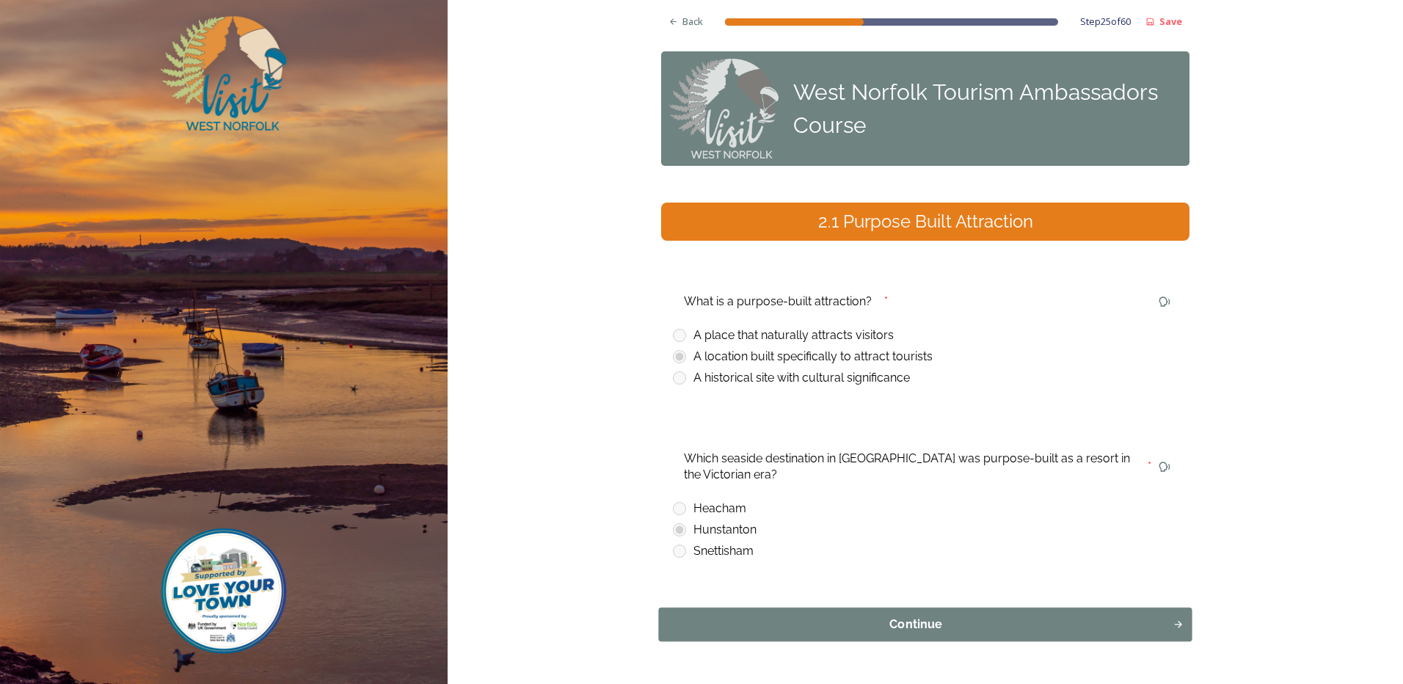
click at [869, 626] on div "Continue" at bounding box center [916, 625] width 498 height 18
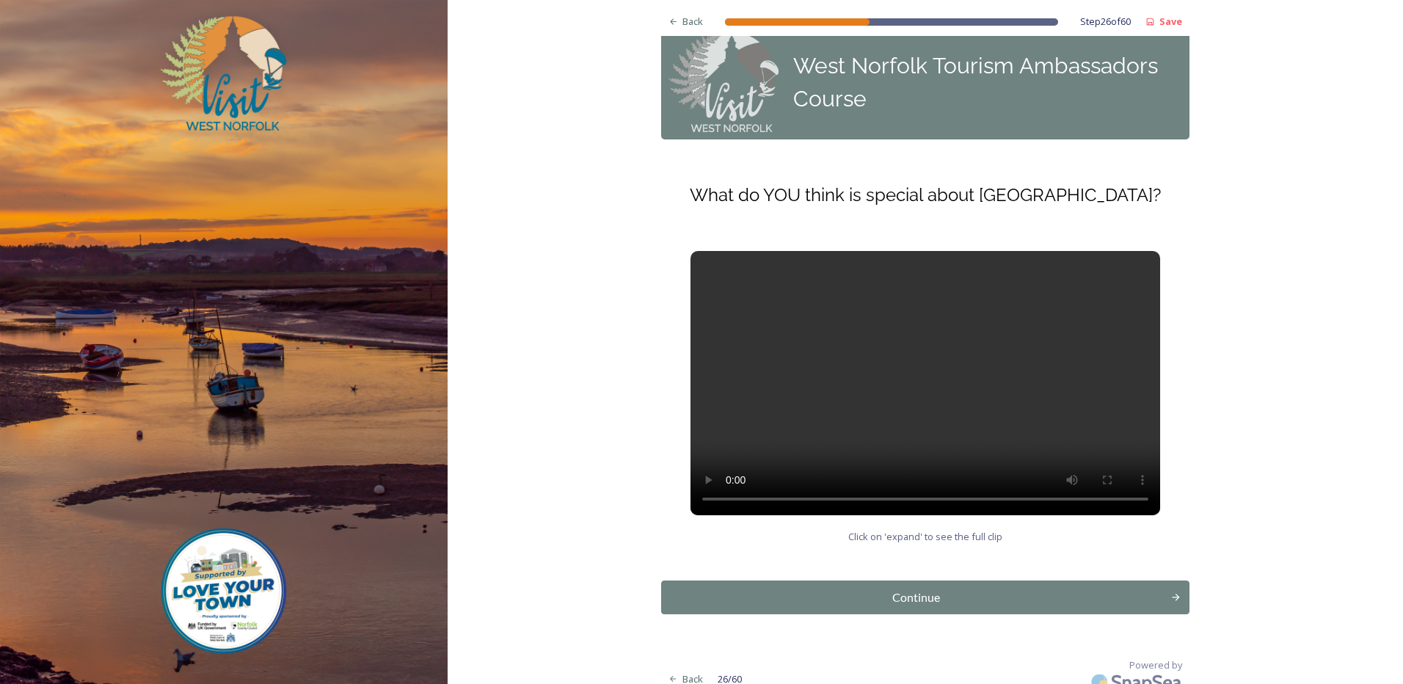
scroll to position [42, 0]
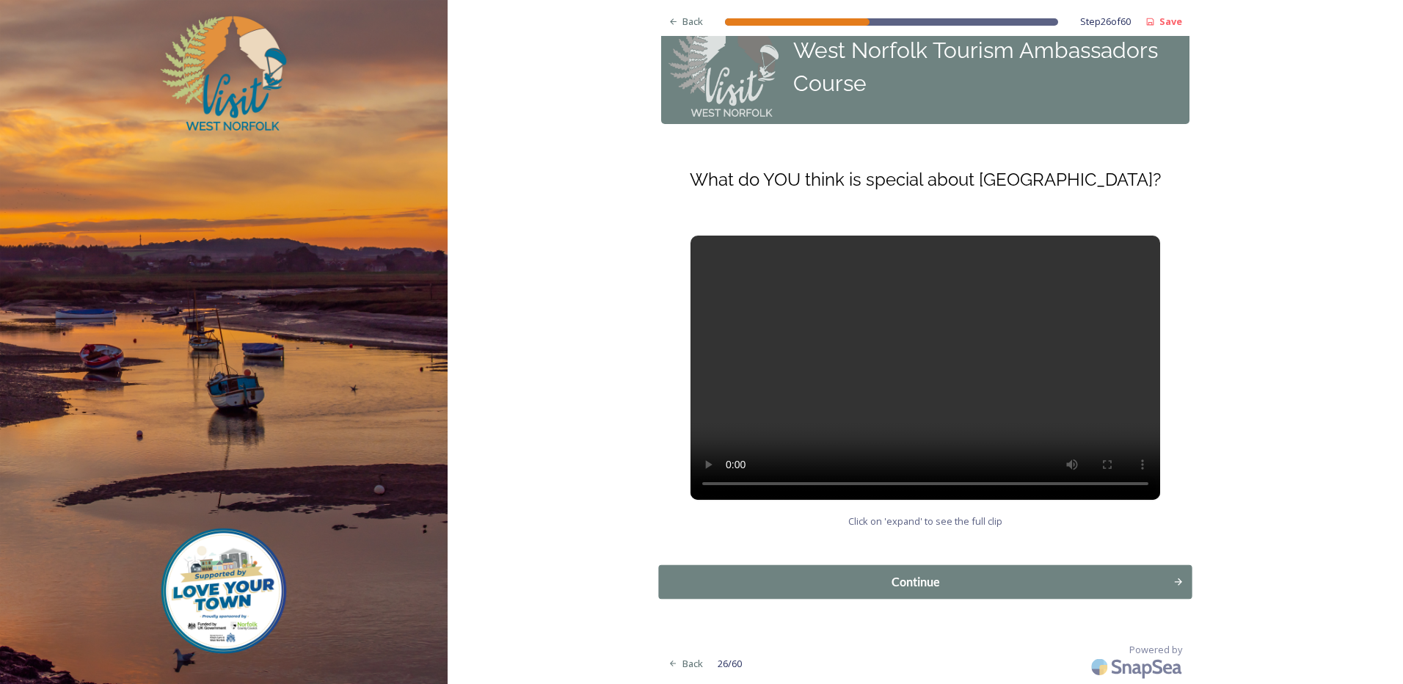
click at [882, 572] on button "Continue" at bounding box center [926, 582] width 534 height 34
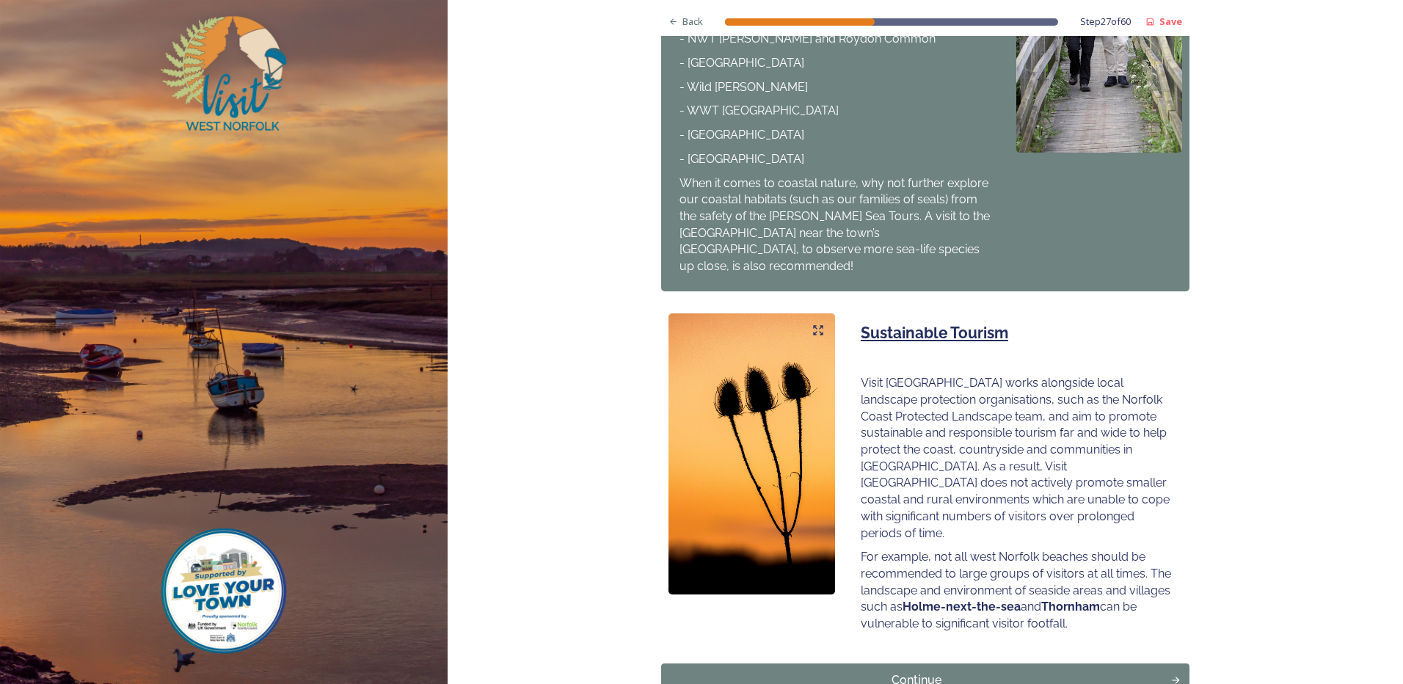
scroll to position [726, 0]
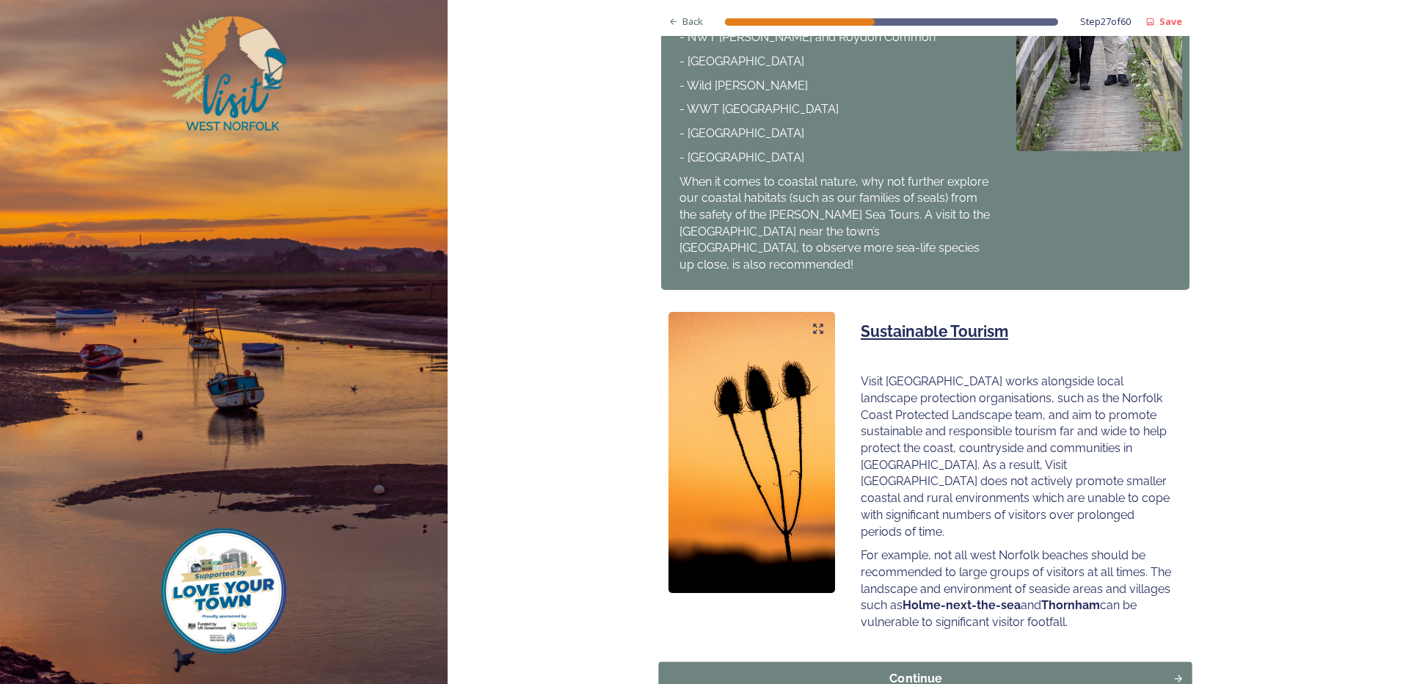
click at [912, 670] on div "Continue" at bounding box center [916, 679] width 498 height 18
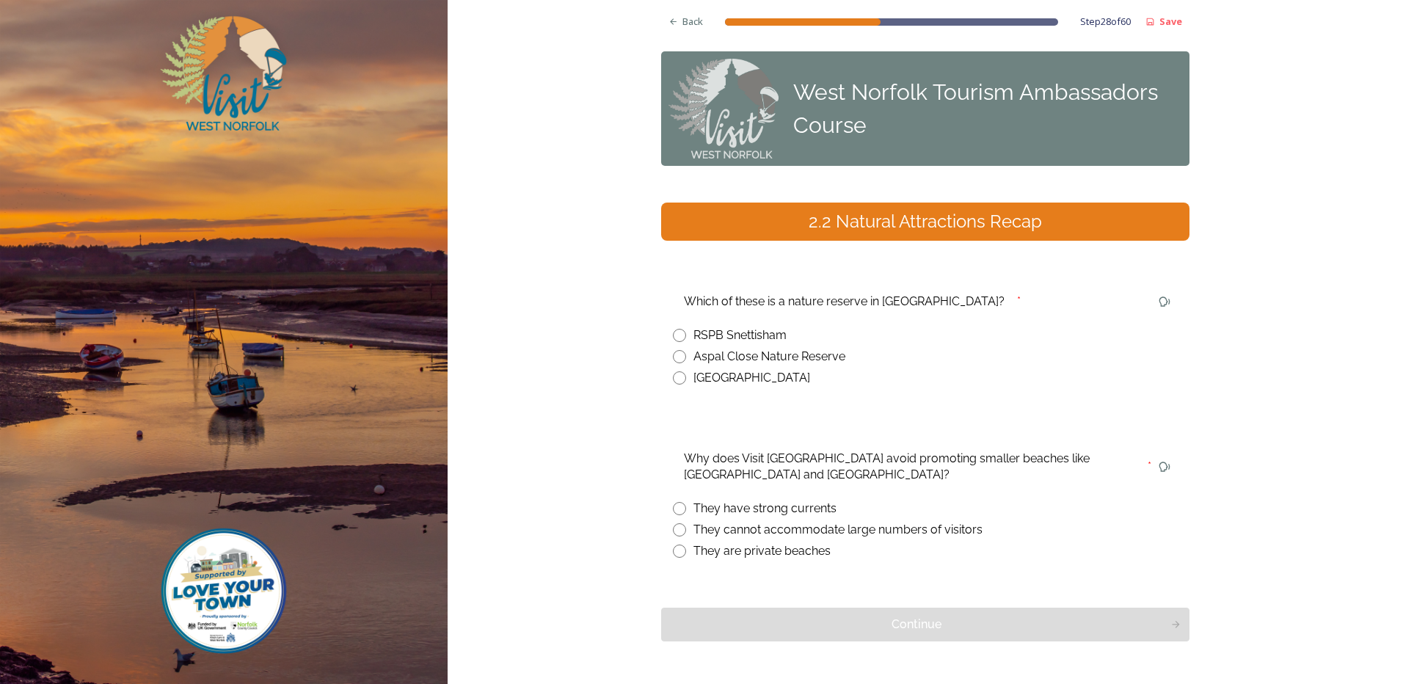
click at [675, 333] on input "radio" at bounding box center [679, 335] width 13 height 13
radio input "true"
click at [675, 531] on input "radio" at bounding box center [679, 529] width 13 height 13
radio input "true"
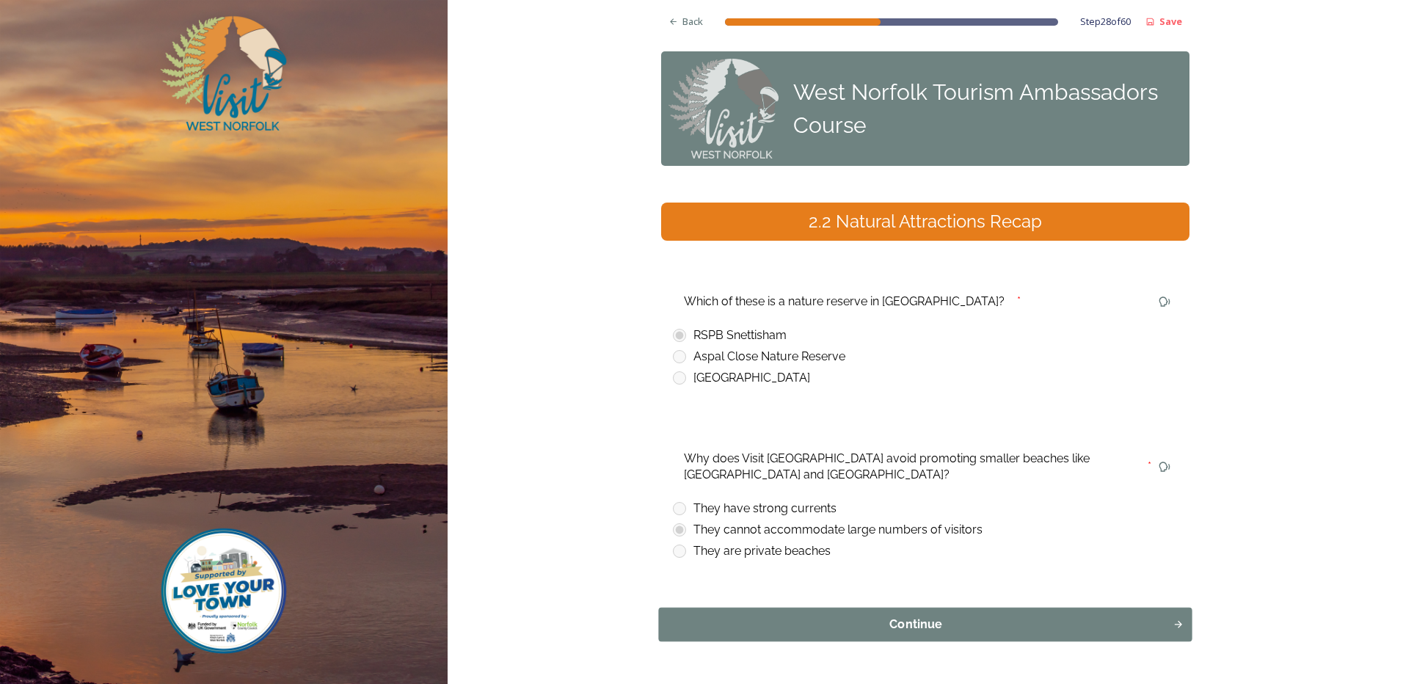
click at [809, 622] on div "Continue" at bounding box center [916, 625] width 498 height 18
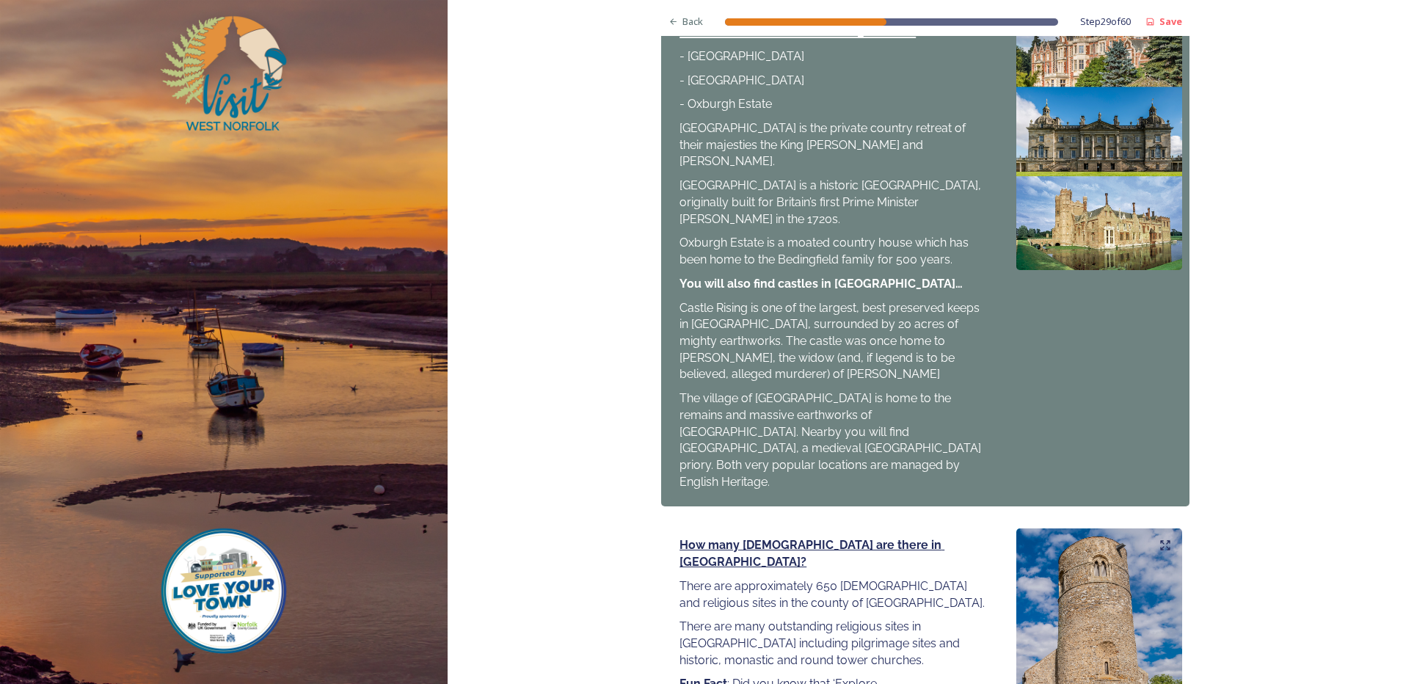
scroll to position [1517, 0]
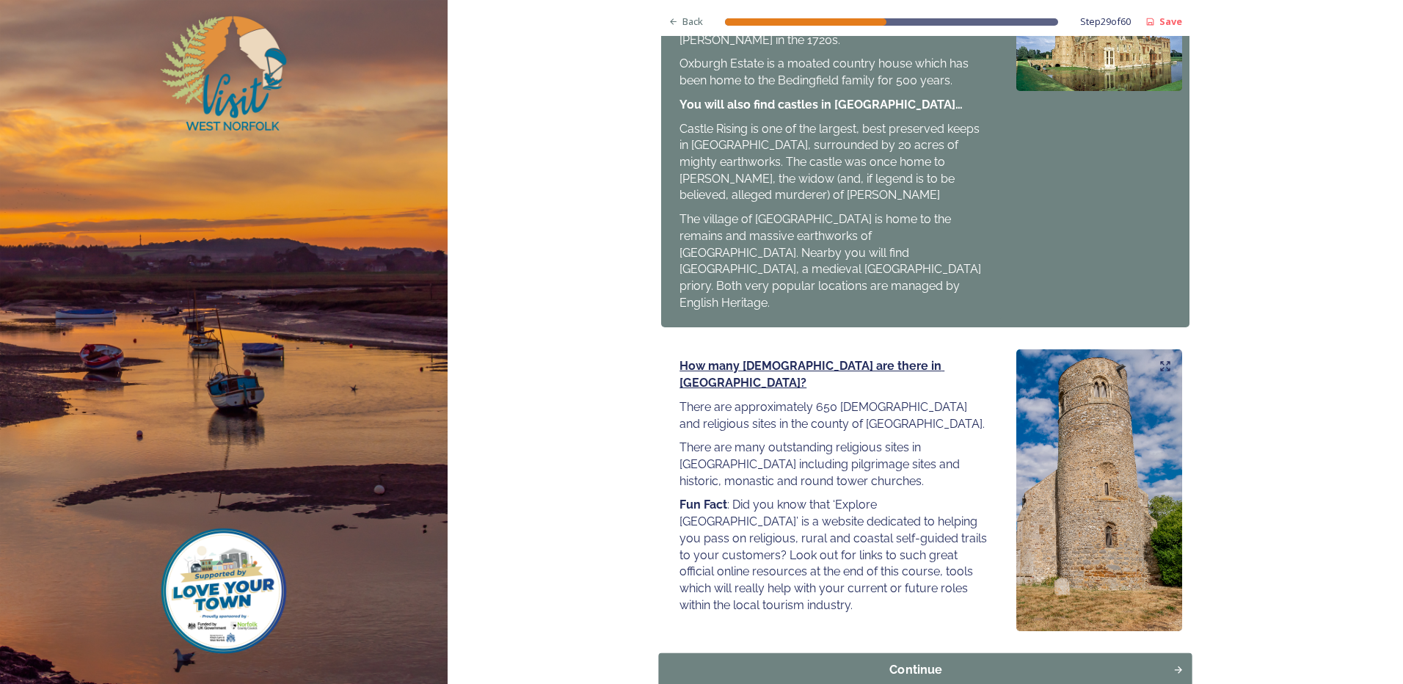
click at [1111, 661] on div "Continue" at bounding box center [916, 670] width 498 height 18
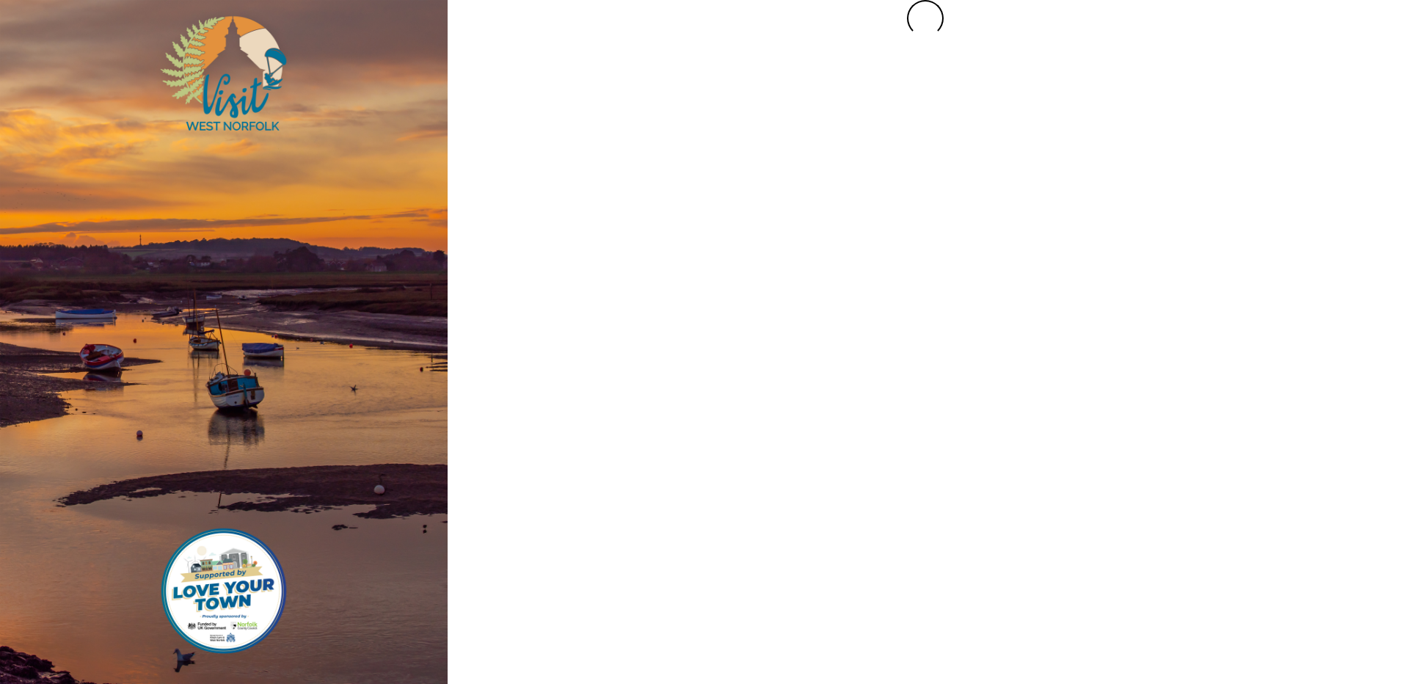
scroll to position [0, 0]
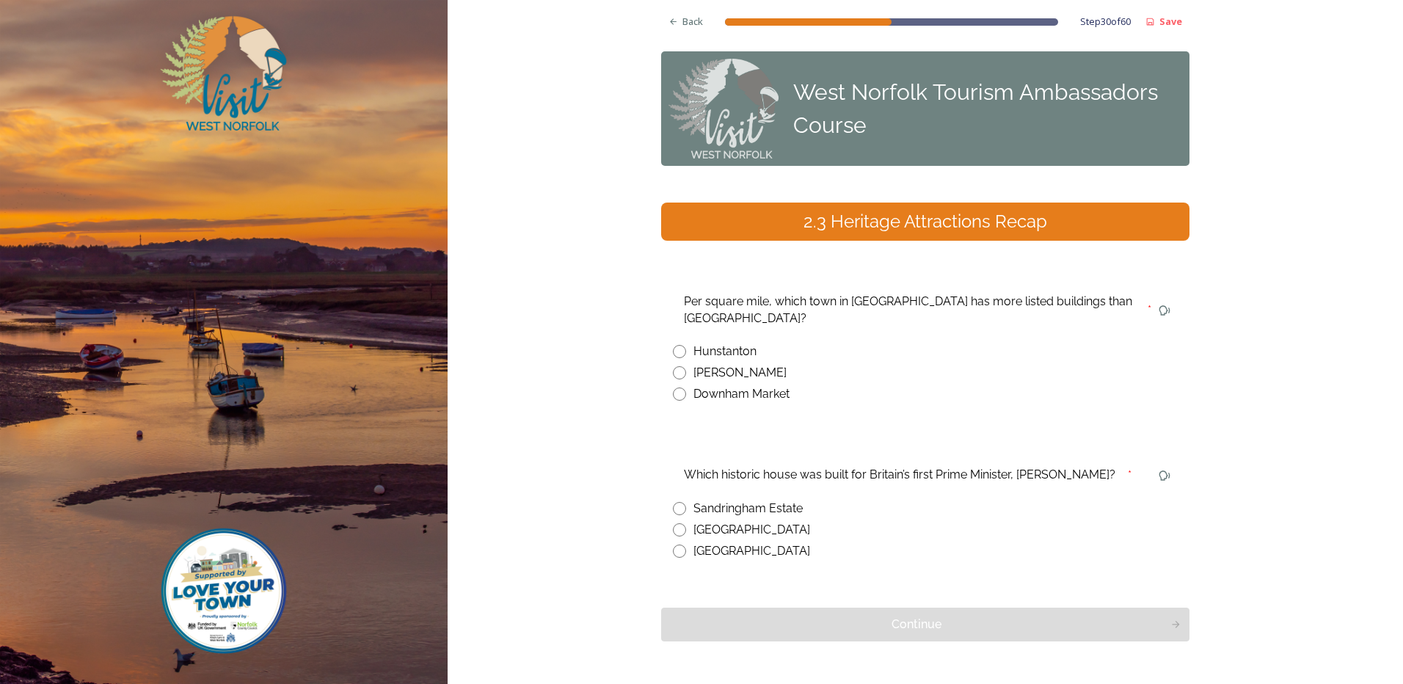
click at [676, 366] on input "radio" at bounding box center [679, 372] width 13 height 13
radio input "true"
click at [676, 545] on input "radio" at bounding box center [679, 551] width 13 height 13
radio input "true"
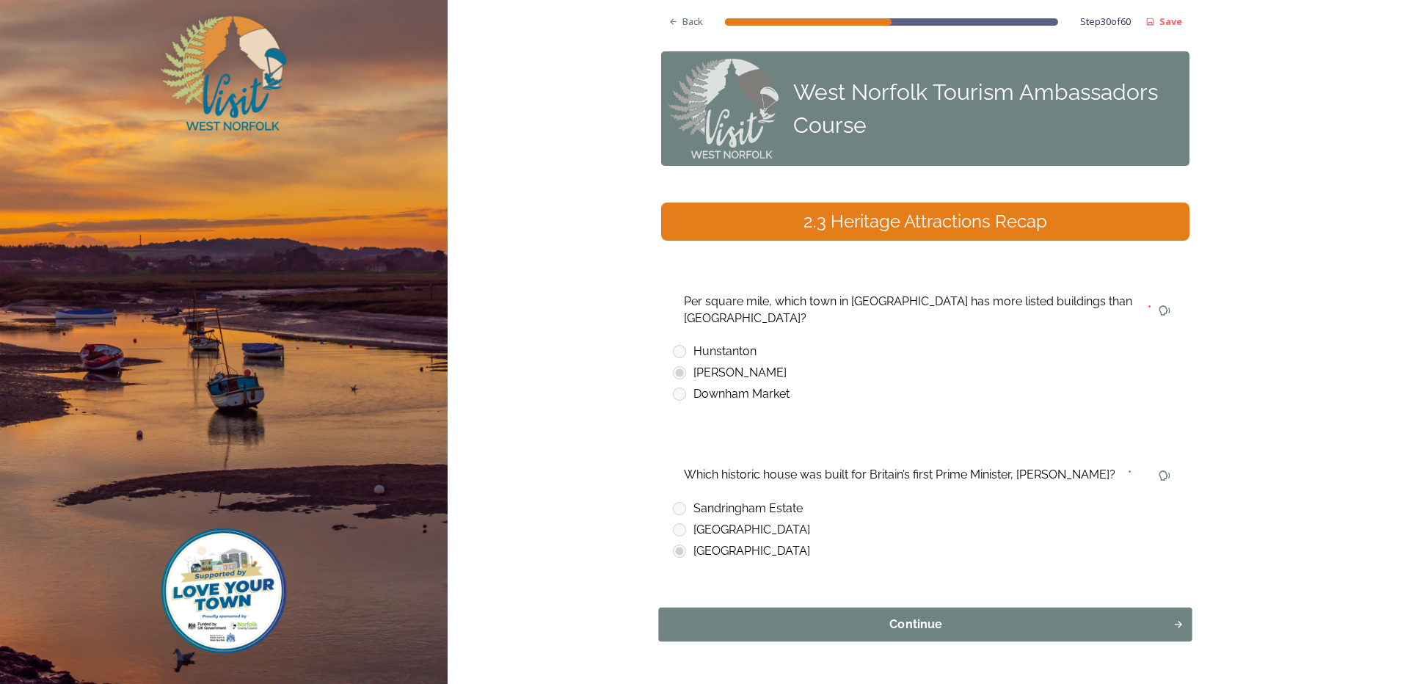
click at [788, 616] on div "Continue" at bounding box center [916, 625] width 498 height 18
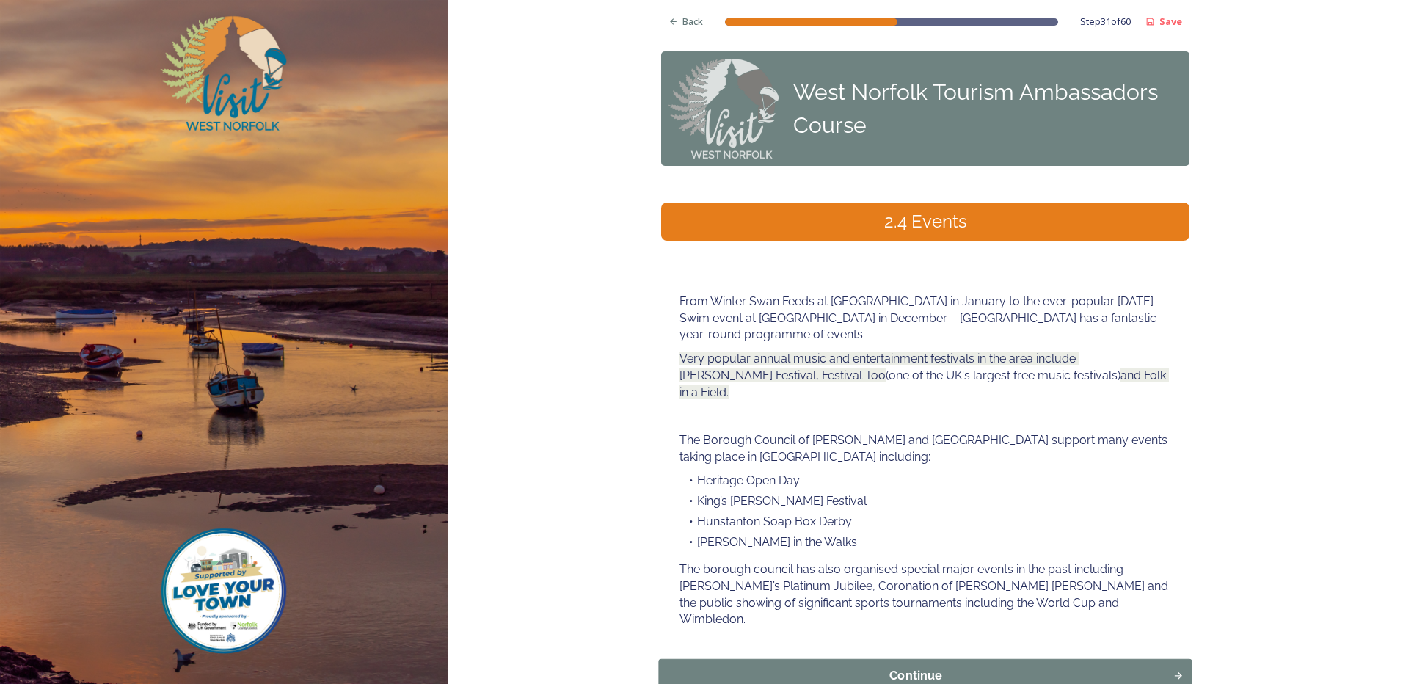
click at [879, 667] on div "Continue" at bounding box center [916, 676] width 498 height 18
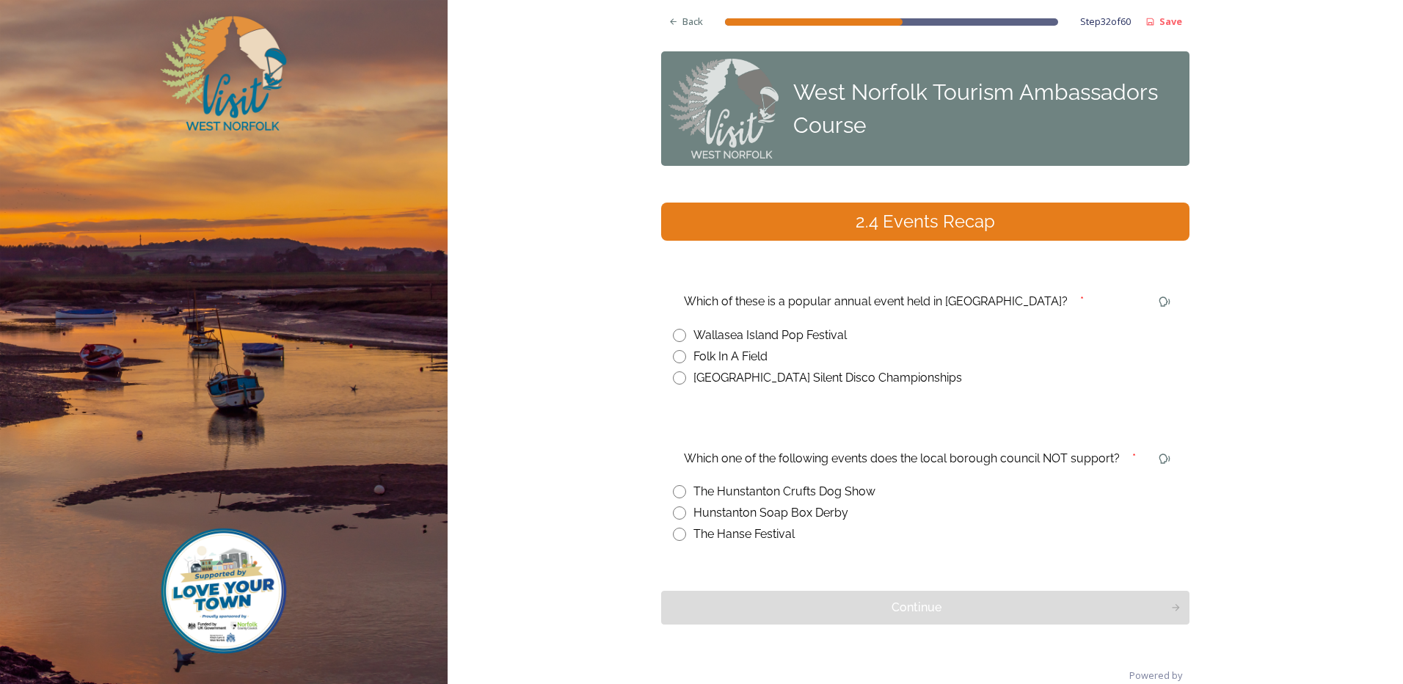
click at [674, 355] on input "radio" at bounding box center [679, 356] width 13 height 13
radio input "true"
click at [680, 493] on input "radio" at bounding box center [679, 491] width 13 height 13
radio input "true"
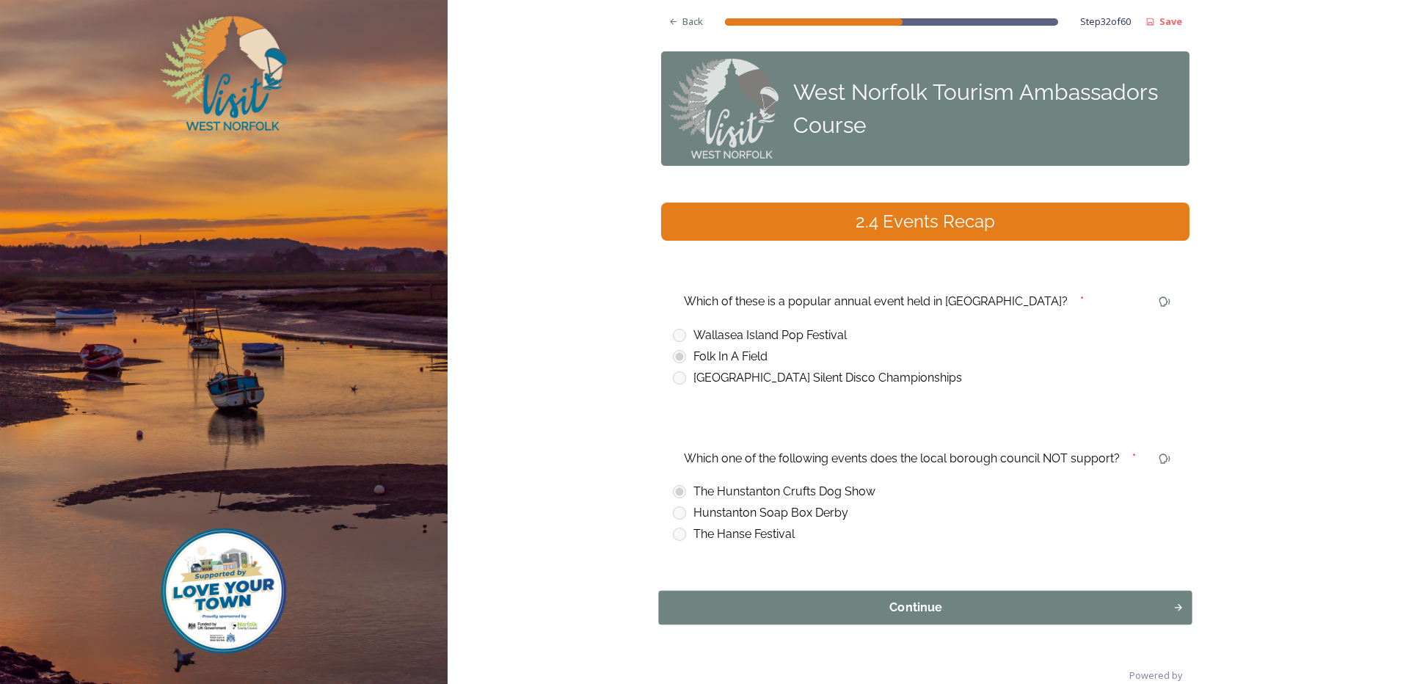
click at [916, 603] on div "Continue" at bounding box center [916, 608] width 498 height 18
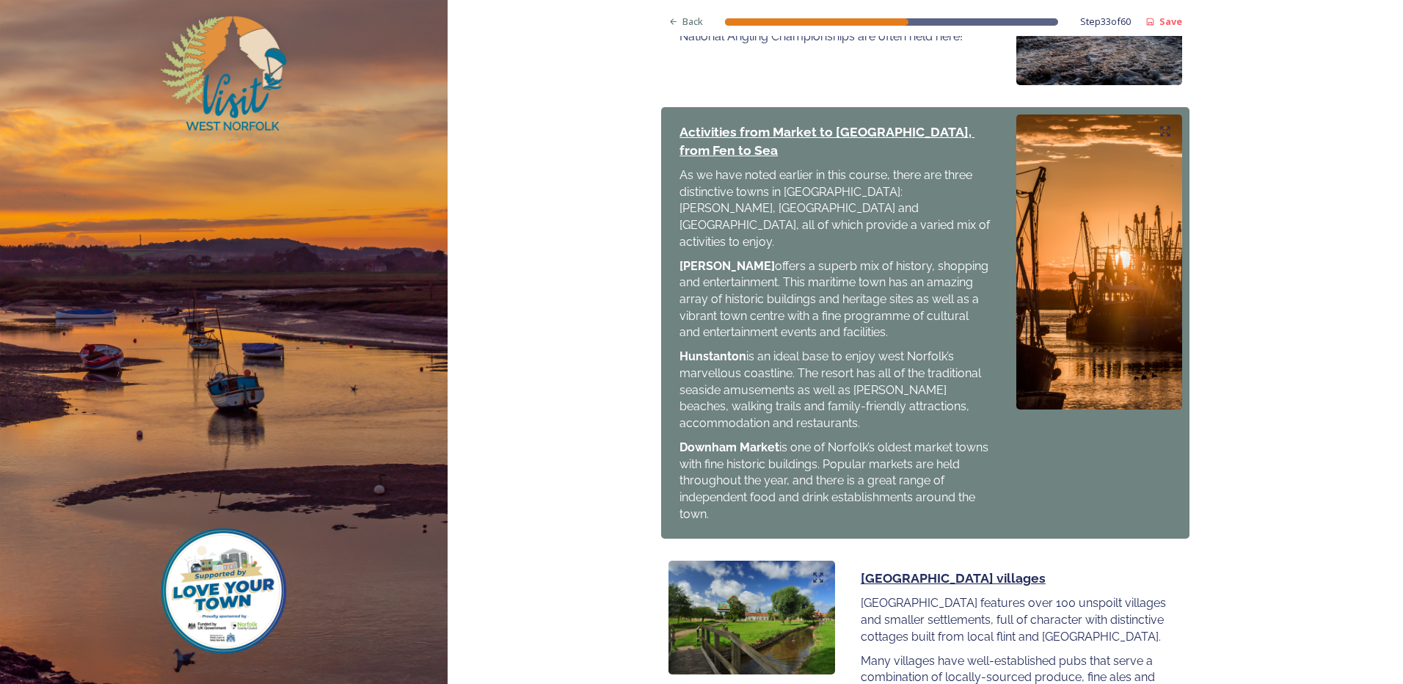
scroll to position [1414, 0]
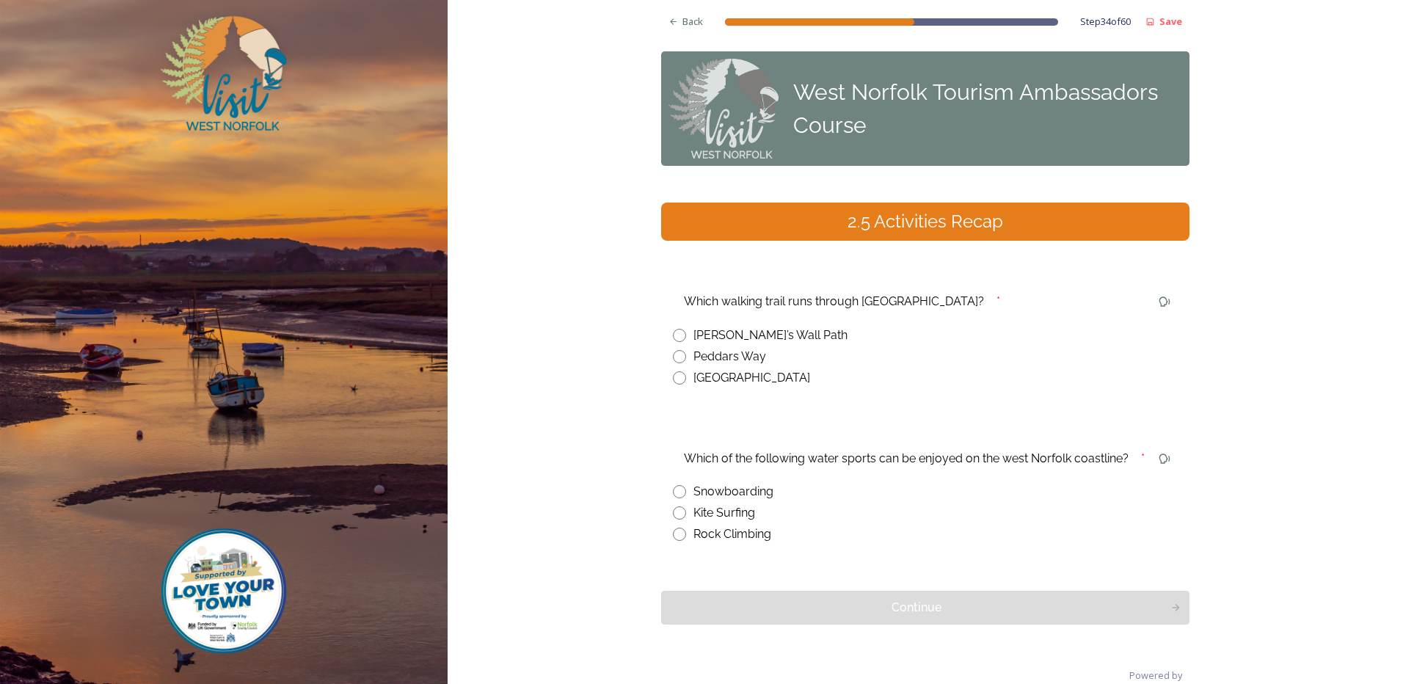
click at [674, 357] on input "radio" at bounding box center [679, 356] width 13 height 13
radio input "true"
click at [677, 512] on input "radio" at bounding box center [679, 512] width 13 height 13
radio input "true"
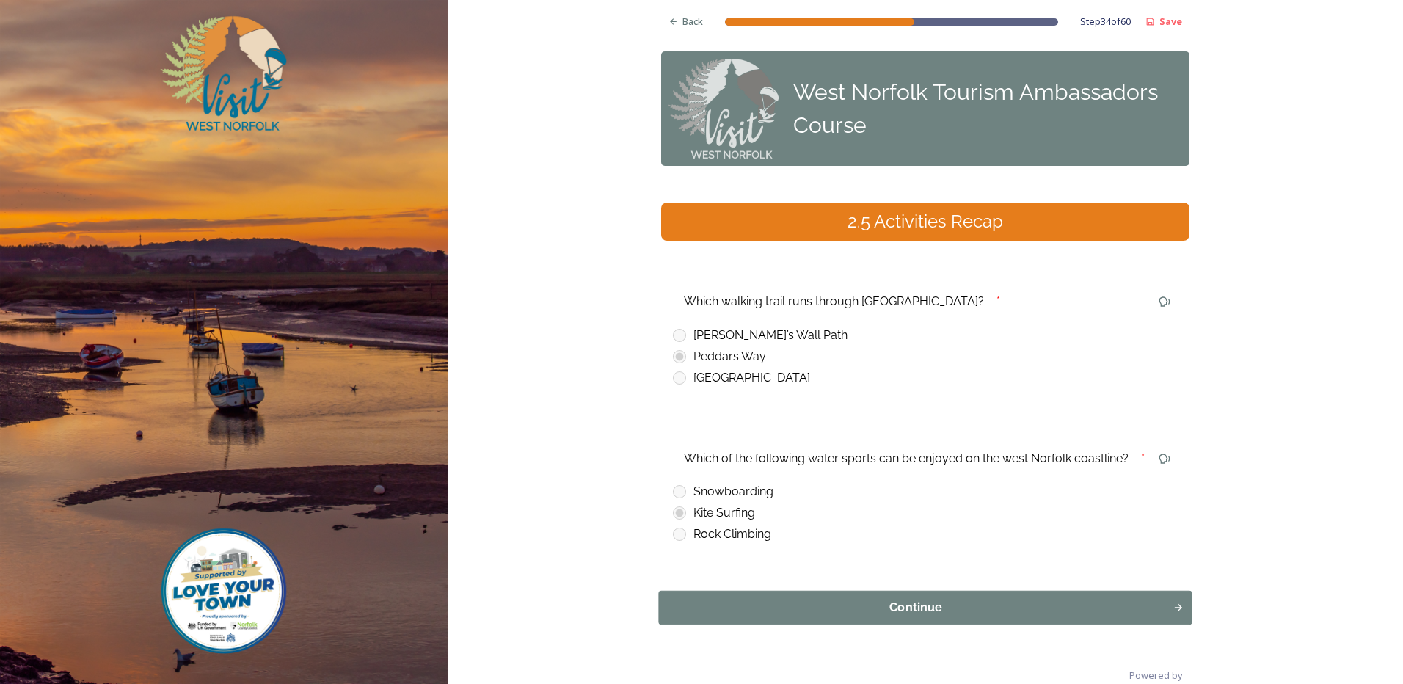
click at [885, 603] on div "Continue" at bounding box center [916, 608] width 498 height 18
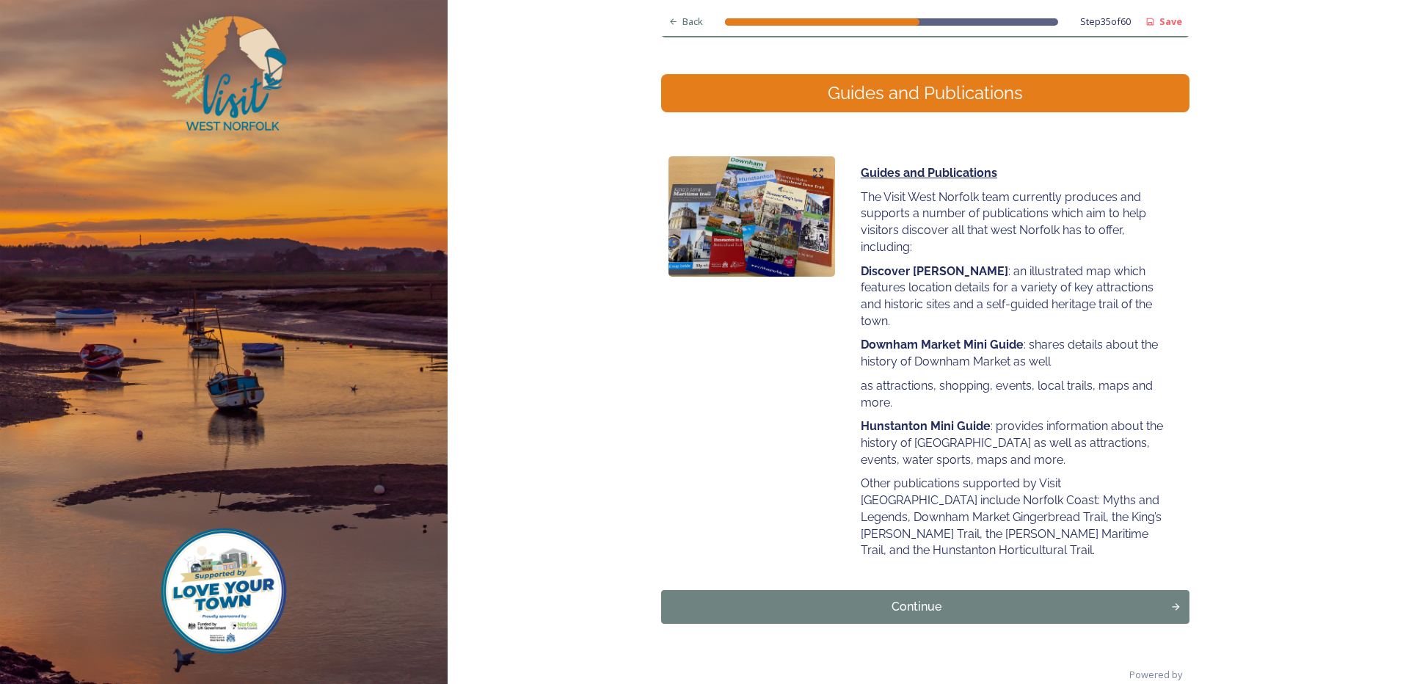
scroll to position [137, 0]
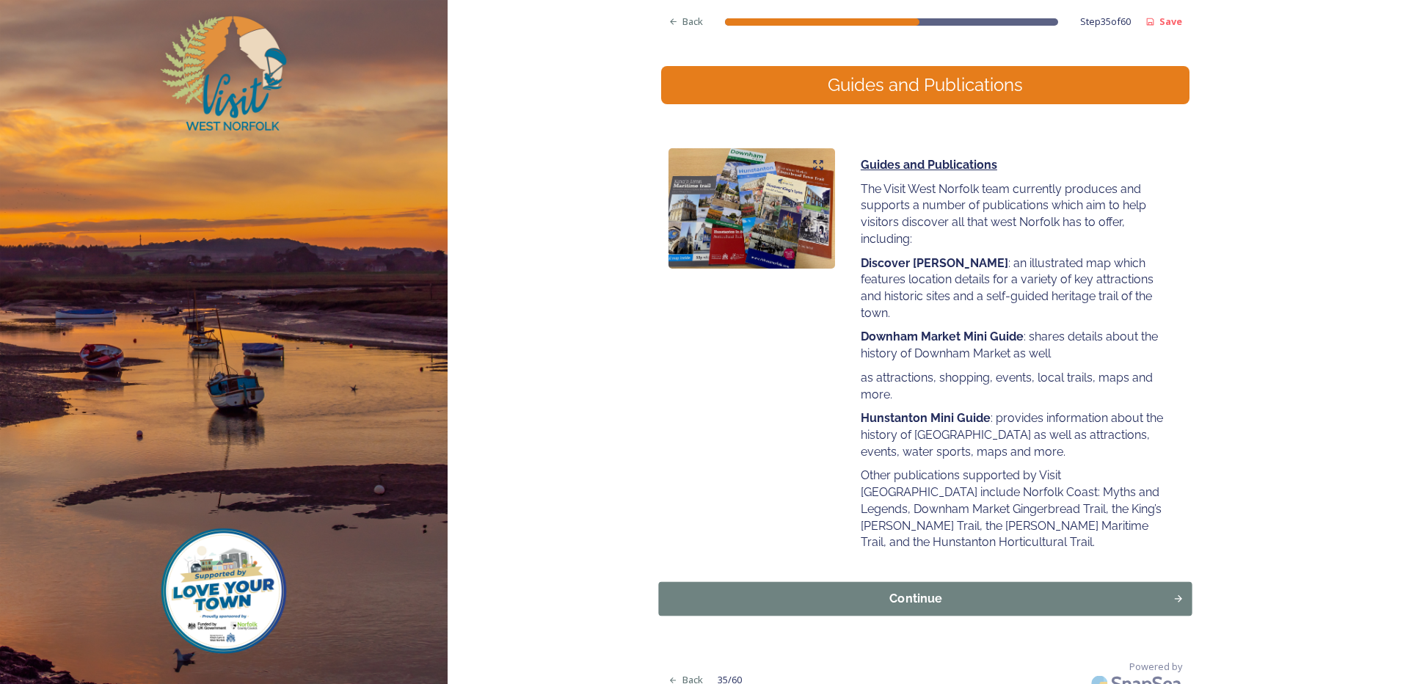
click at [953, 590] on div "Continue" at bounding box center [916, 599] width 498 height 18
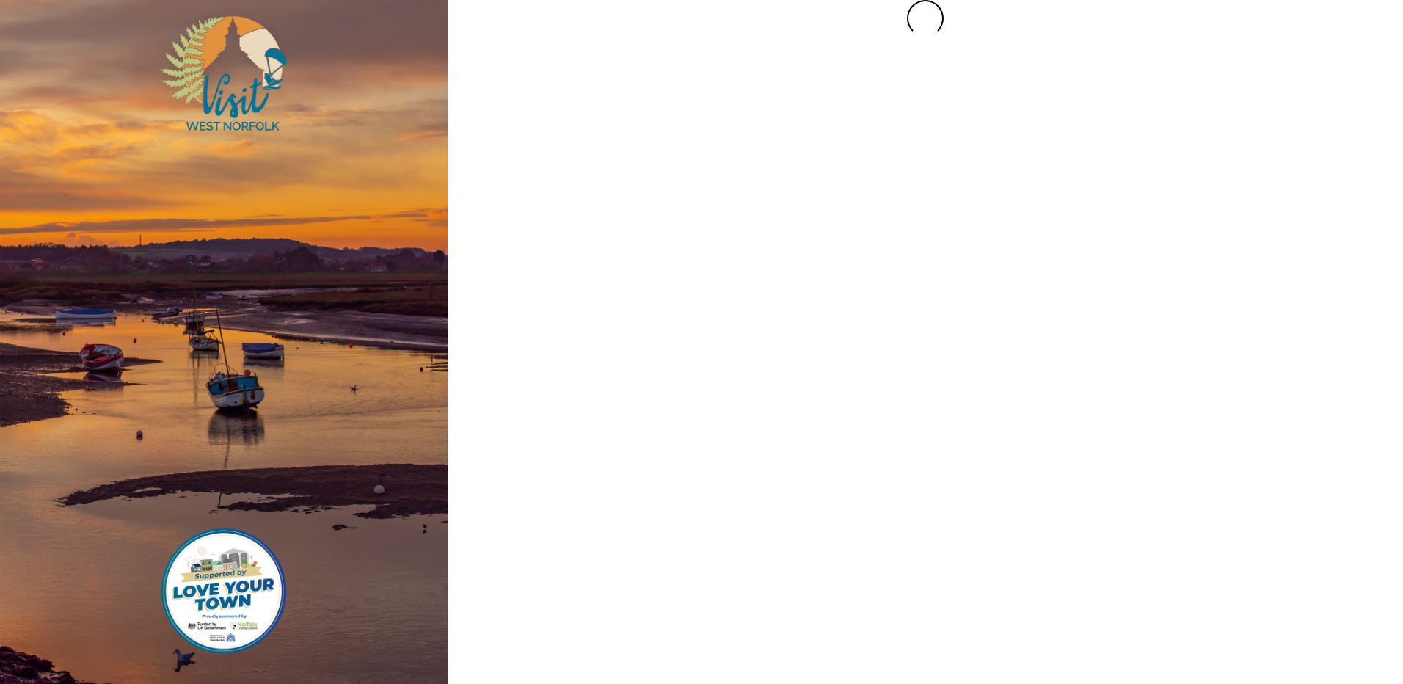
scroll to position [0, 0]
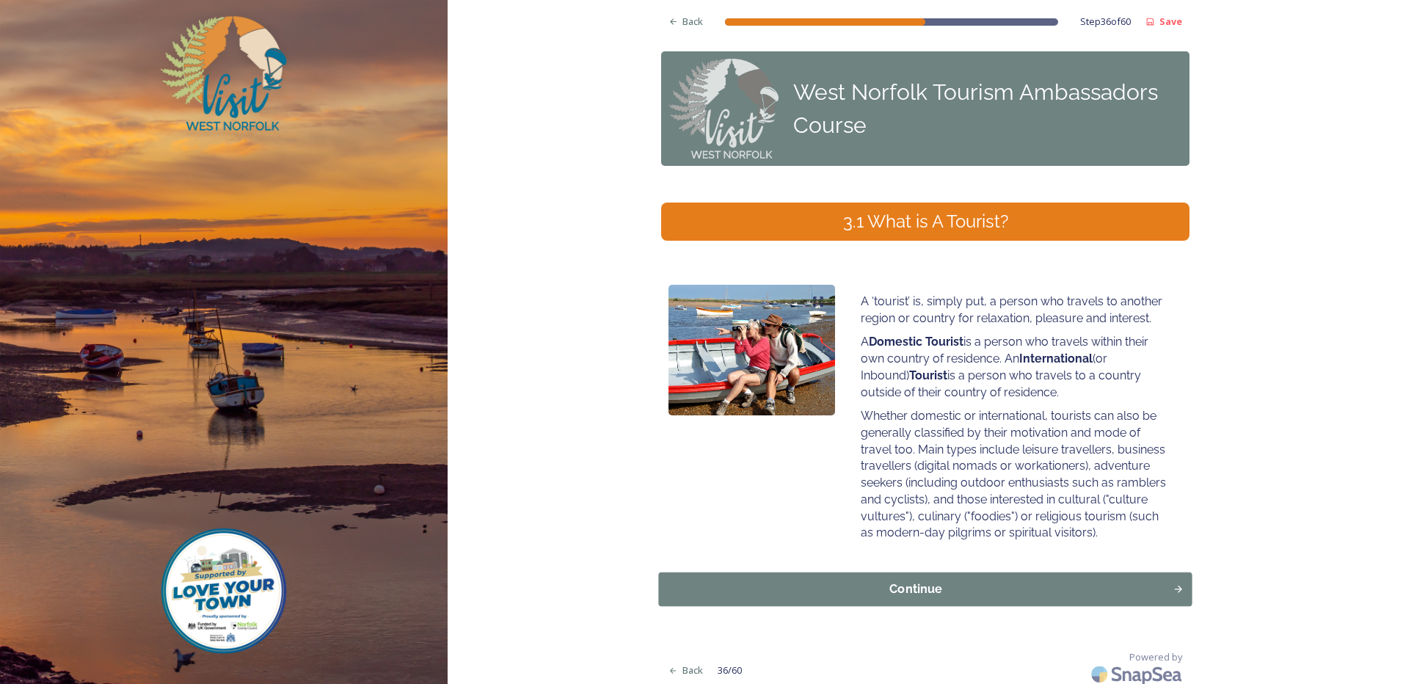
click at [1017, 594] on div "Continue" at bounding box center [916, 590] width 498 height 18
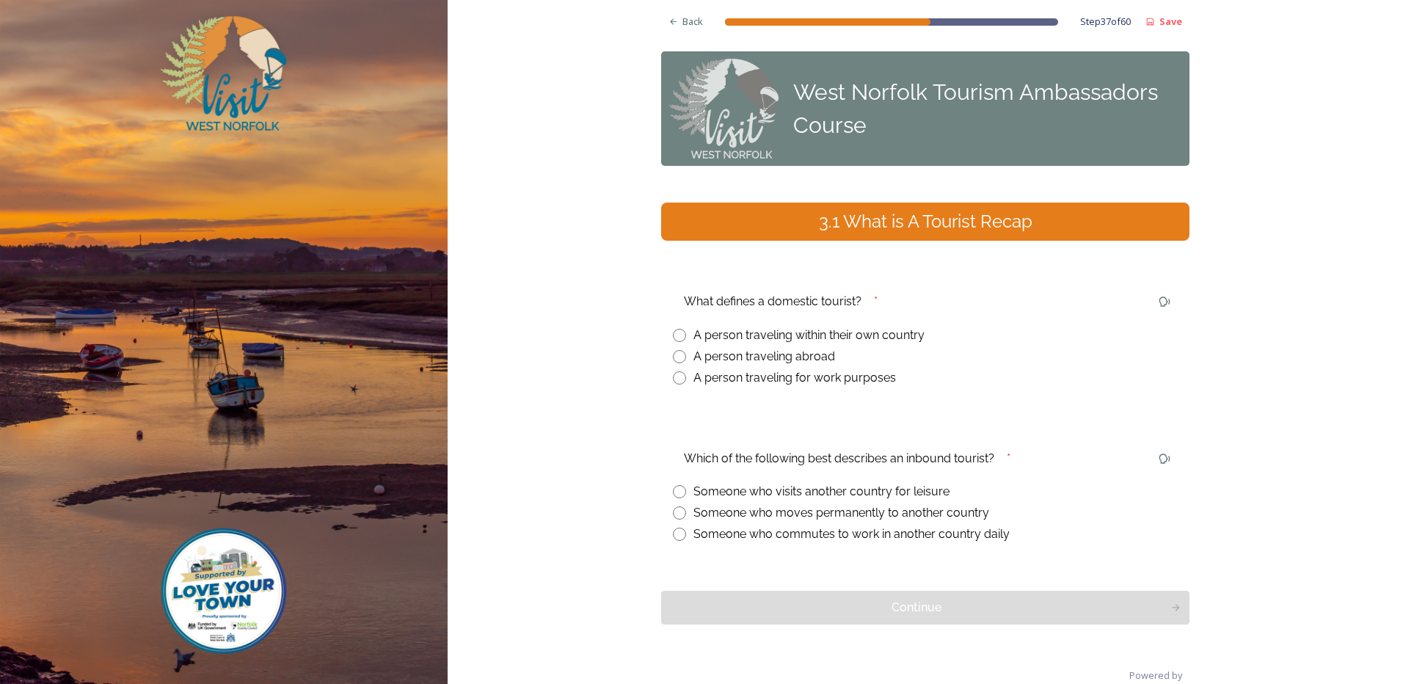
click at [673, 335] on input "radio" at bounding box center [679, 335] width 13 height 13
radio input "true"
click at [673, 487] on input "radio" at bounding box center [679, 491] width 13 height 13
radio input "true"
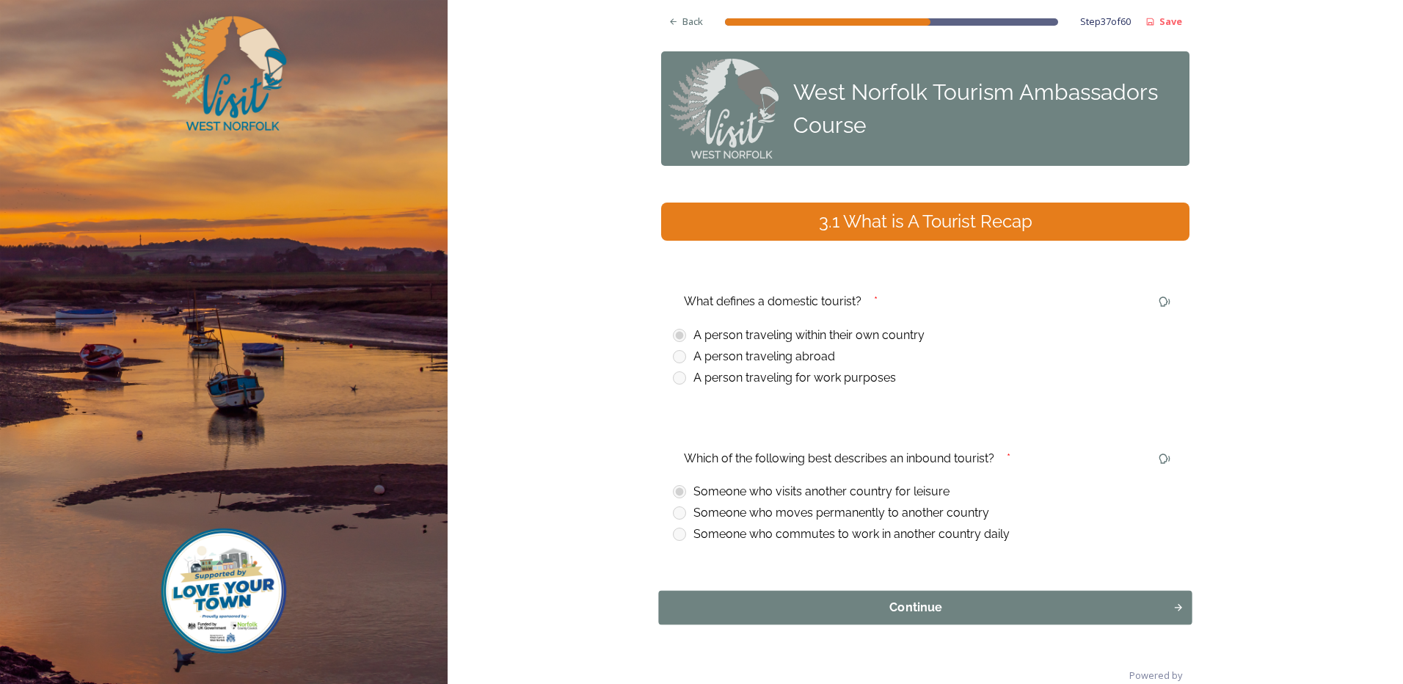
click at [803, 606] on div "Continue" at bounding box center [916, 608] width 498 height 18
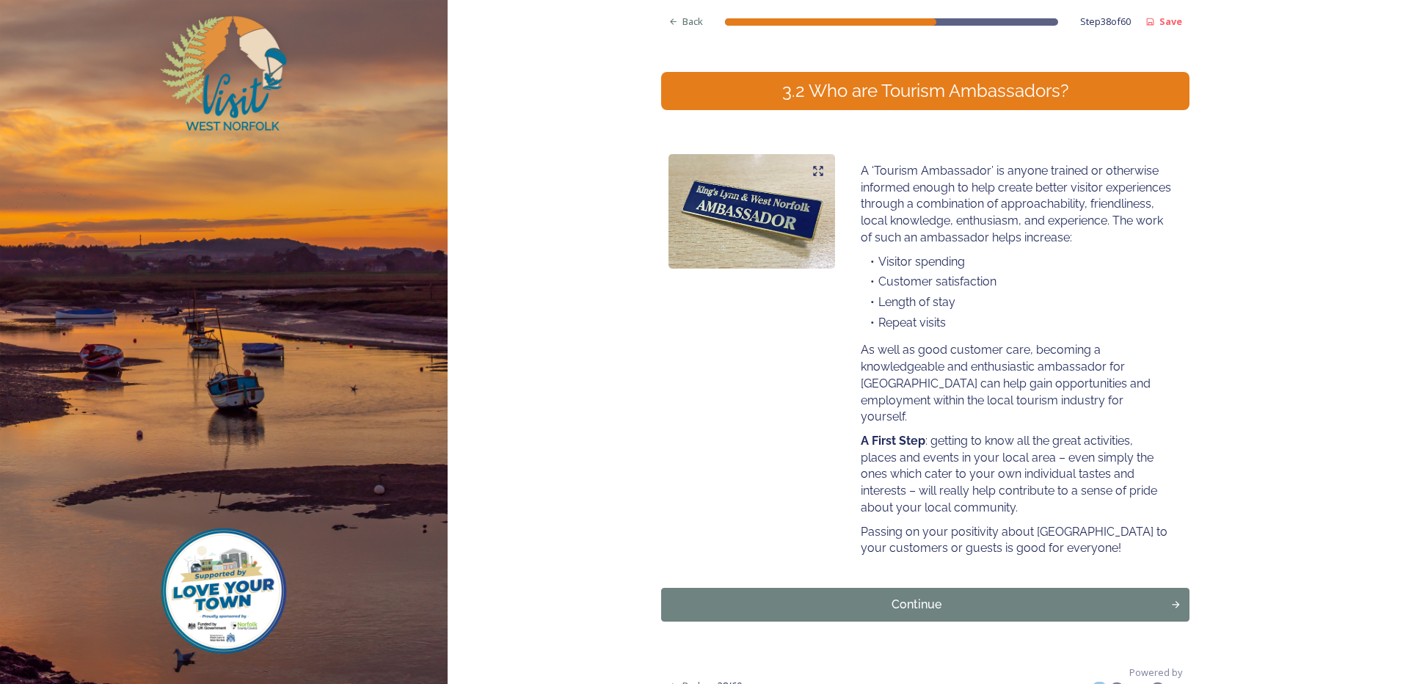
scroll to position [153, 0]
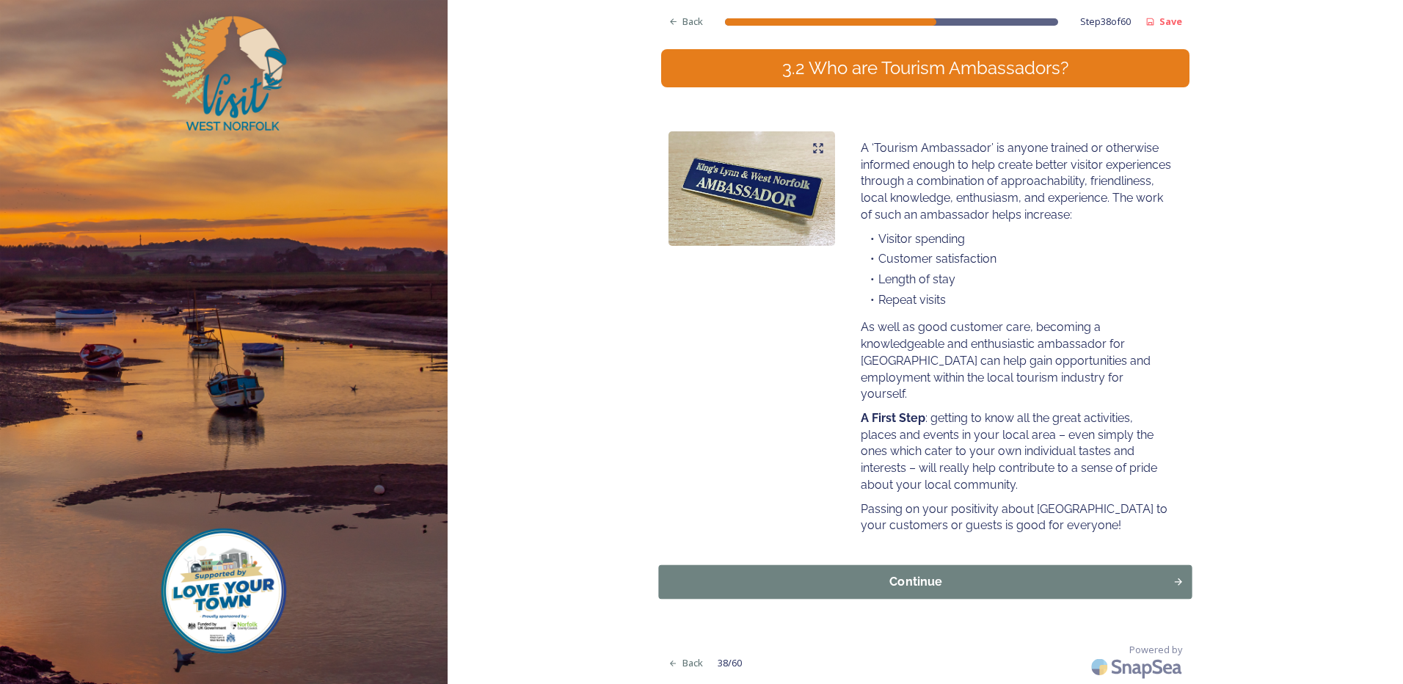
click at [964, 578] on div "Continue" at bounding box center [916, 582] width 498 height 18
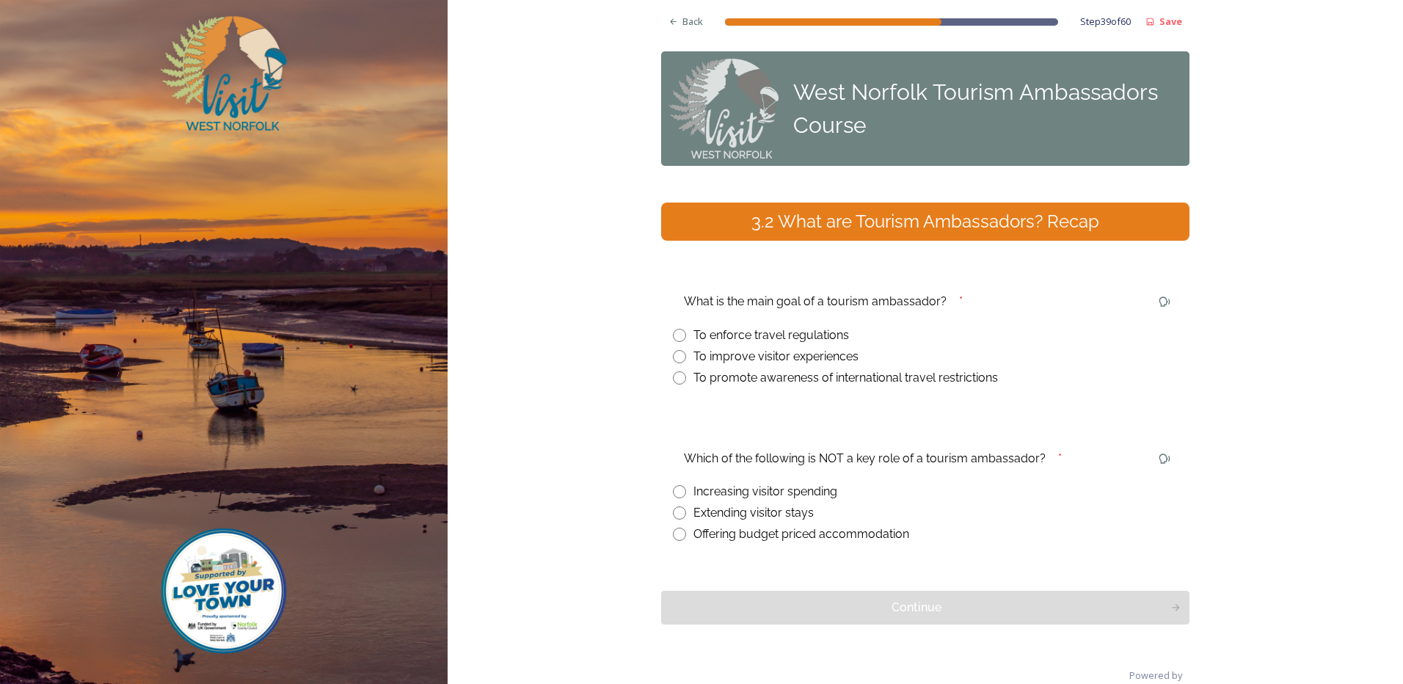
click at [676, 358] on input "radio" at bounding box center [679, 356] width 13 height 13
radio input "true"
click at [674, 533] on input "radio" at bounding box center [679, 534] width 13 height 13
radio input "true"
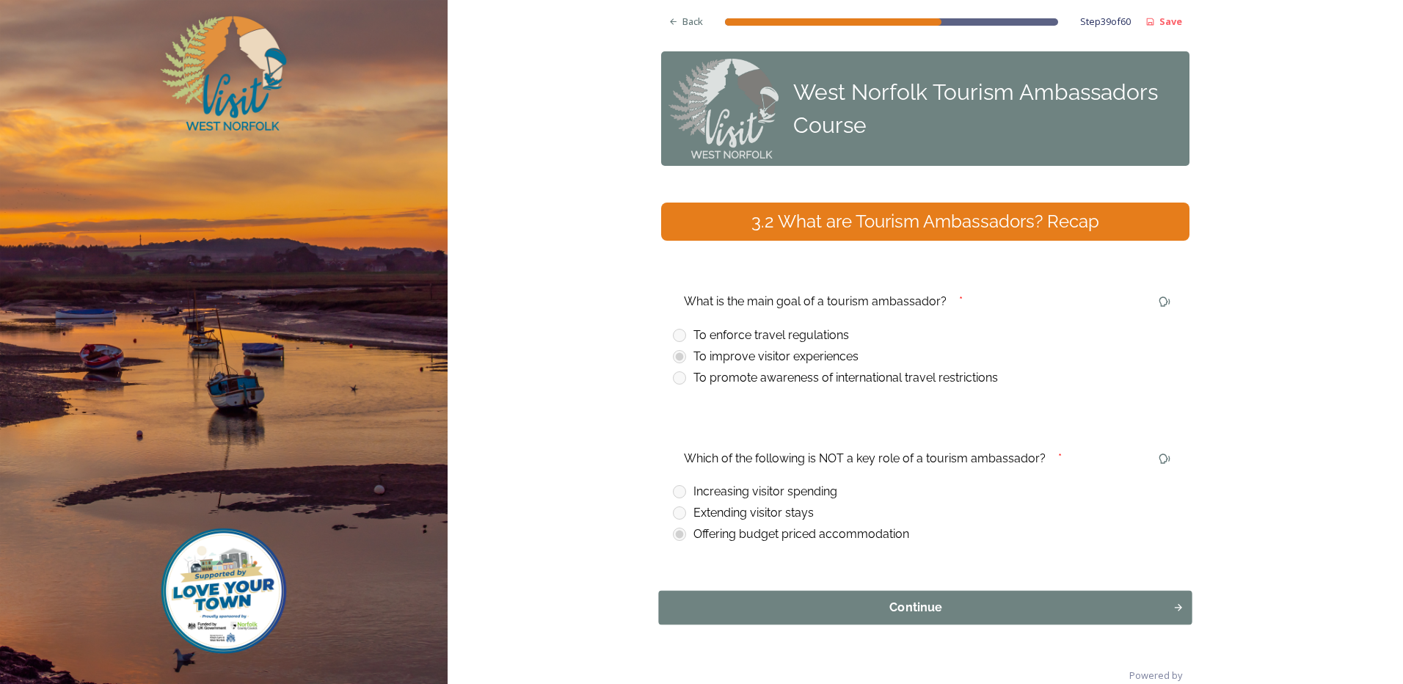
click at [853, 605] on div "Continue" at bounding box center [916, 608] width 498 height 18
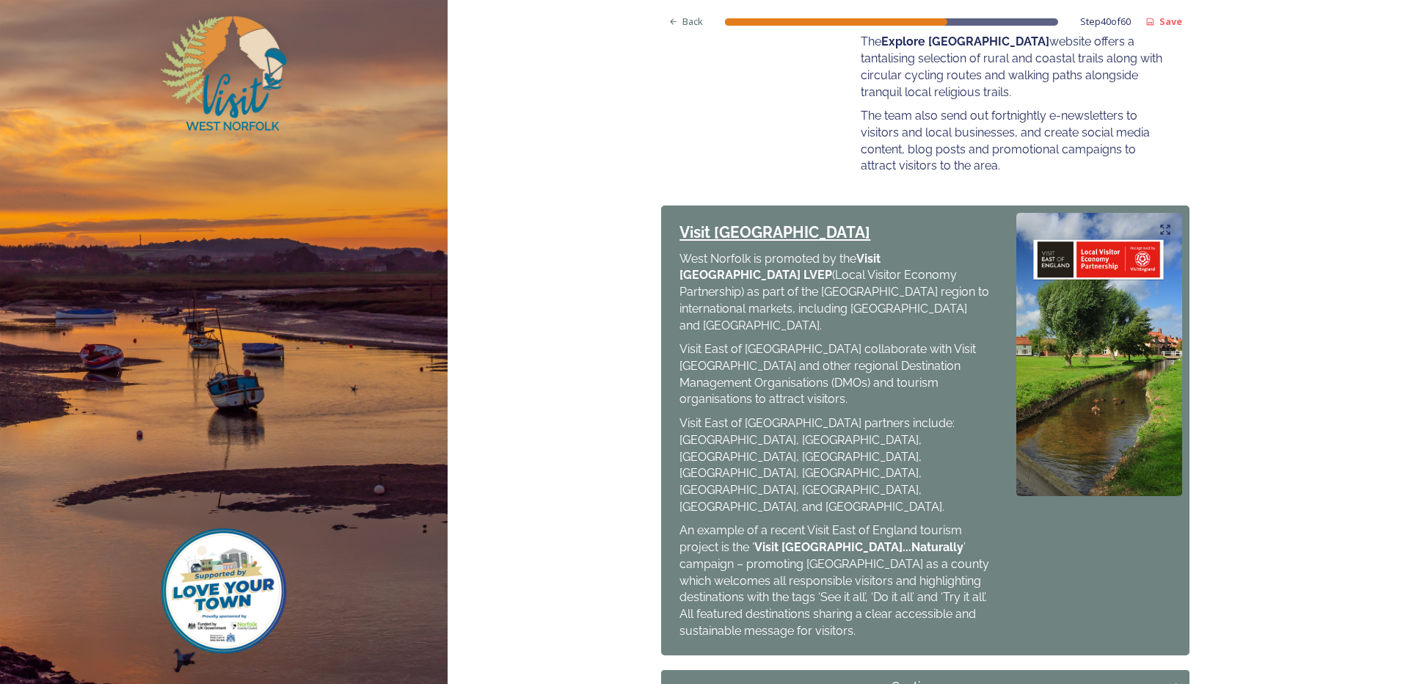
scroll to position [633, 0]
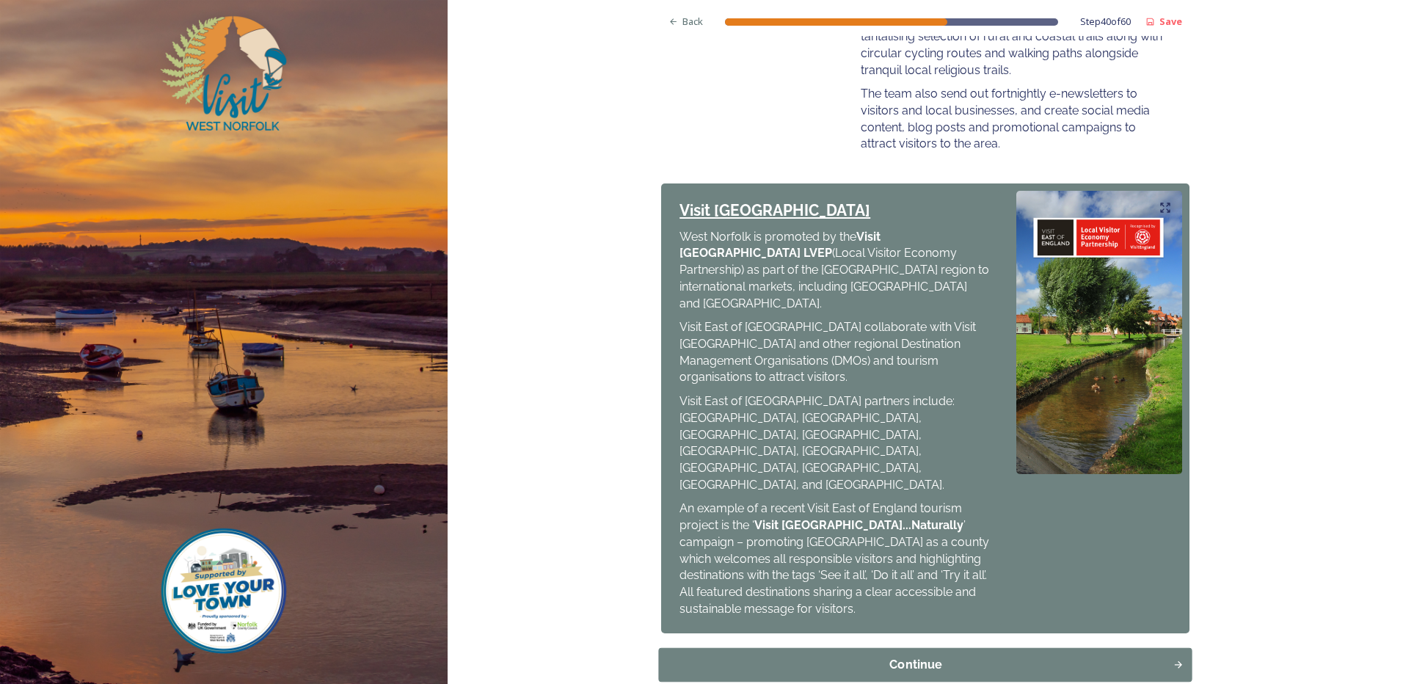
click at [904, 656] on div "Continue" at bounding box center [916, 665] width 498 height 18
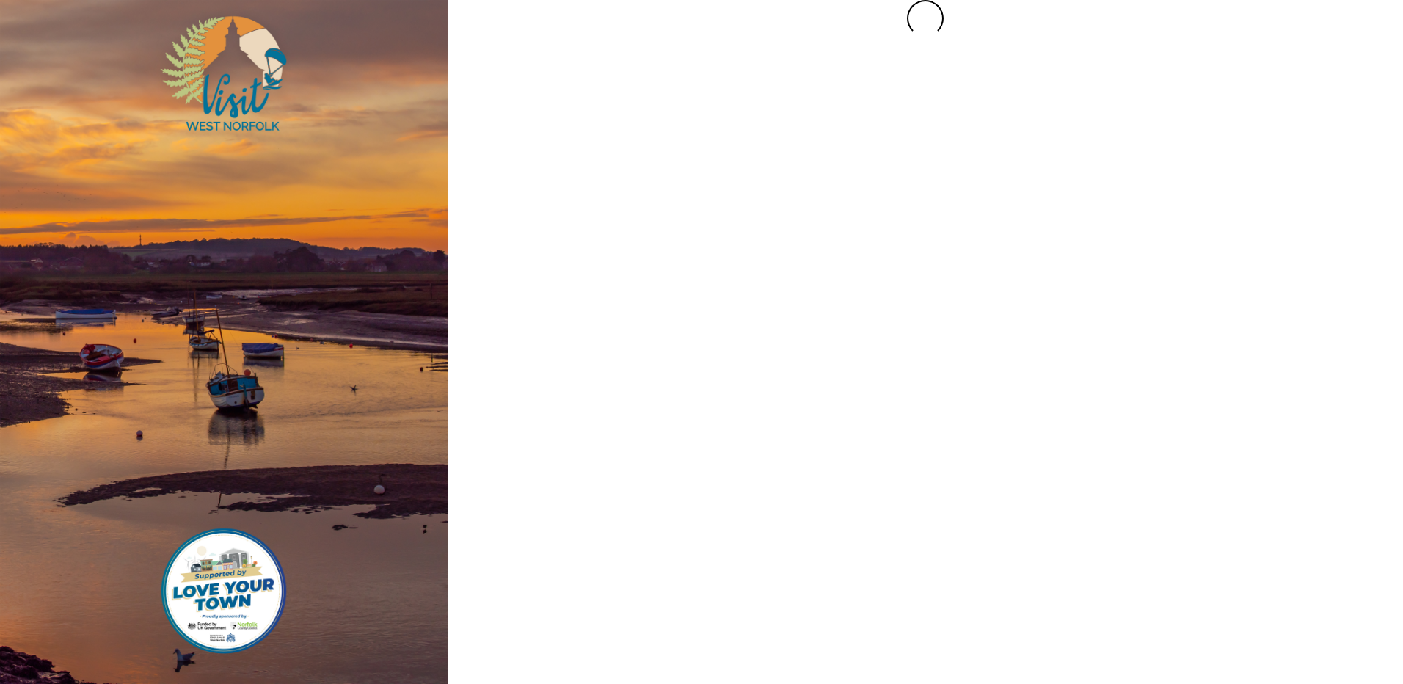
scroll to position [0, 0]
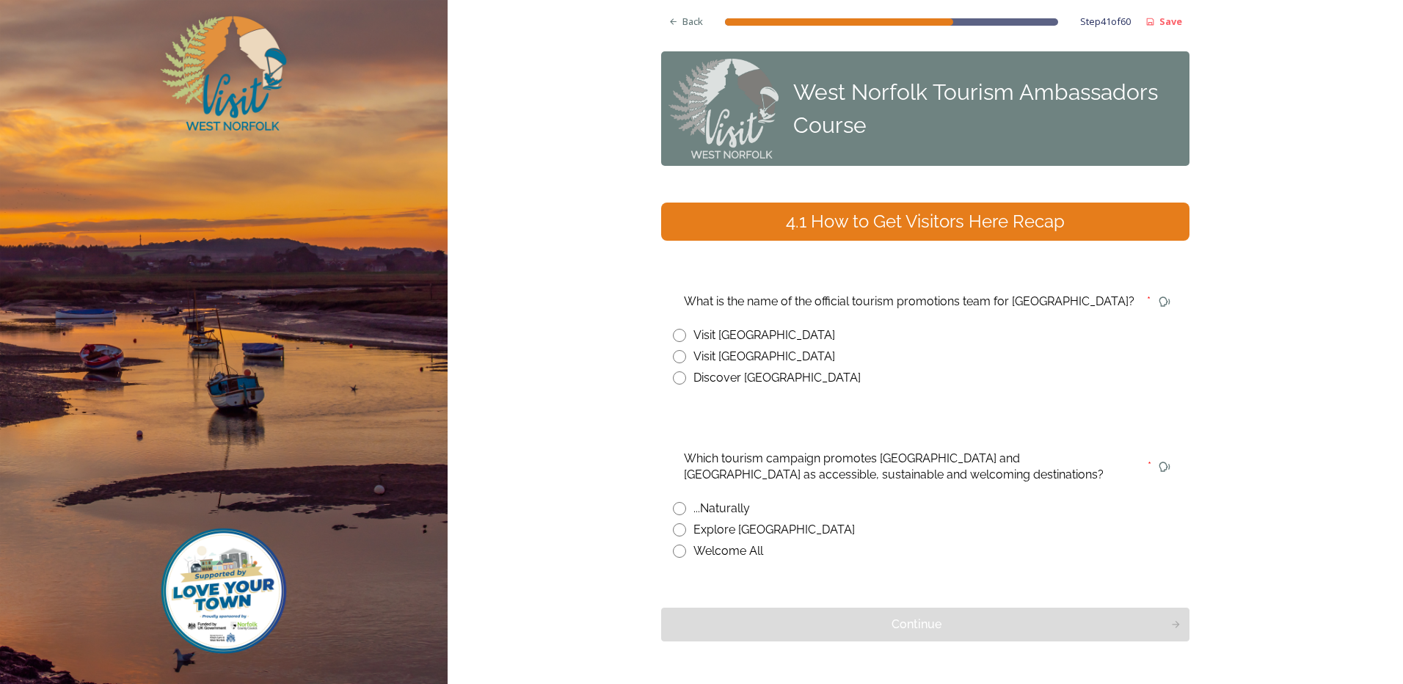
click at [673, 357] on input "radio" at bounding box center [679, 356] width 13 height 13
radio input "true"
click at [674, 551] on input "radio" at bounding box center [679, 551] width 13 height 13
radio input "true"
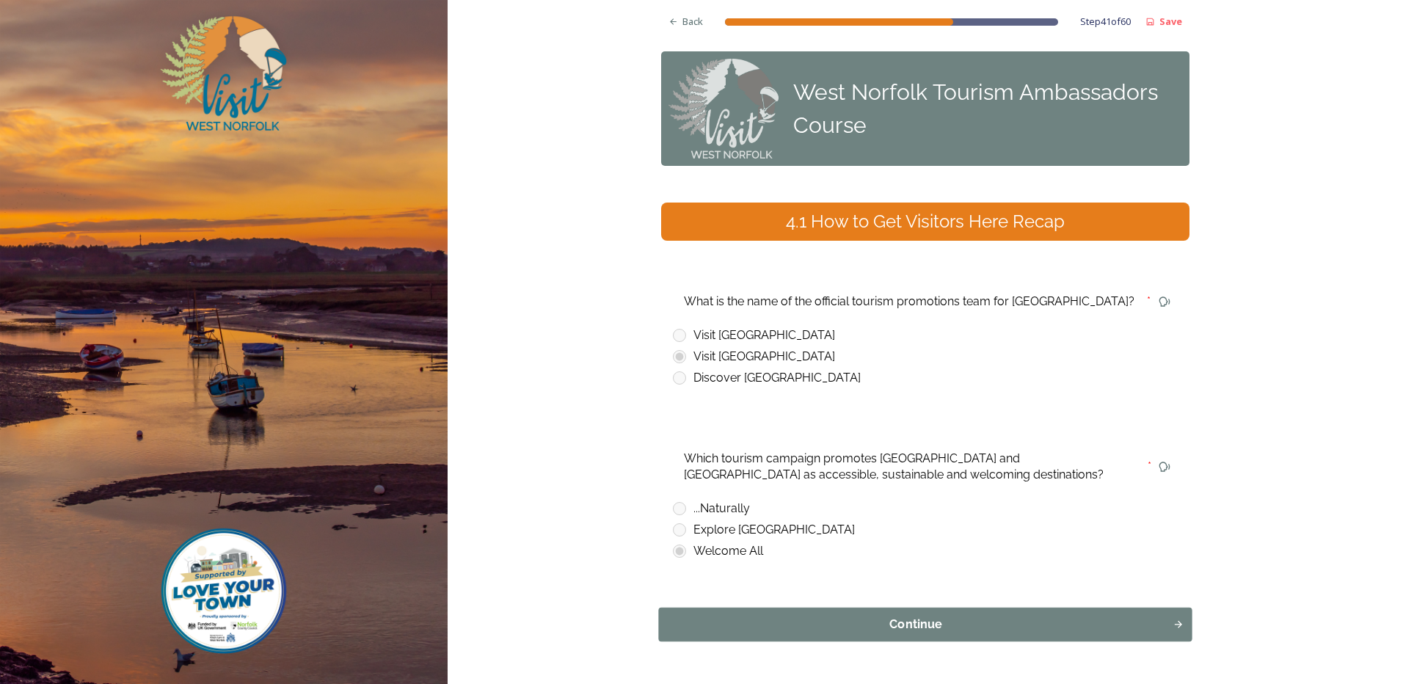
click at [731, 619] on div "Continue" at bounding box center [916, 625] width 498 height 18
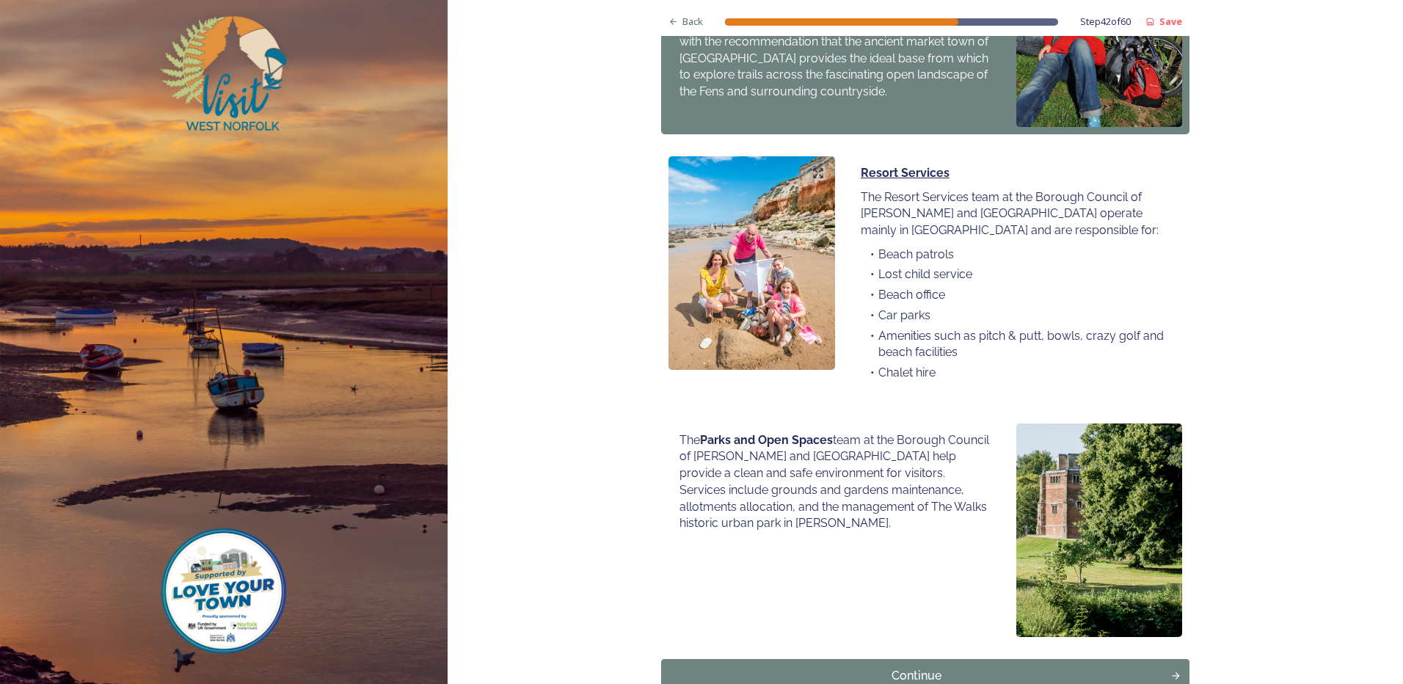
scroll to position [931, 0]
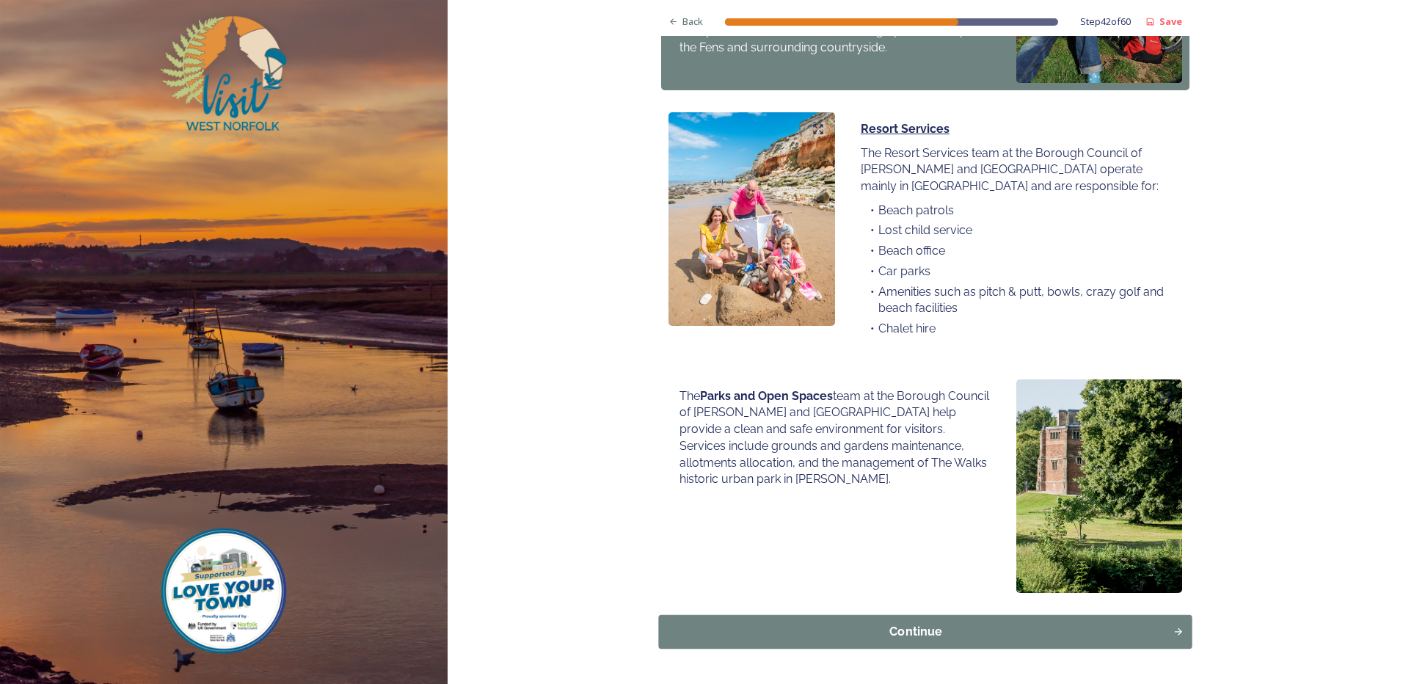
click at [889, 623] on div "Continue" at bounding box center [916, 632] width 498 height 18
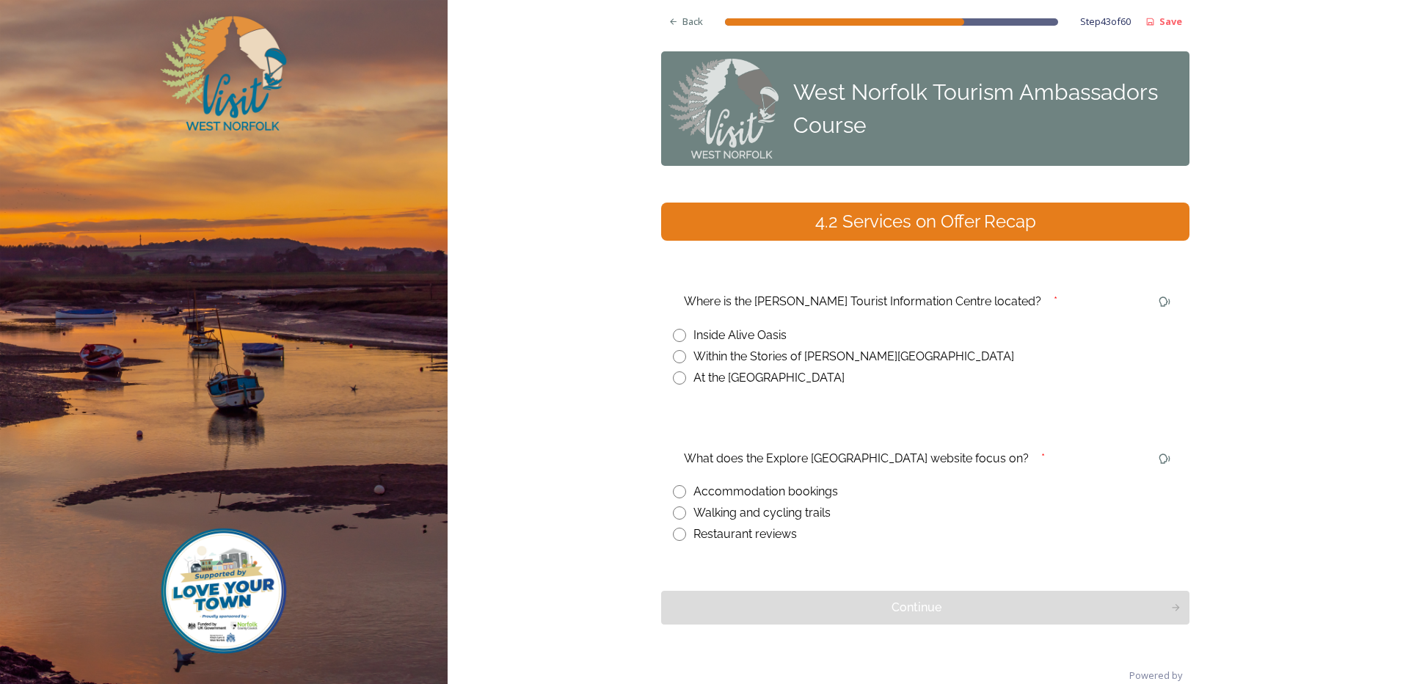
click at [677, 356] on input "radio" at bounding box center [679, 356] width 13 height 13
radio input "true"
click at [678, 514] on input "radio" at bounding box center [679, 512] width 13 height 13
radio input "true"
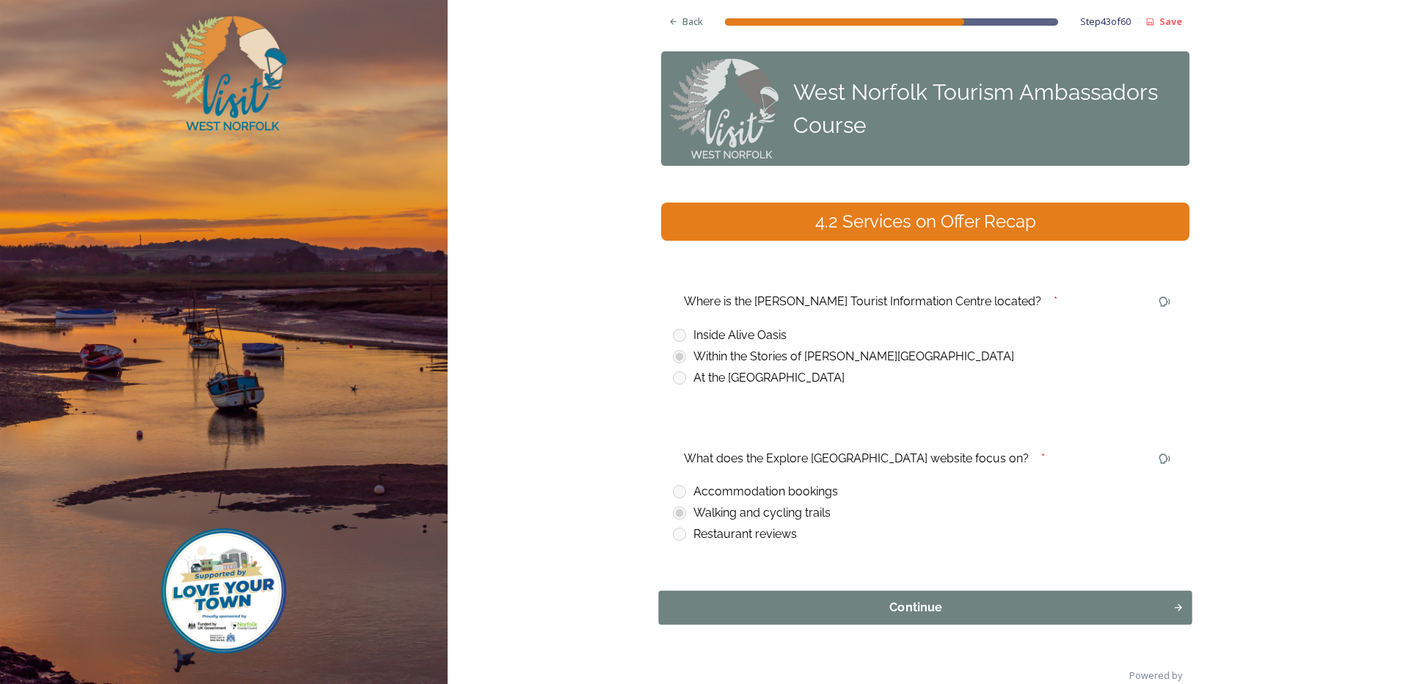
click at [741, 603] on div "Continue" at bounding box center [916, 608] width 498 height 18
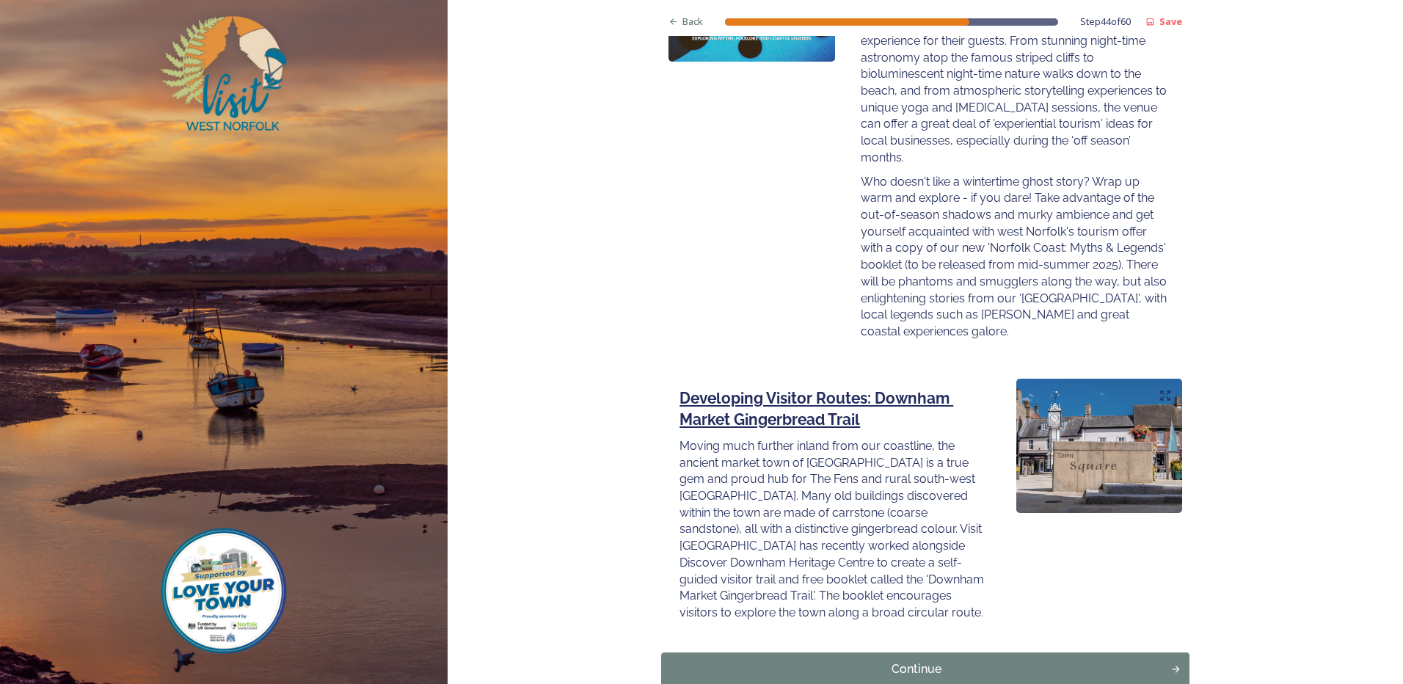
scroll to position [1902, 0]
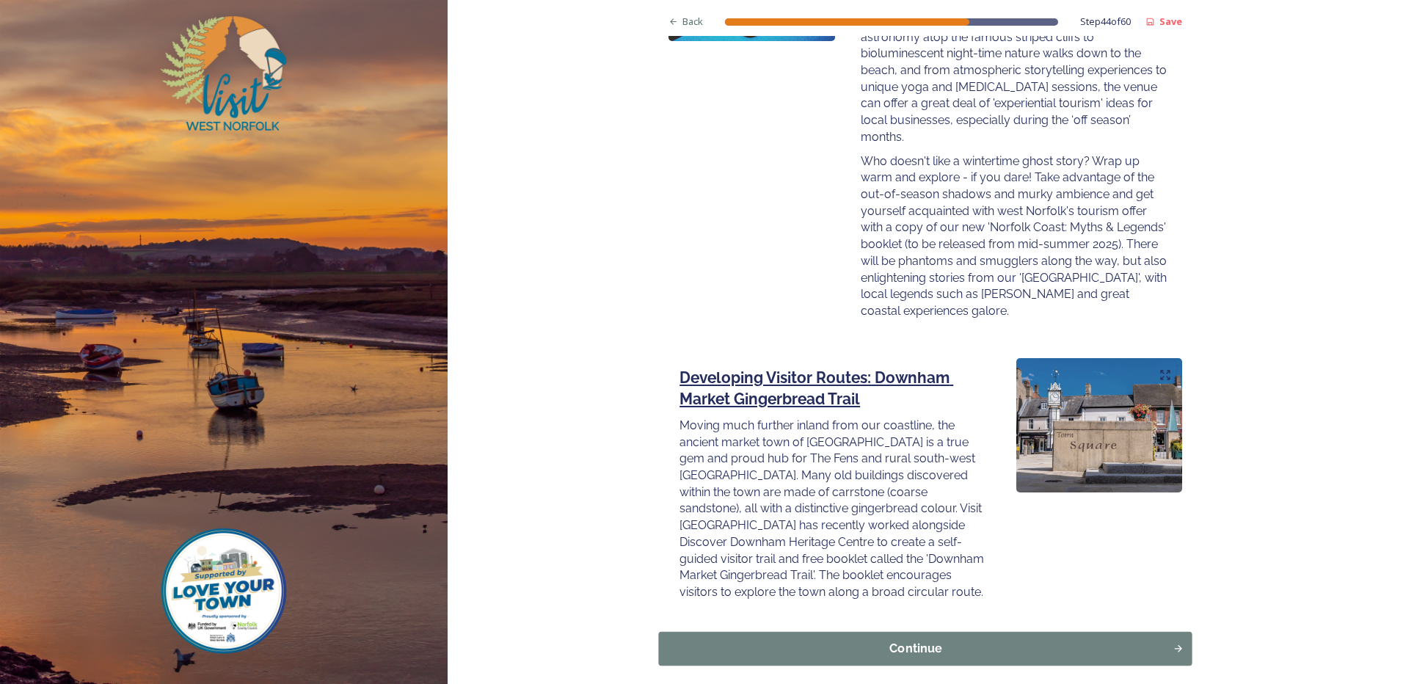
click at [936, 640] on div "Continue" at bounding box center [916, 649] width 498 height 18
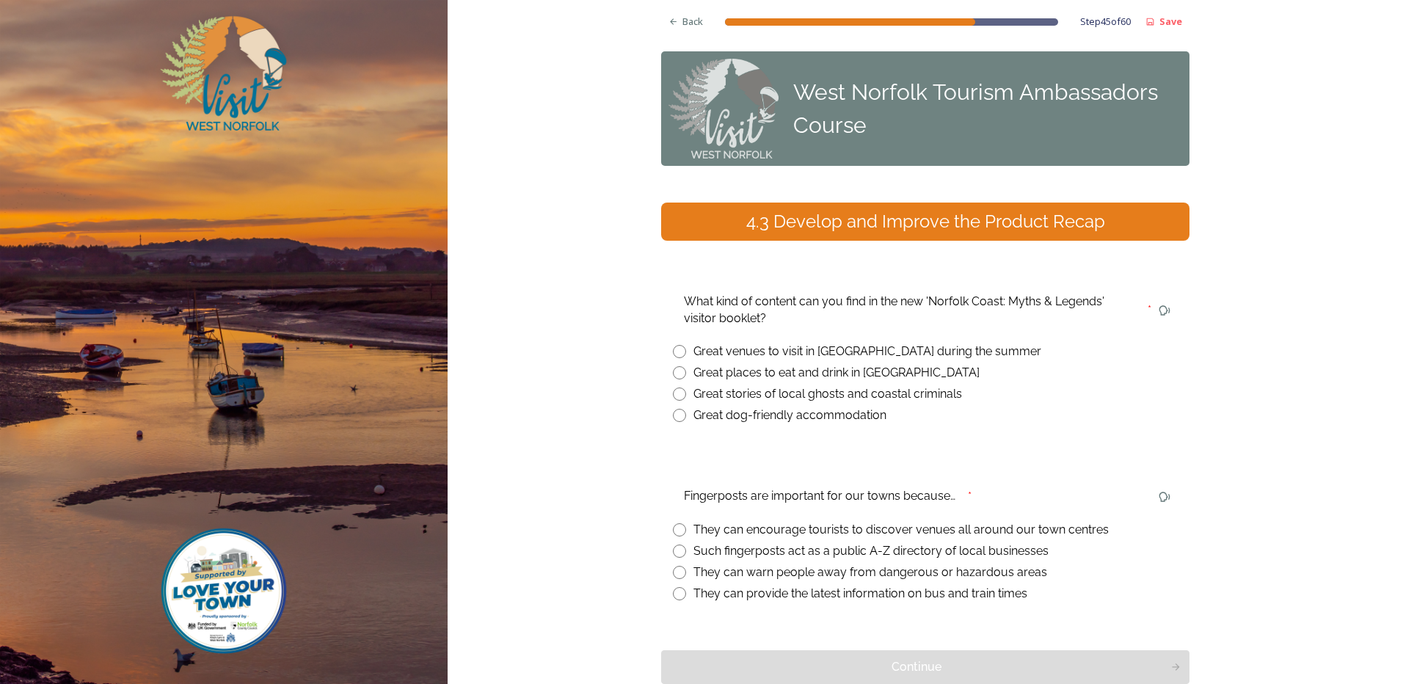
click at [673, 396] on input "radio" at bounding box center [679, 394] width 13 height 13
radio input "true"
click at [675, 536] on input "radio" at bounding box center [679, 529] width 13 height 13
radio input "true"
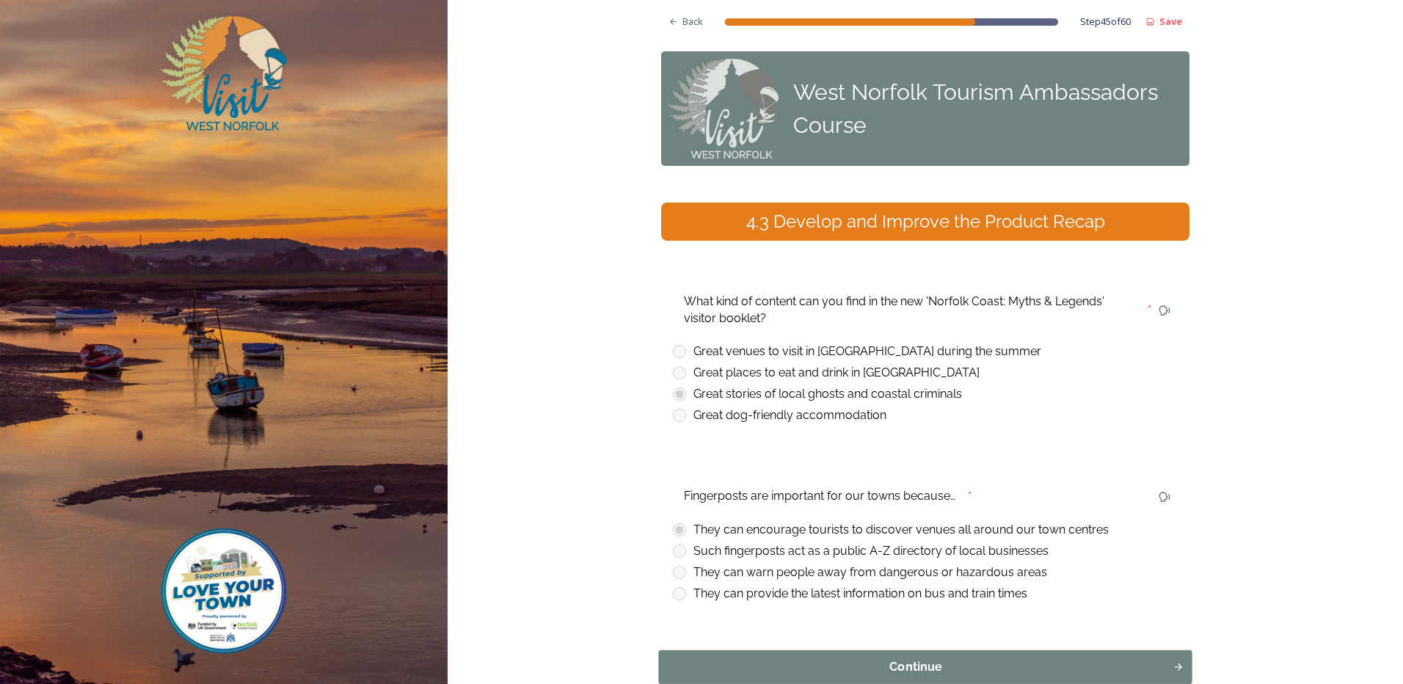
click at [897, 661] on div "Continue" at bounding box center [916, 667] width 498 height 18
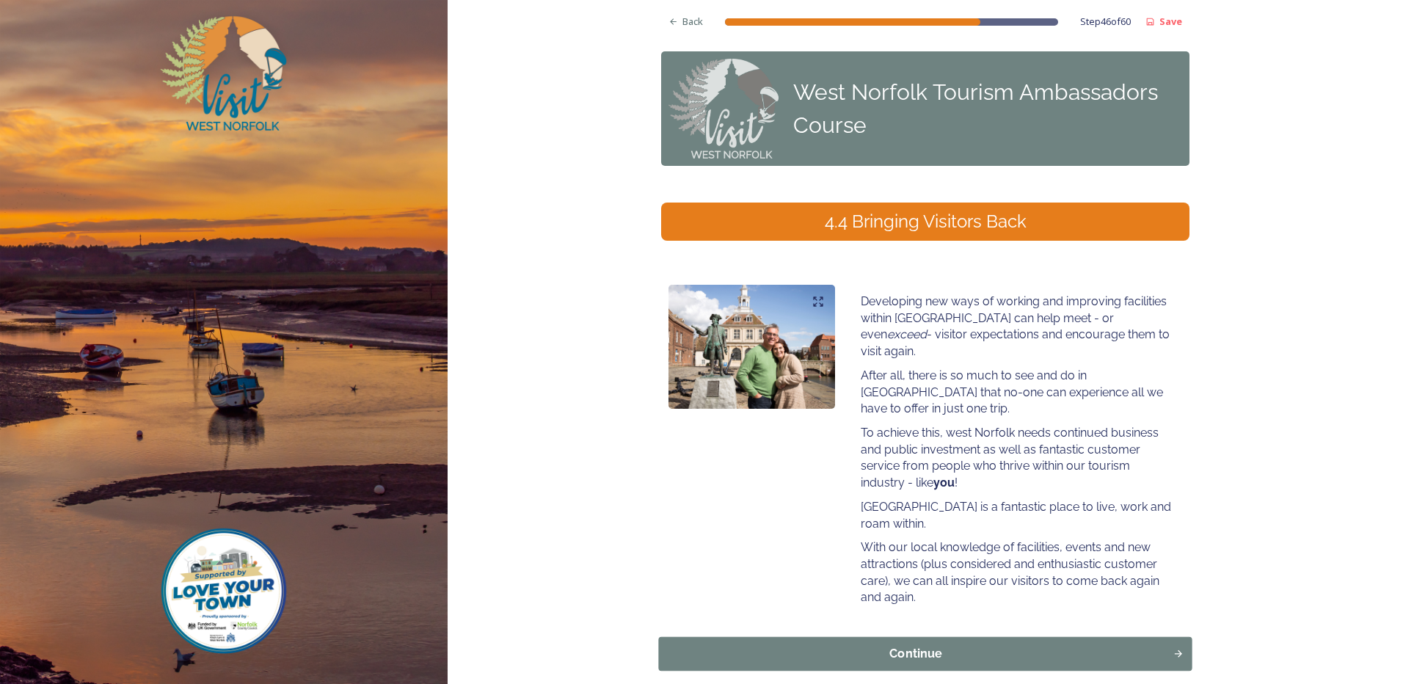
click at [1000, 645] on div "Continue" at bounding box center [916, 654] width 498 height 18
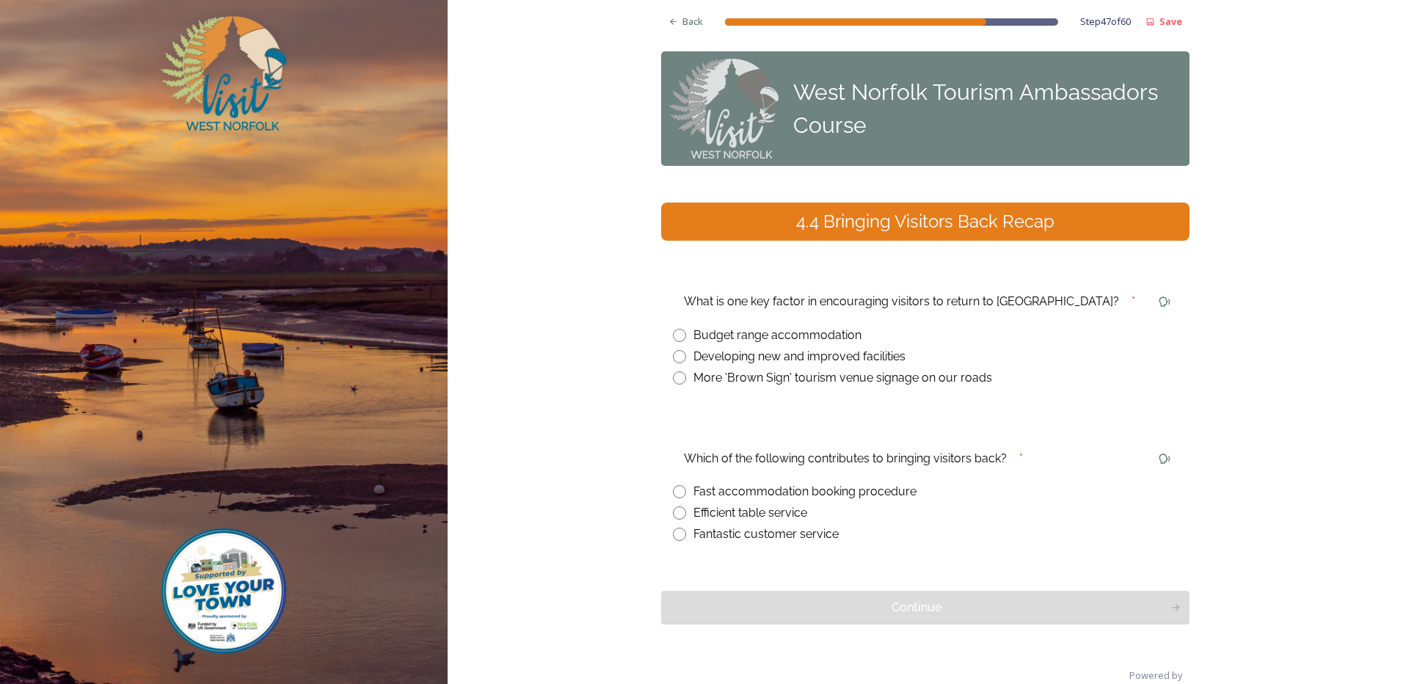
click at [673, 355] on input "radio" at bounding box center [679, 356] width 13 height 13
radio input "true"
click at [676, 533] on input "radio" at bounding box center [679, 534] width 13 height 13
radio input "true"
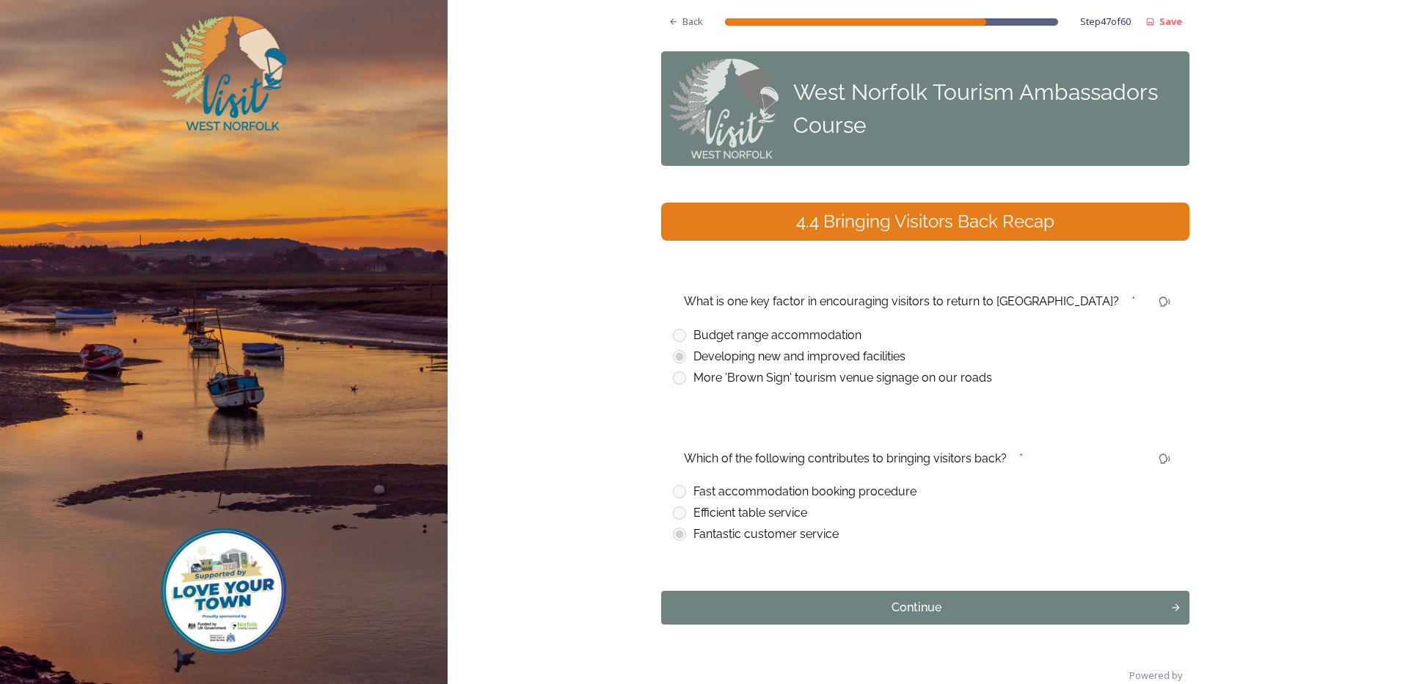
drag, startPoint x: 797, startPoint y: 606, endPoint x: 859, endPoint y: 595, distance: 62.8
click at [798, 606] on div "Continue" at bounding box center [916, 608] width 494 height 18
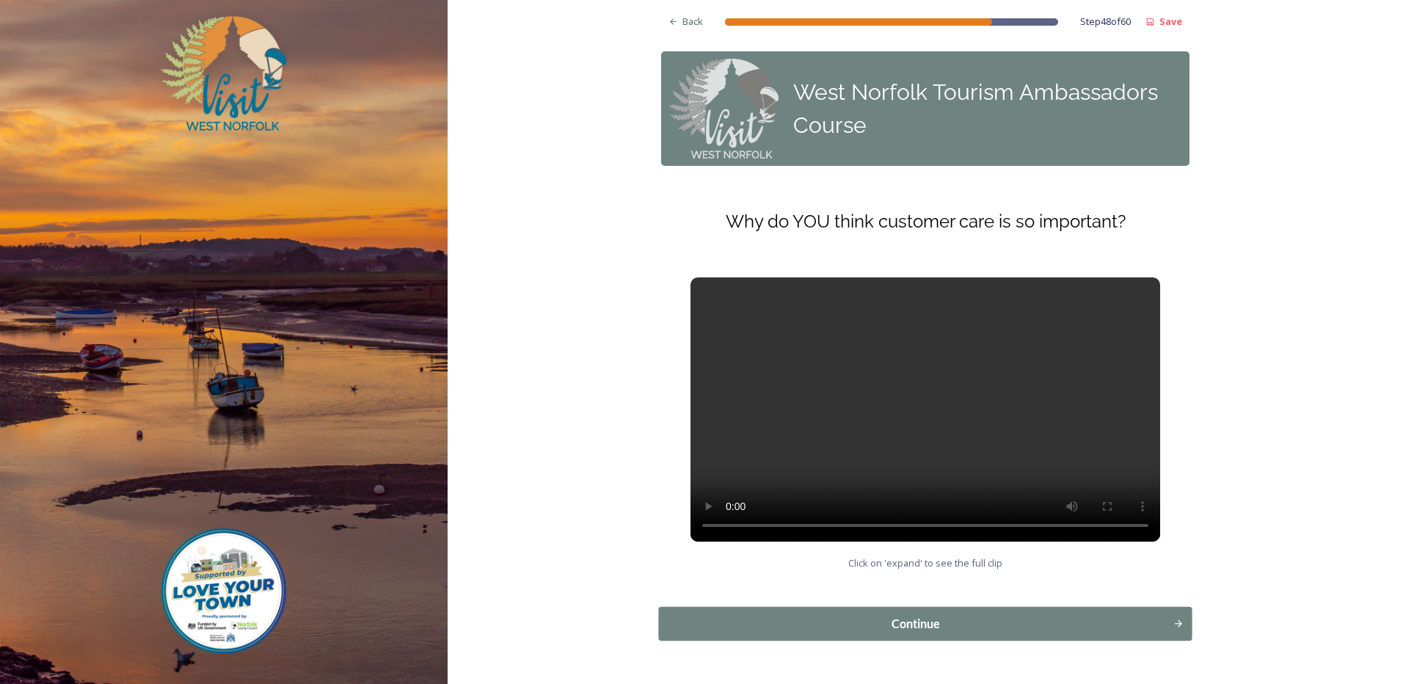
click at [996, 621] on div "Continue" at bounding box center [916, 624] width 498 height 18
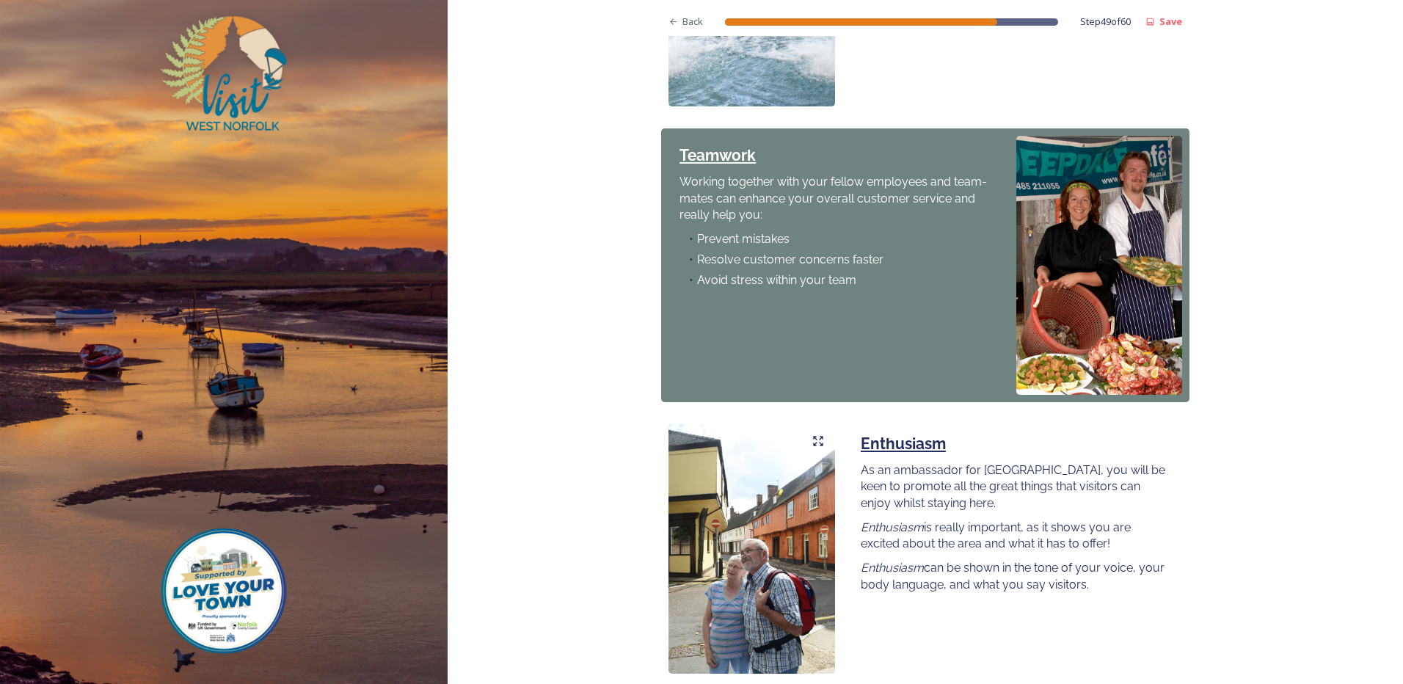
scroll to position [1127, 0]
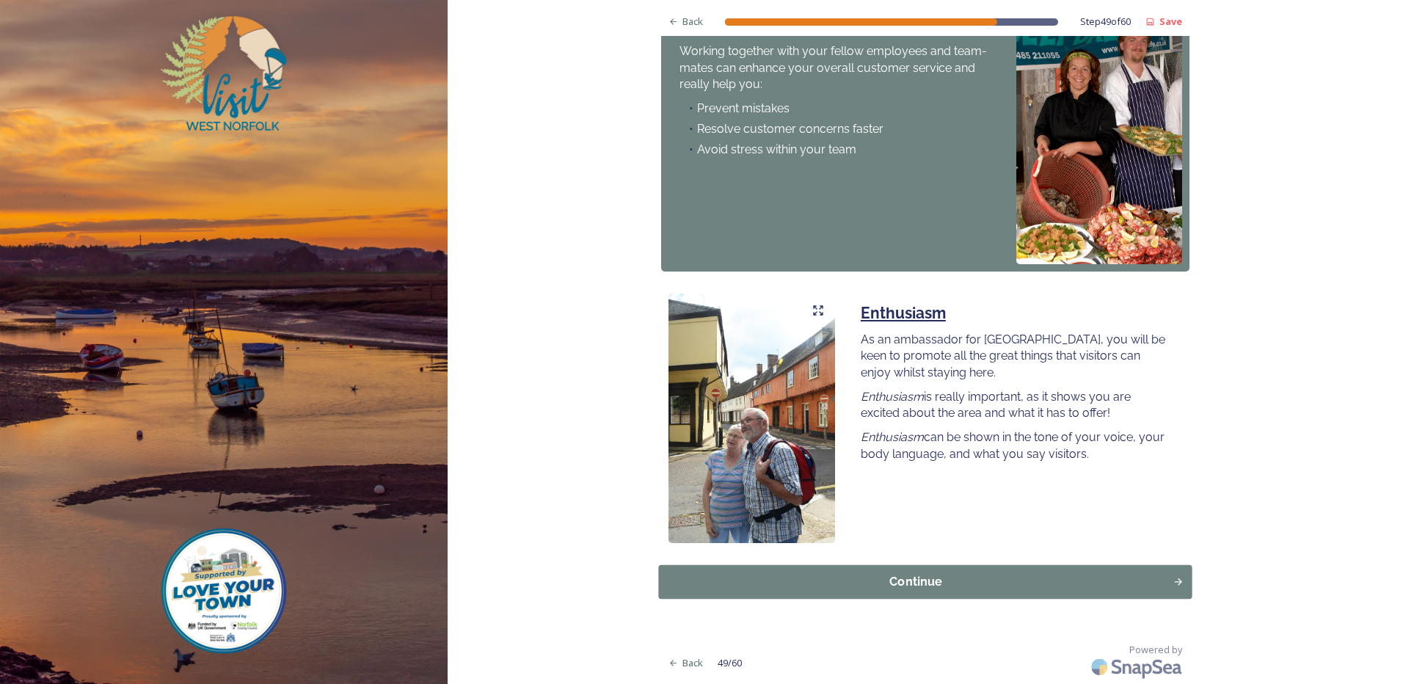
click at [1126, 579] on div "Continue" at bounding box center [916, 582] width 498 height 18
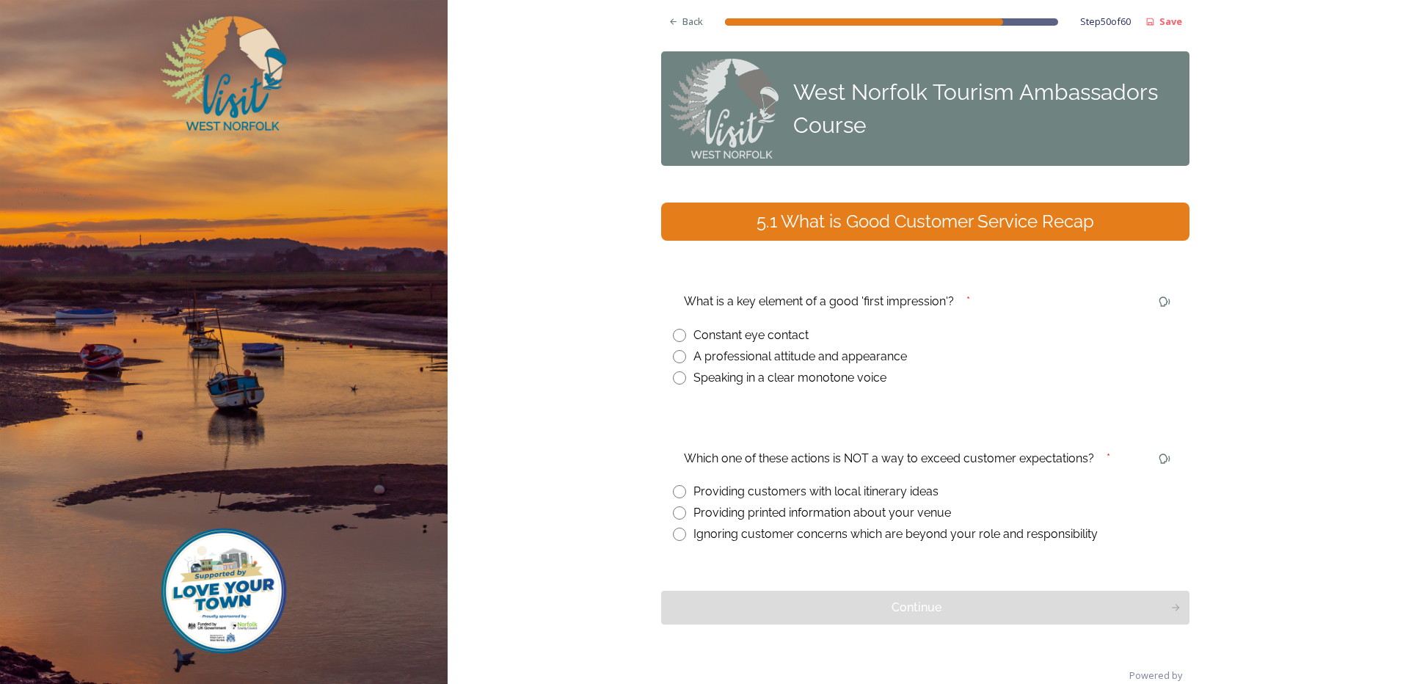
click at [676, 352] on input "radio" at bounding box center [679, 356] width 13 height 13
radio input "true"
click at [677, 534] on input "radio" at bounding box center [679, 534] width 13 height 13
radio input "true"
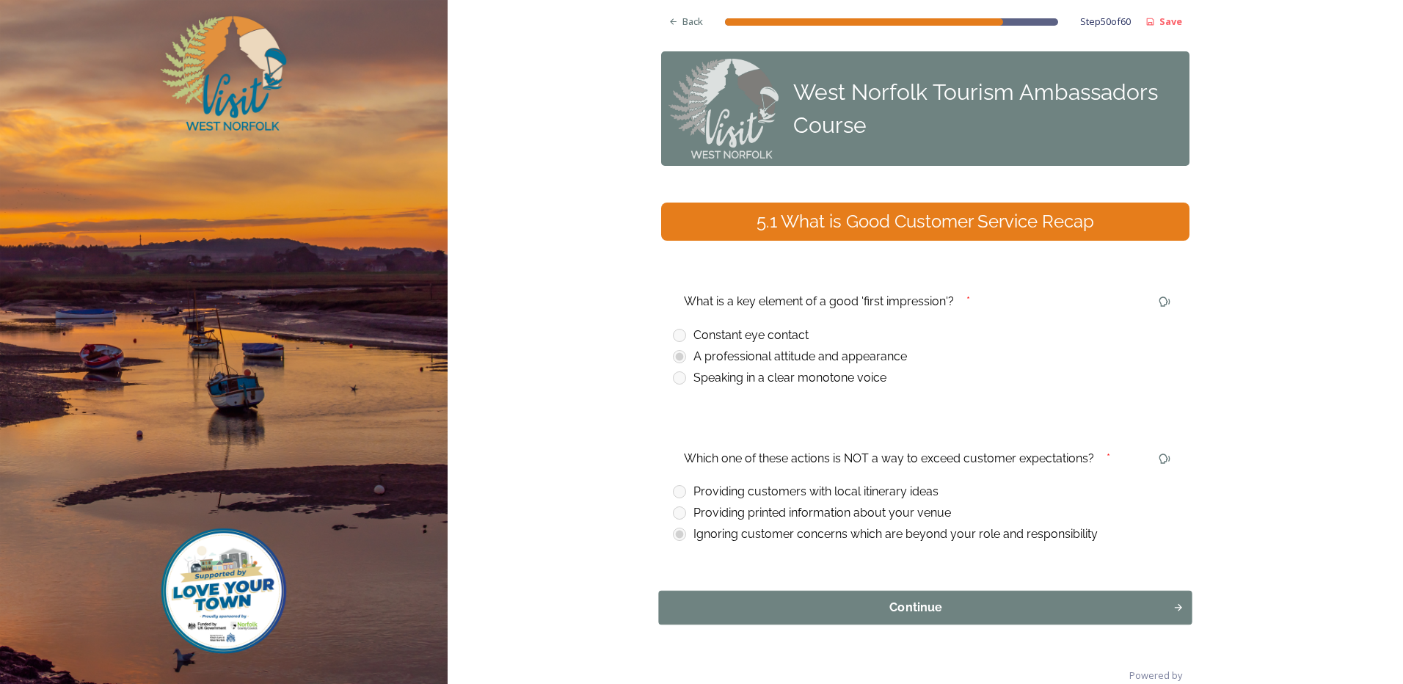
click at [811, 606] on div "Continue" at bounding box center [916, 608] width 498 height 18
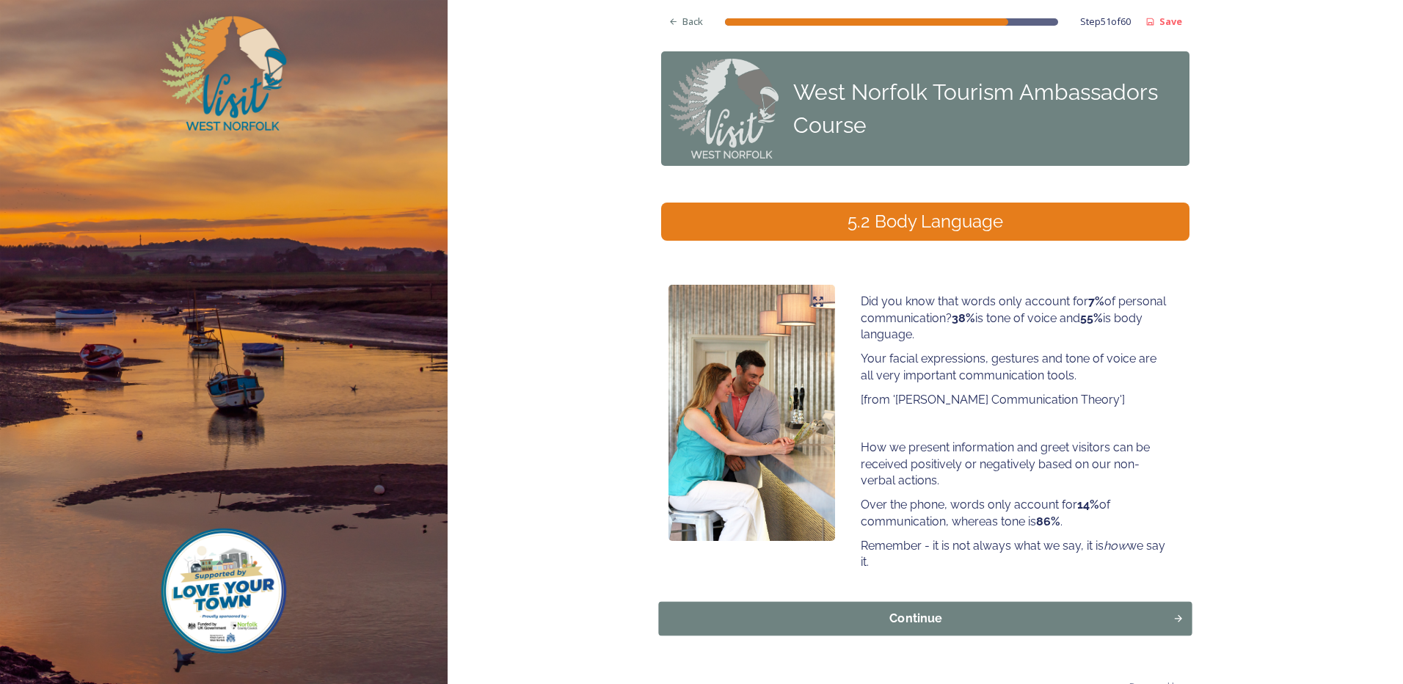
click at [777, 631] on button "Continue" at bounding box center [926, 619] width 534 height 34
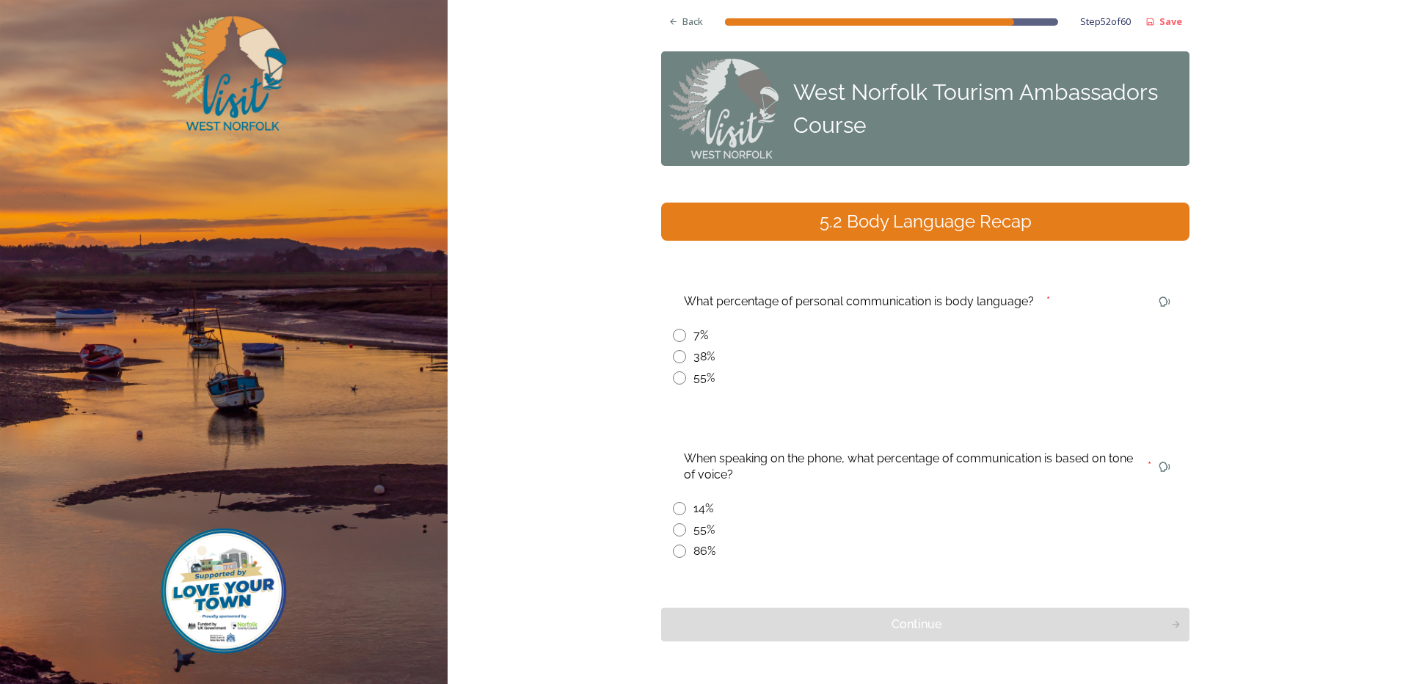
click at [673, 380] on input "radio" at bounding box center [679, 377] width 13 height 13
radio input "true"
click at [673, 553] on input "radio" at bounding box center [679, 551] width 13 height 13
radio input "true"
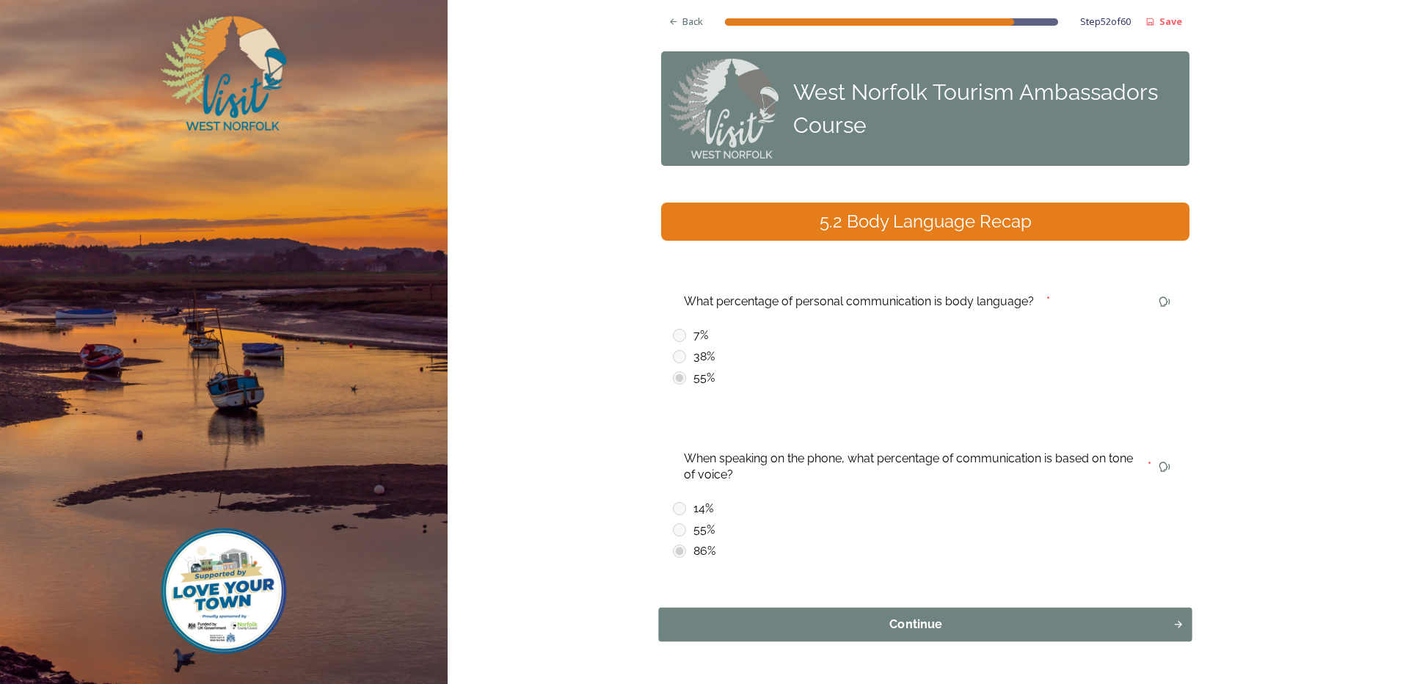
click at [724, 624] on div "Continue" at bounding box center [916, 625] width 498 height 18
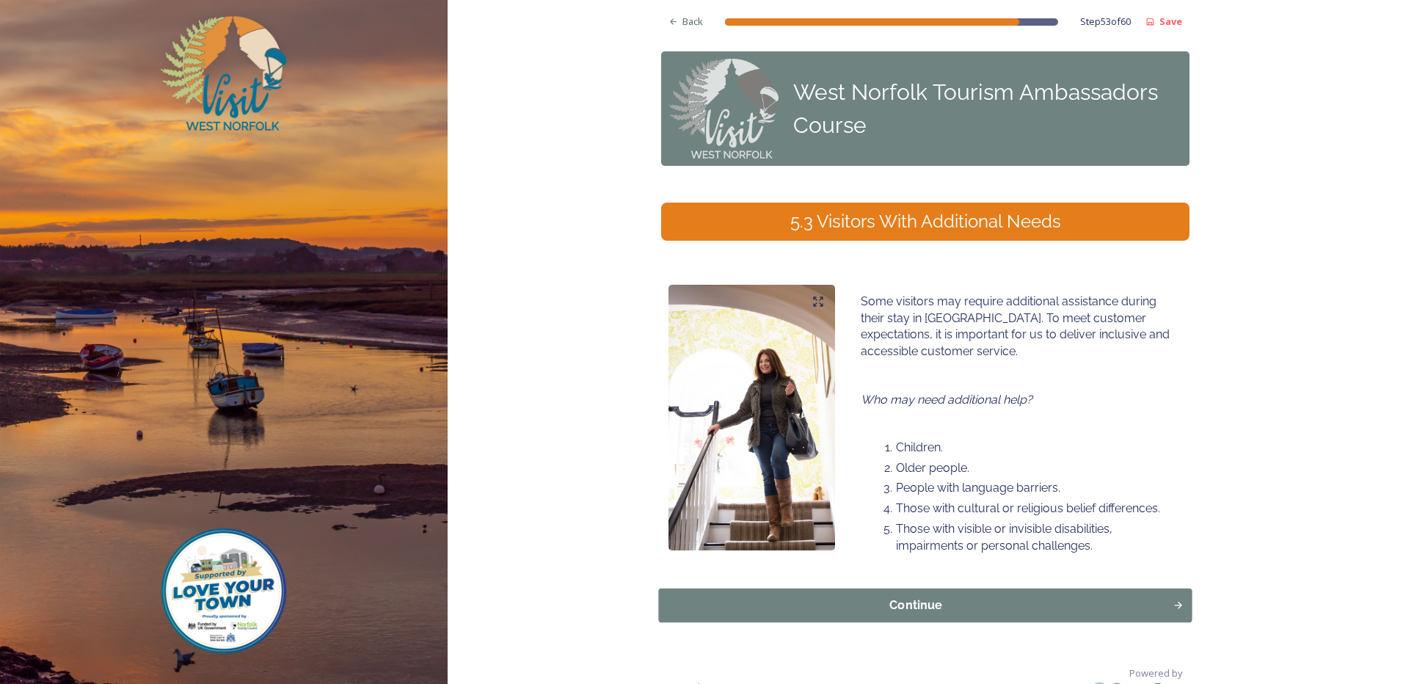
click at [1012, 603] on div "Continue" at bounding box center [916, 606] width 498 height 18
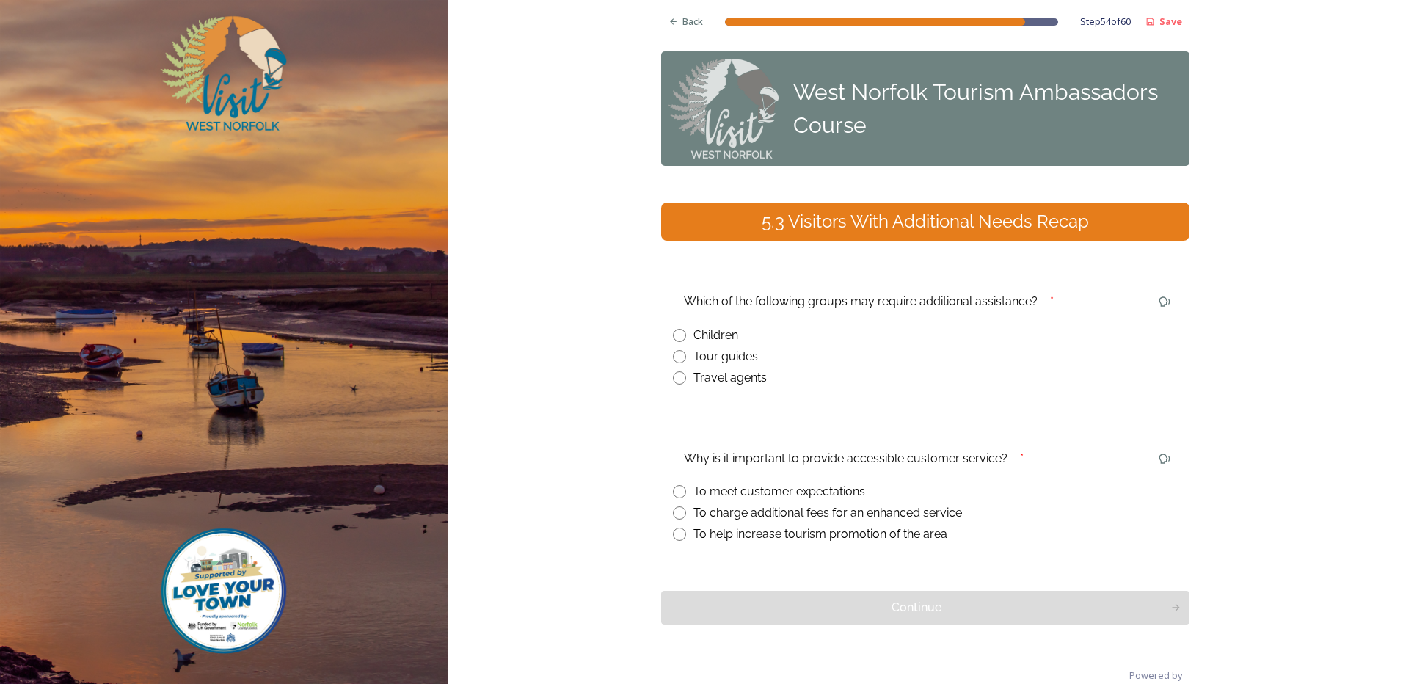
click at [675, 335] on input "radio" at bounding box center [679, 335] width 13 height 13
radio input "true"
click at [673, 491] on input "radio" at bounding box center [679, 491] width 13 height 13
radio input "true"
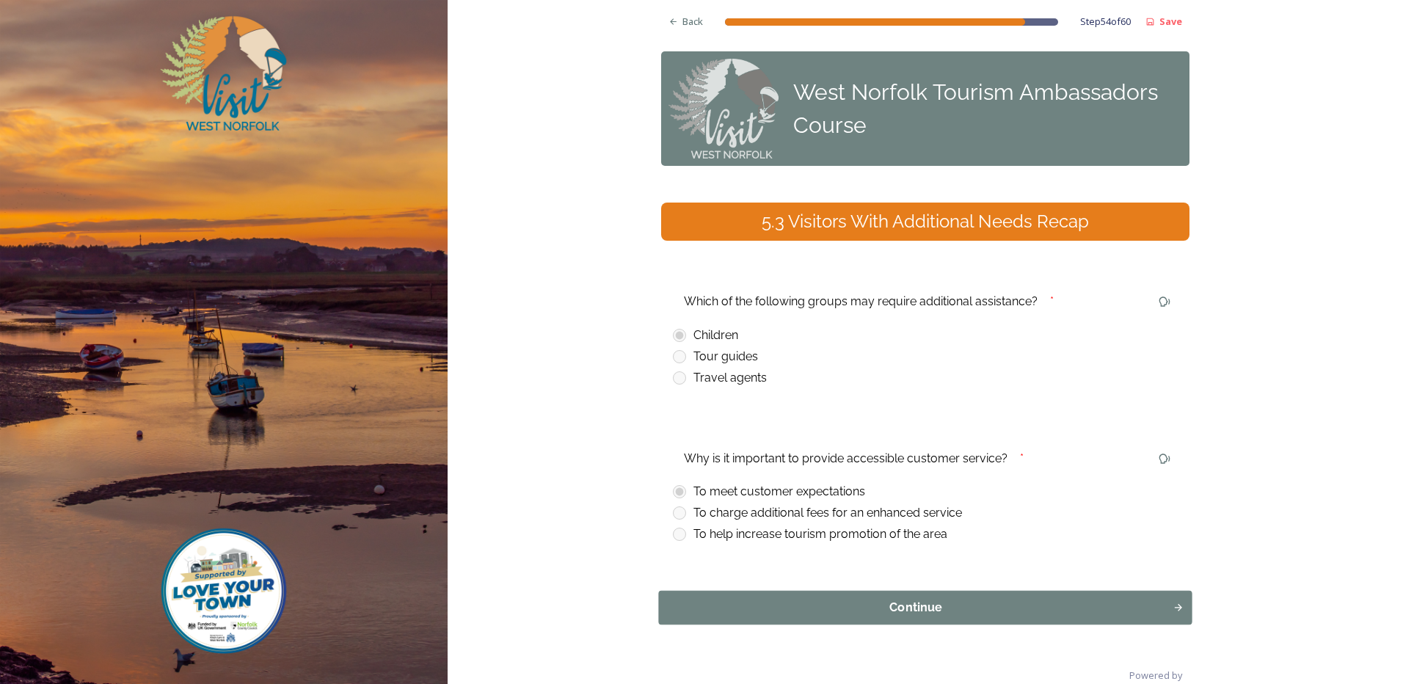
click at [745, 610] on div "Continue" at bounding box center [916, 608] width 498 height 18
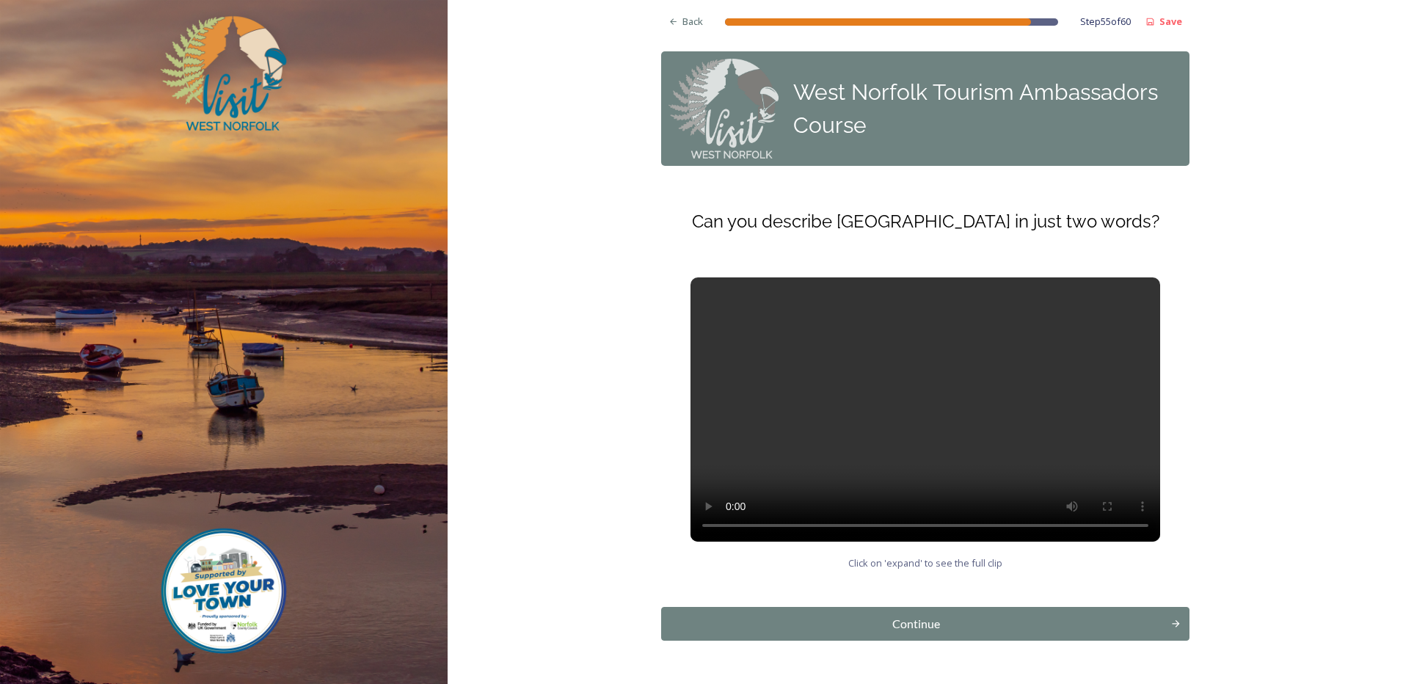
scroll to position [42, 0]
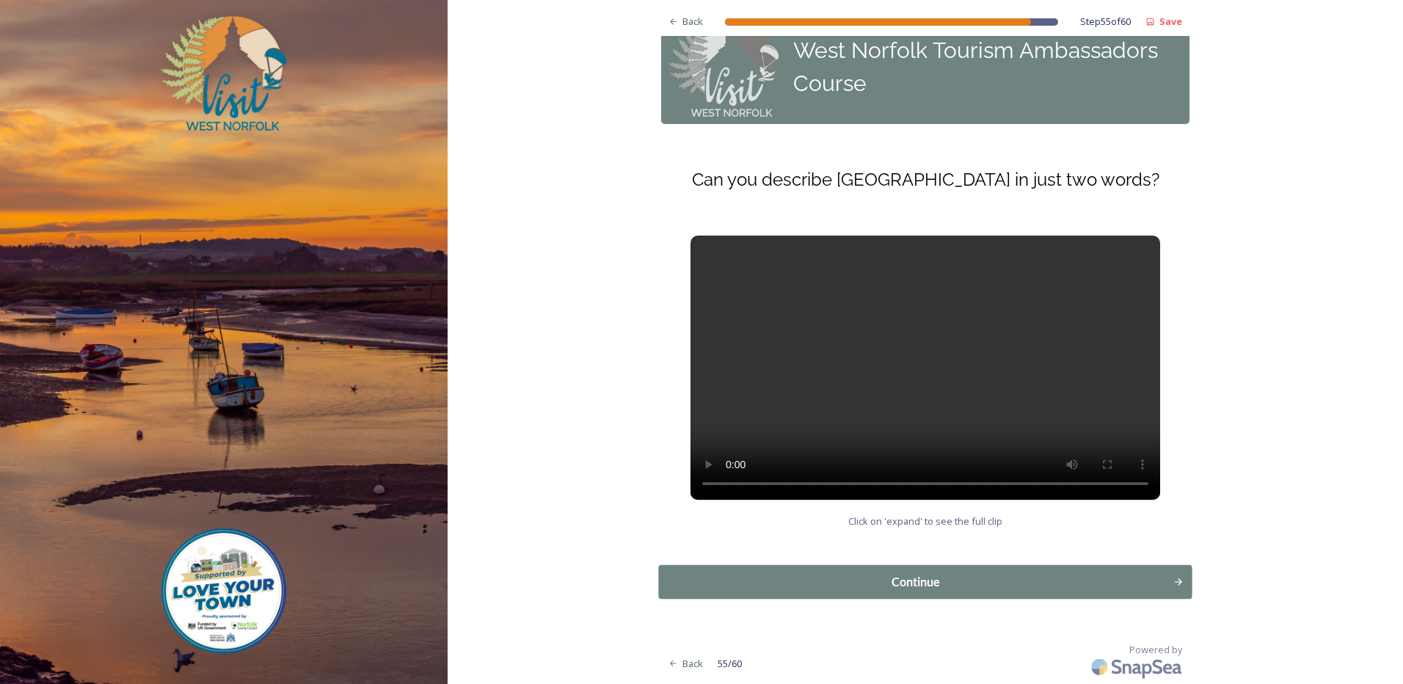
click at [973, 576] on div "Continue" at bounding box center [916, 582] width 498 height 18
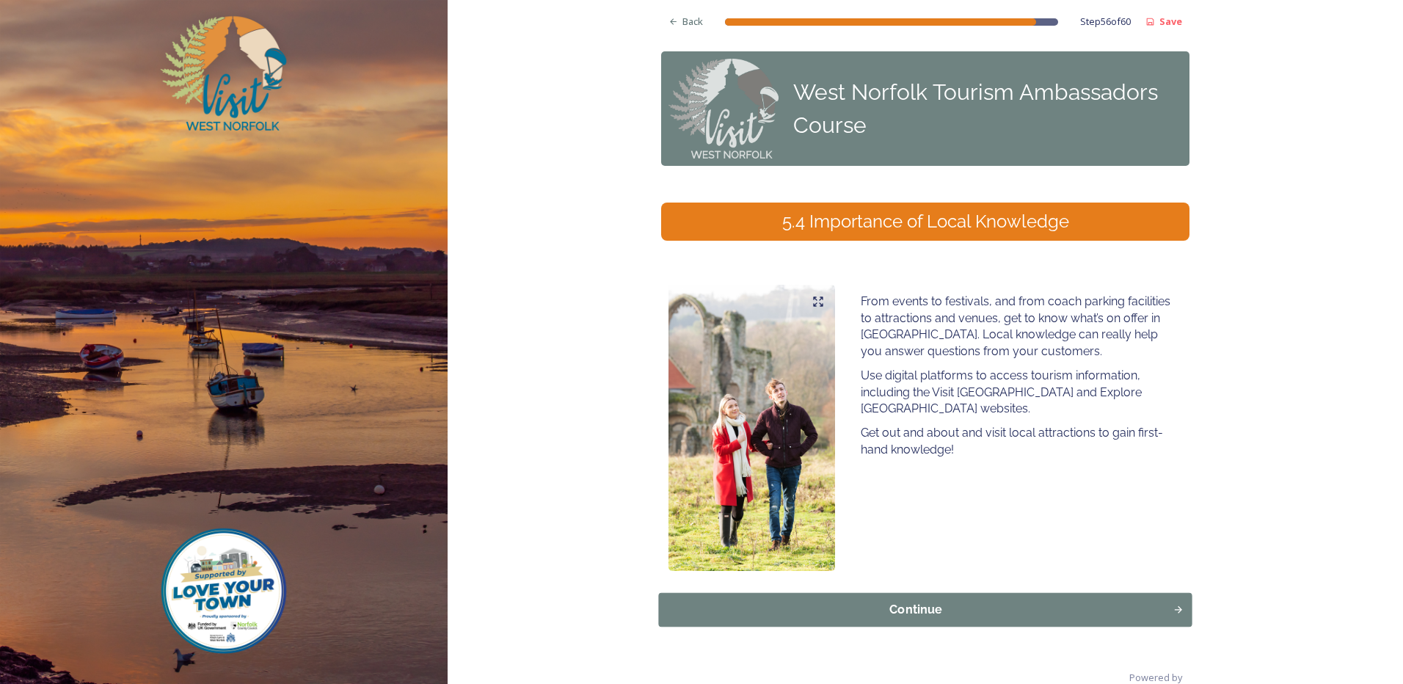
click at [1017, 619] on div "Continue" at bounding box center [916, 610] width 498 height 18
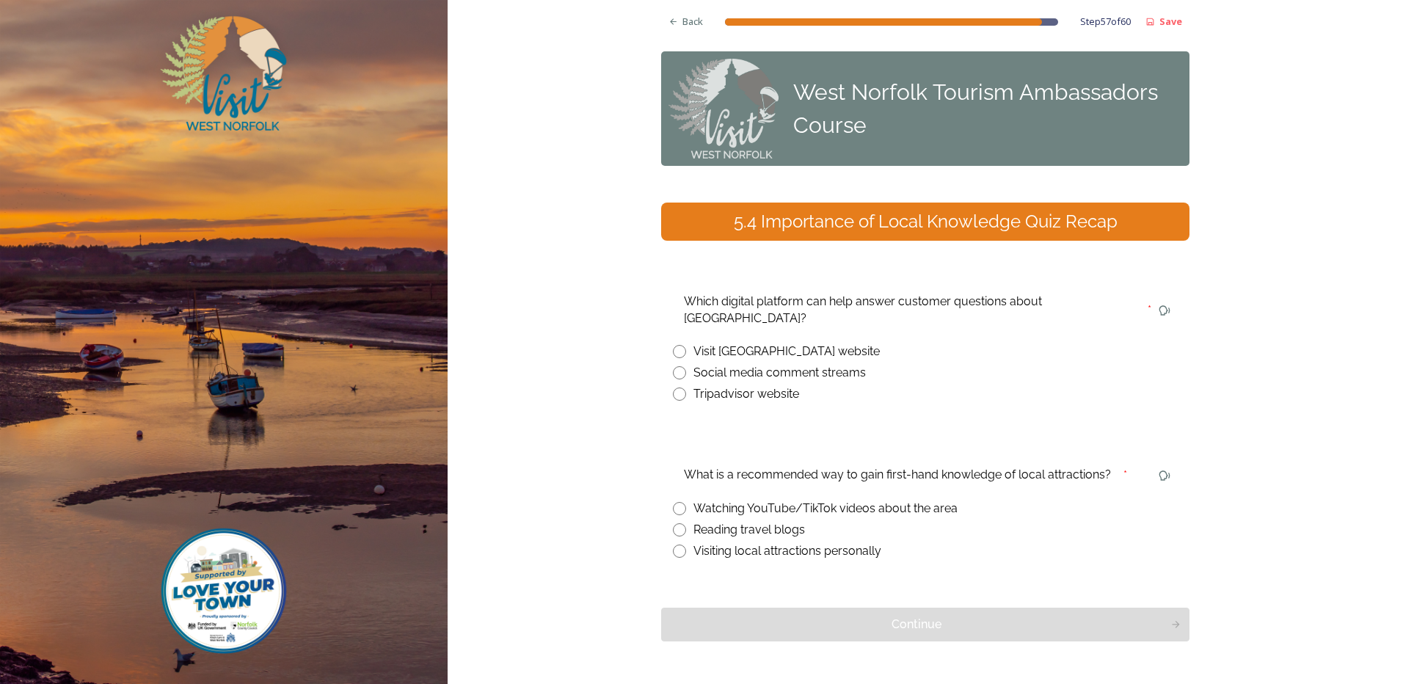
click at [673, 345] on input "radio" at bounding box center [679, 351] width 13 height 13
radio input "true"
click at [673, 545] on input "radio" at bounding box center [679, 551] width 13 height 13
radio input "true"
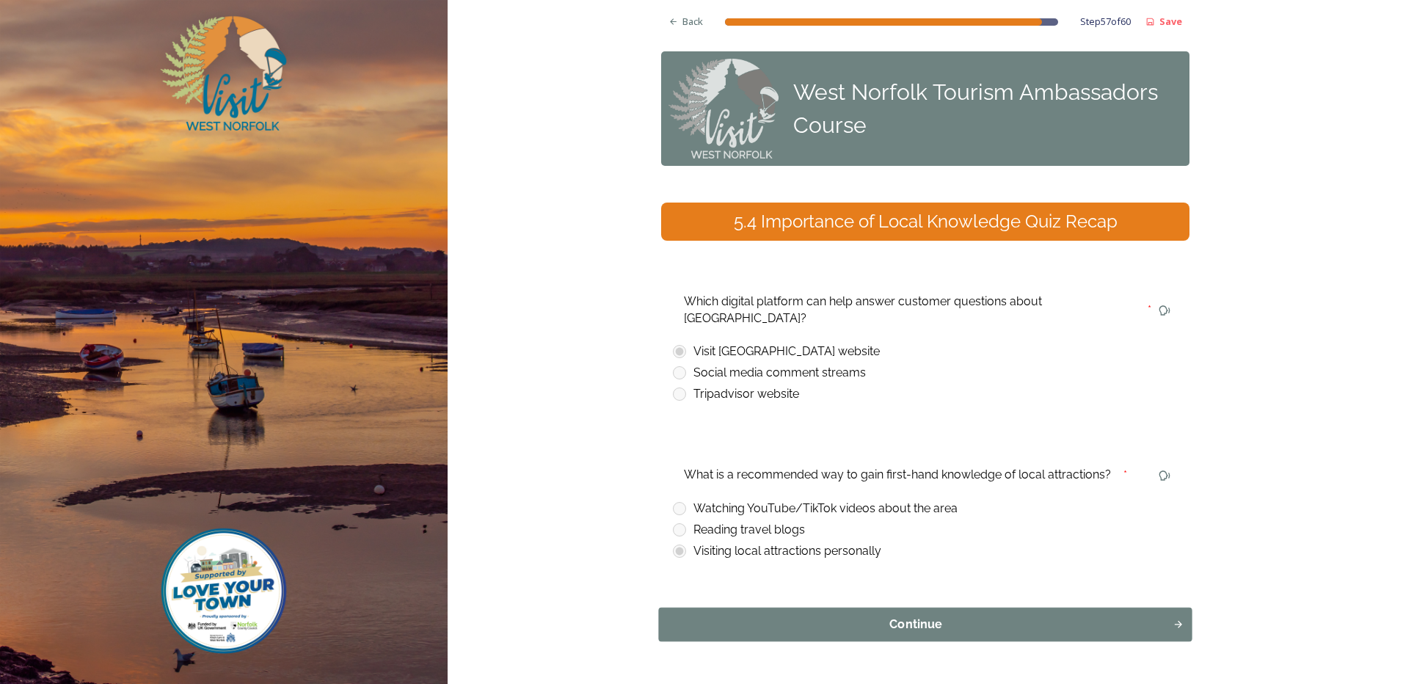
click at [740, 616] on div "Continue" at bounding box center [916, 625] width 498 height 18
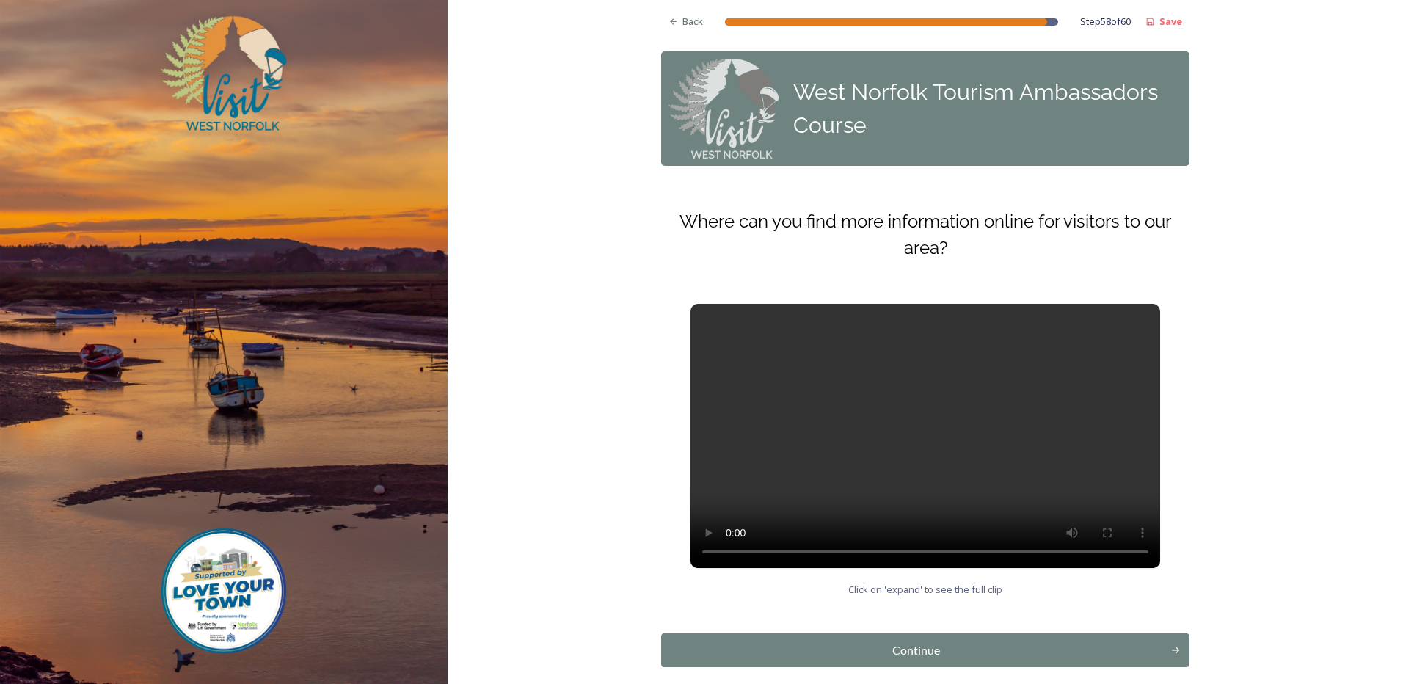
scroll to position [68, 0]
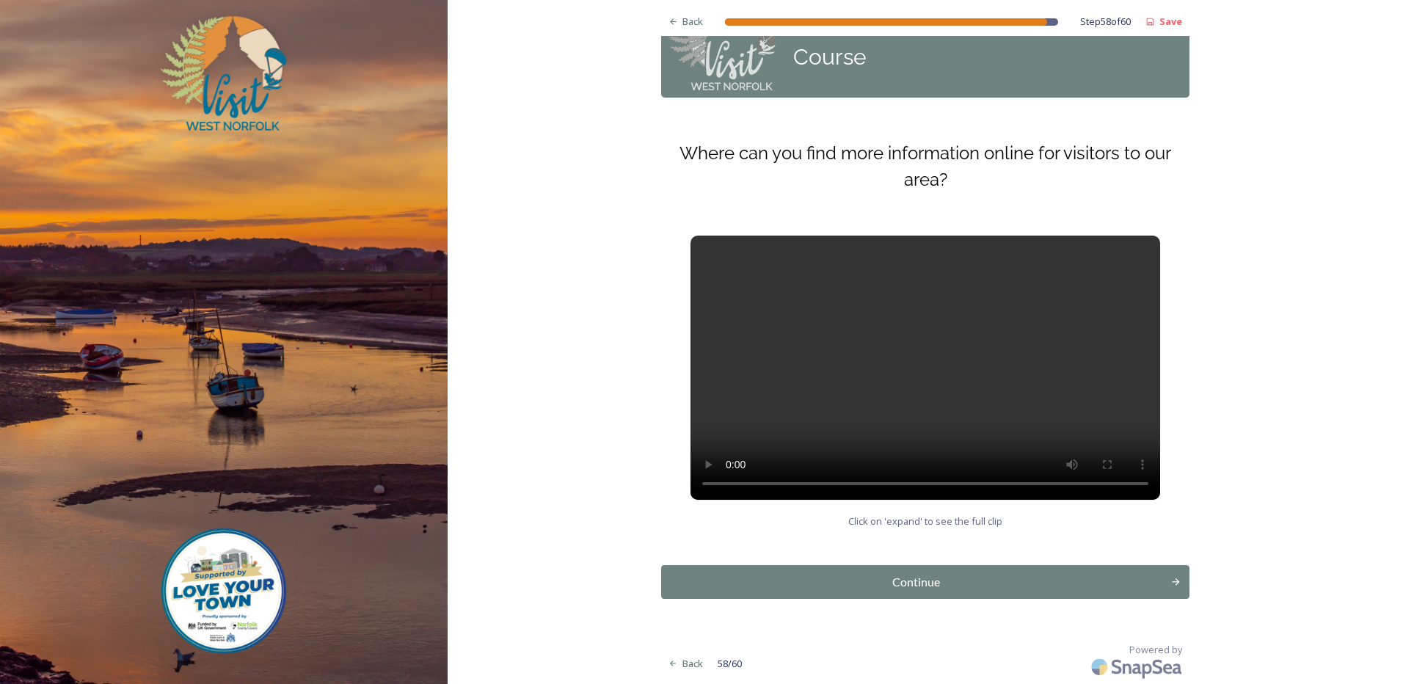
click at [1007, 586] on div "Continue" at bounding box center [916, 582] width 494 height 18
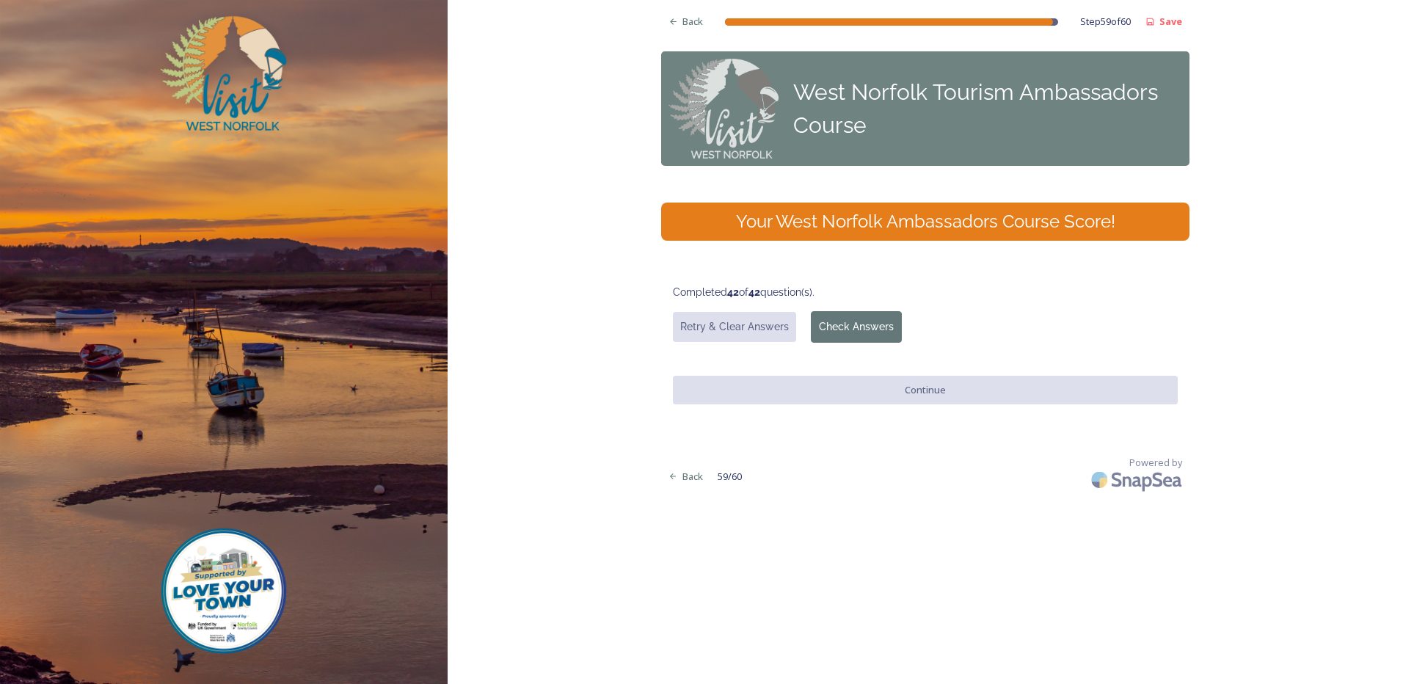
click at [887, 330] on button "Check Answers" at bounding box center [856, 327] width 91 height 32
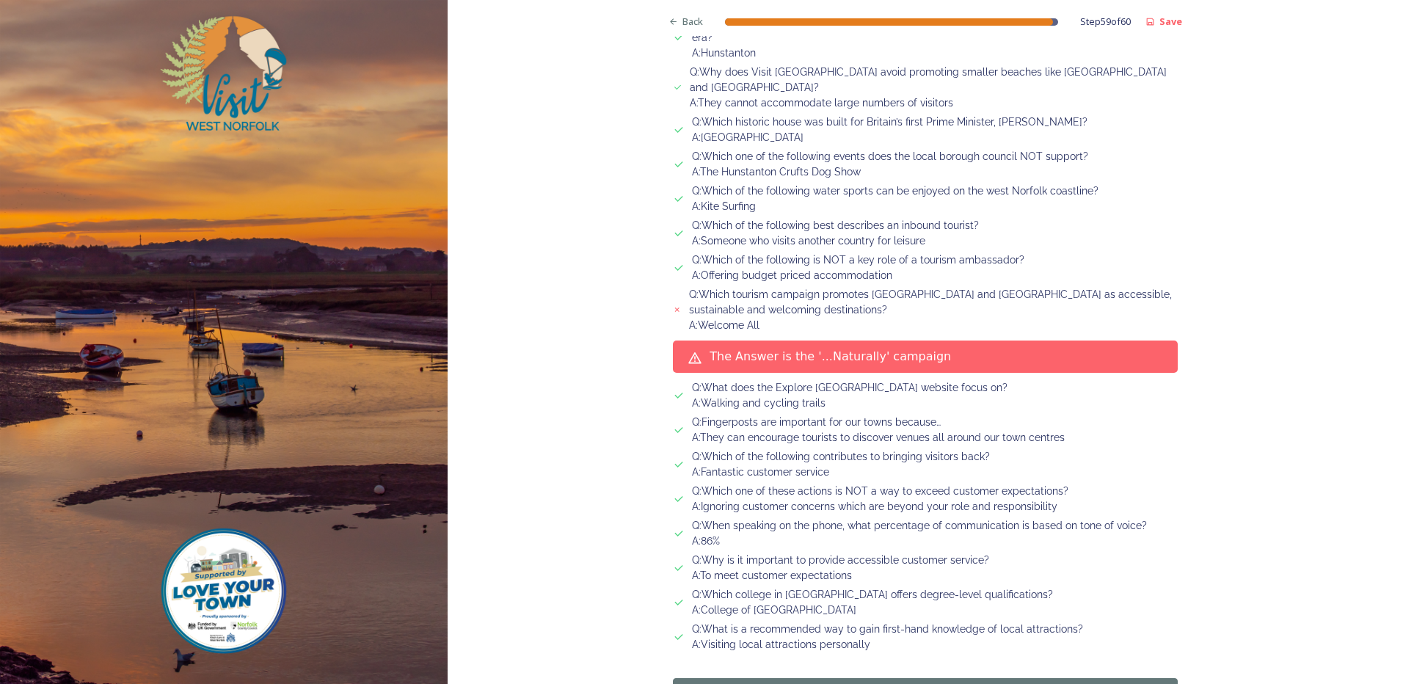
scroll to position [1395, 0]
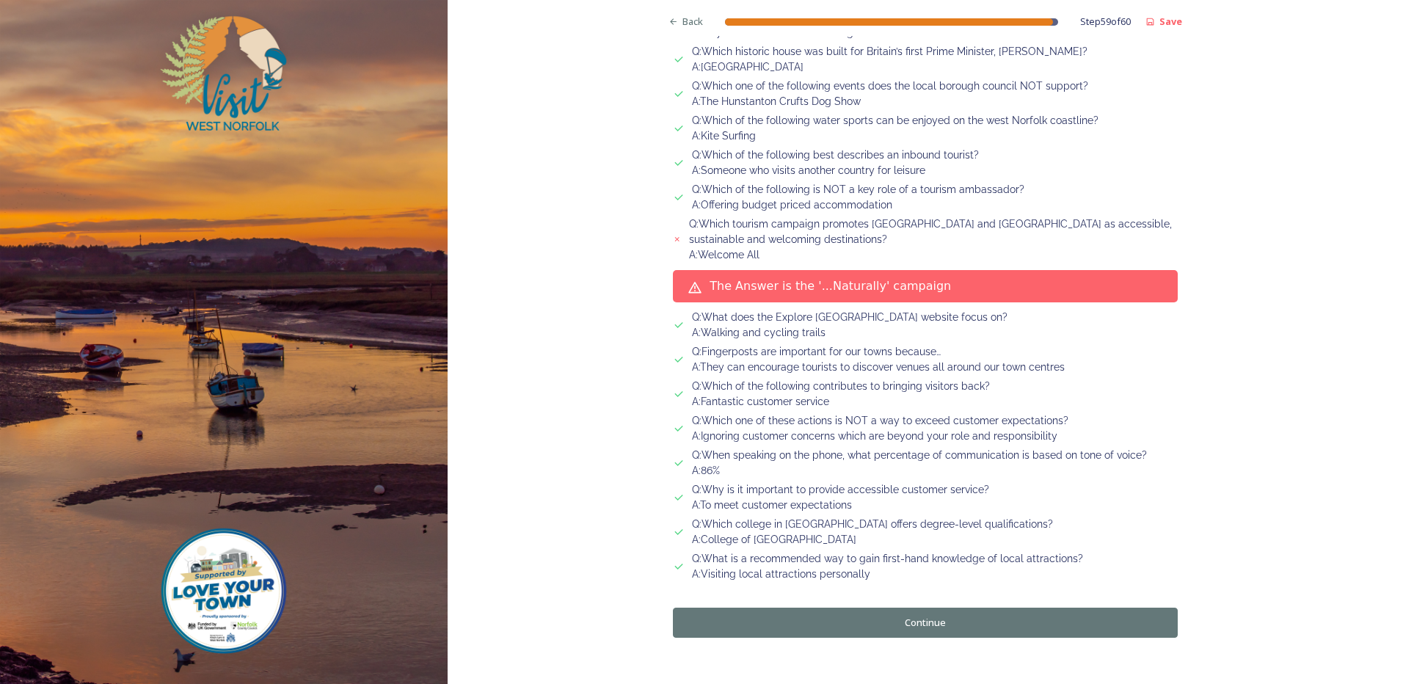
click at [884, 608] on button "Continue" at bounding box center [925, 623] width 505 height 30
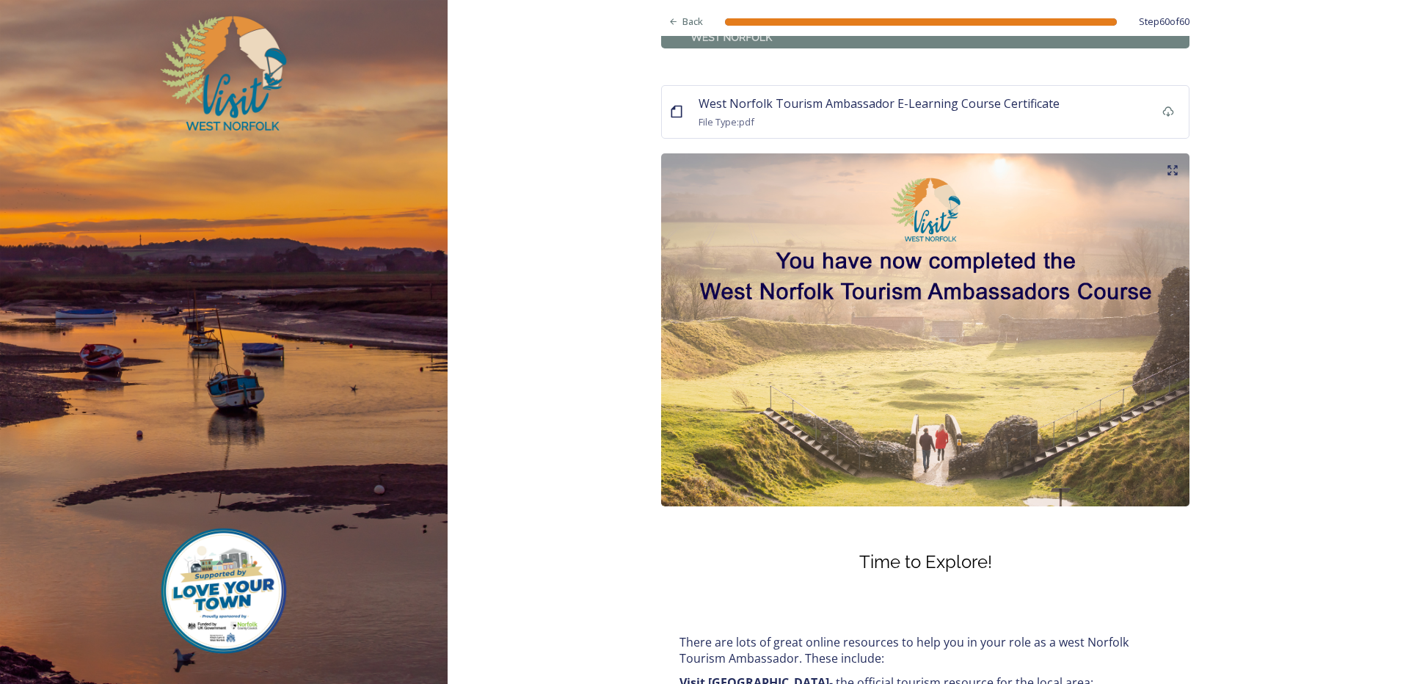
scroll to position [29, 0]
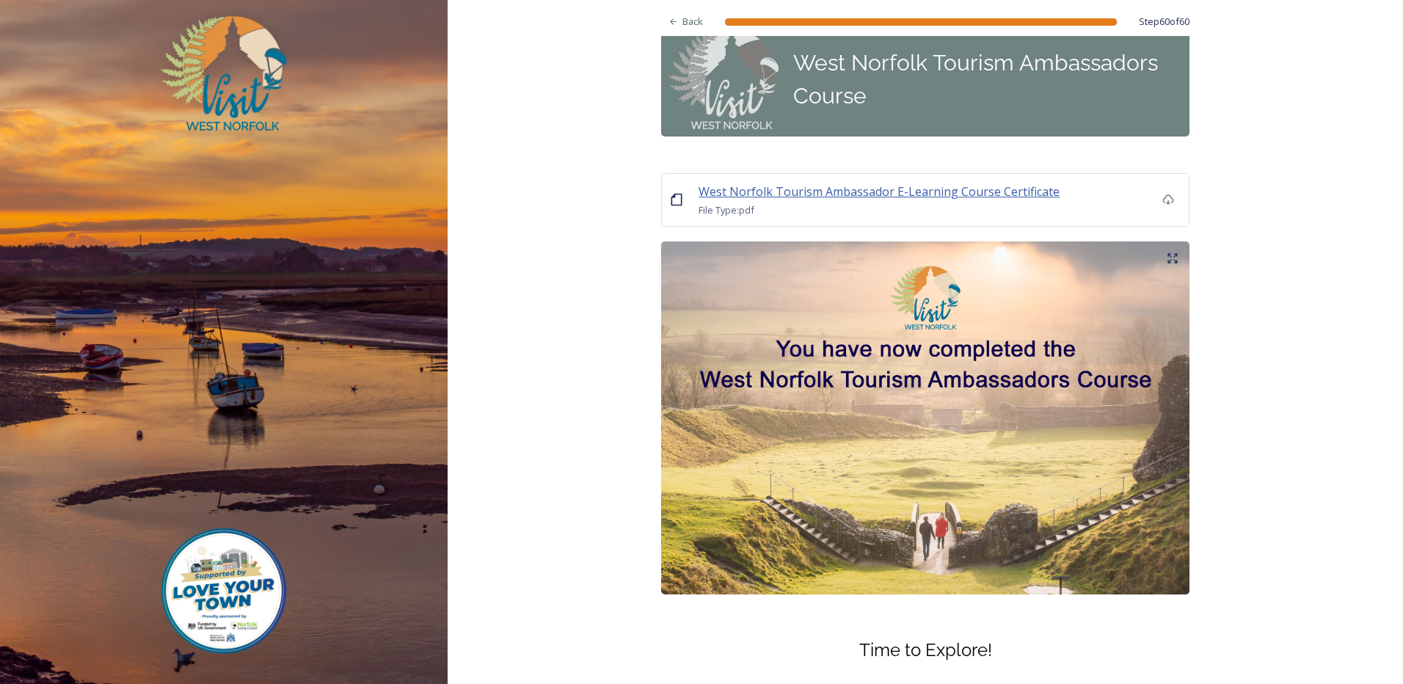
click at [733, 189] on span "West Norfolk Tourism Ambassador E-Learning Course Certificate" at bounding box center [879, 191] width 361 height 16
